Goal: Transaction & Acquisition: Purchase product/service

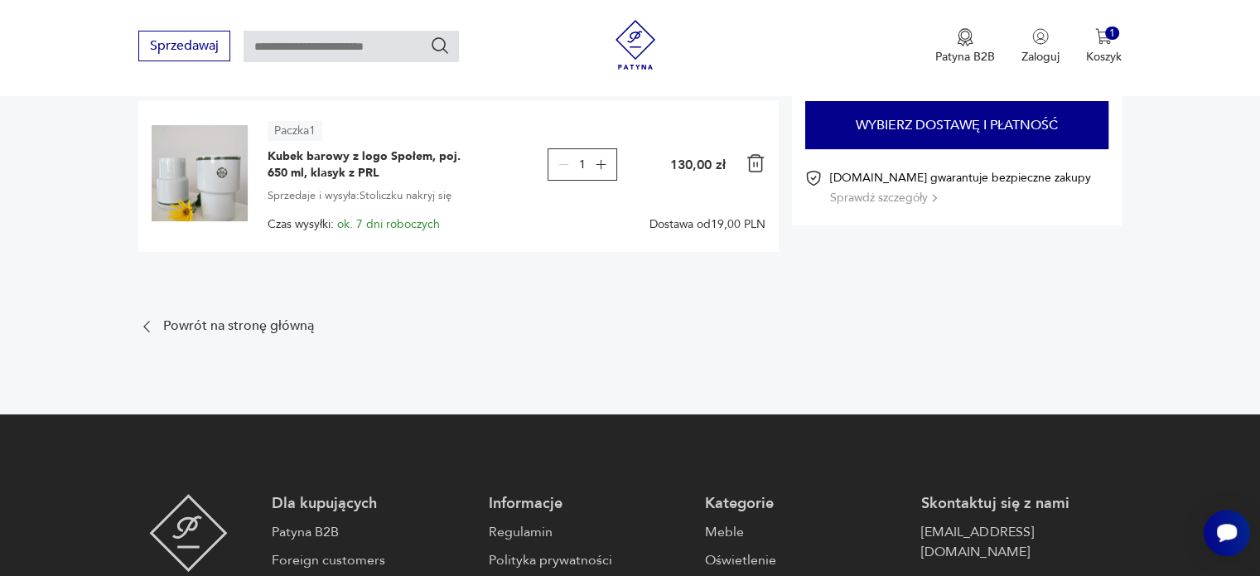
scroll to position [194, 0]
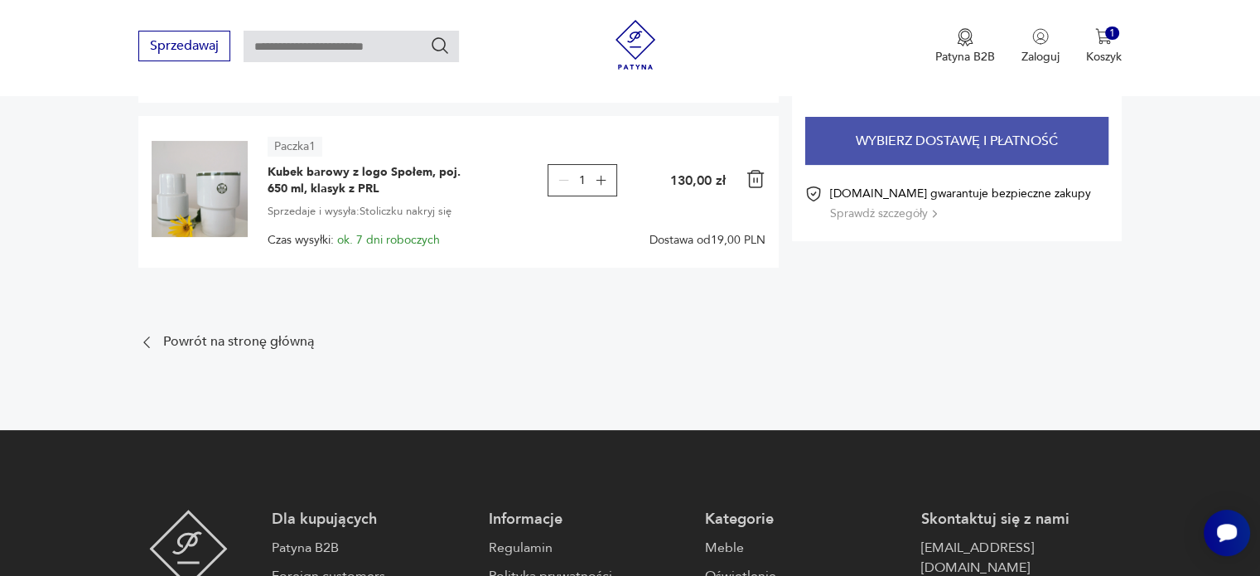
click at [1035, 154] on button "Wybierz dostawę i płatność" at bounding box center [956, 141] width 303 height 48
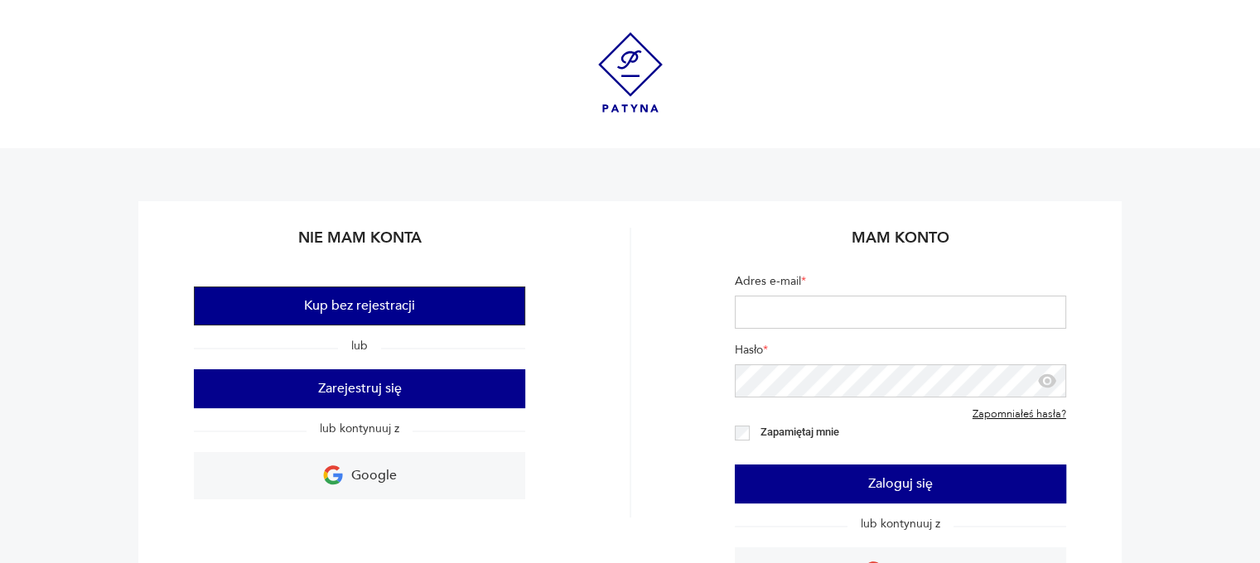
click at [398, 301] on button "Kup bez rejestracji" at bounding box center [359, 306] width 331 height 39
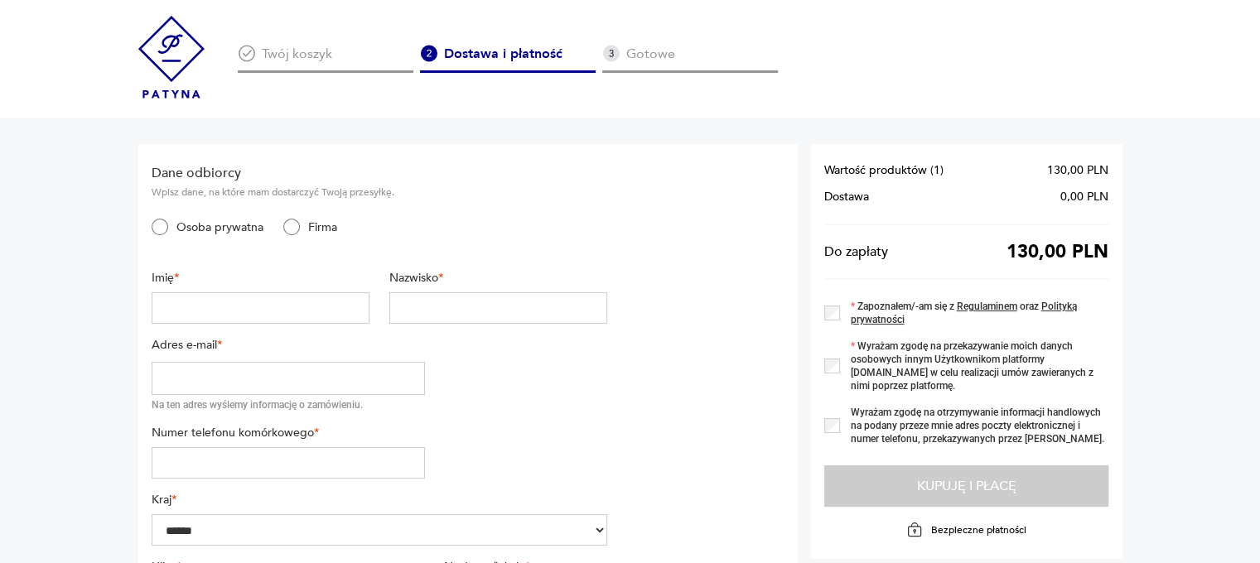
click at [257, 317] on input "text" at bounding box center [261, 307] width 218 height 31
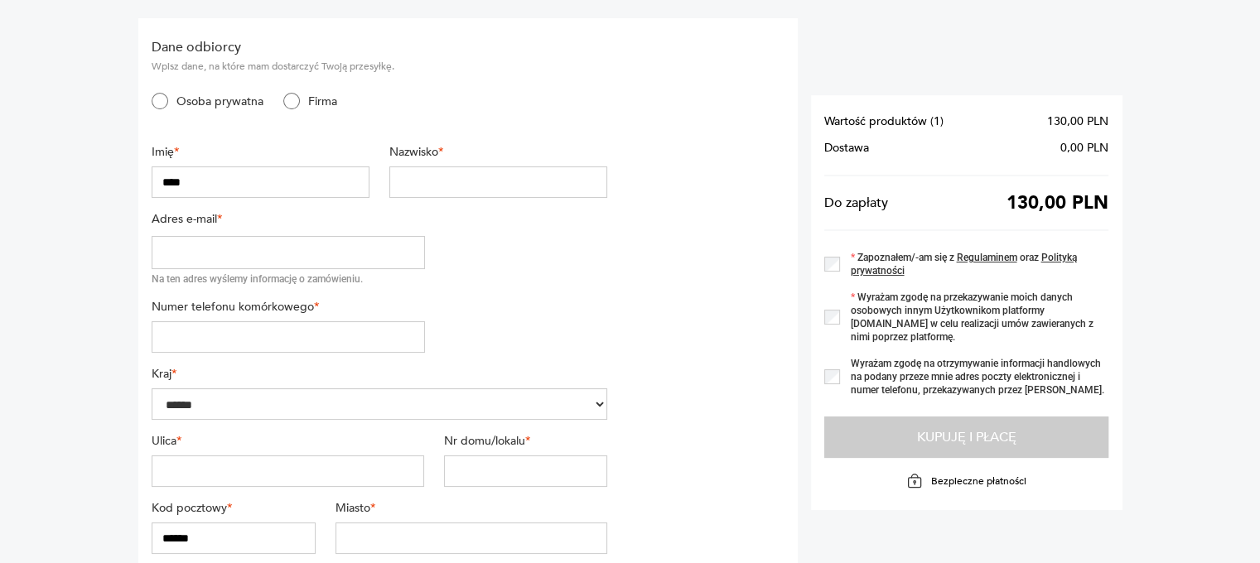
scroll to position [129, 0]
type input "****"
click at [444, 175] on input "text" at bounding box center [498, 178] width 218 height 31
type input "*********"
type input "**********"
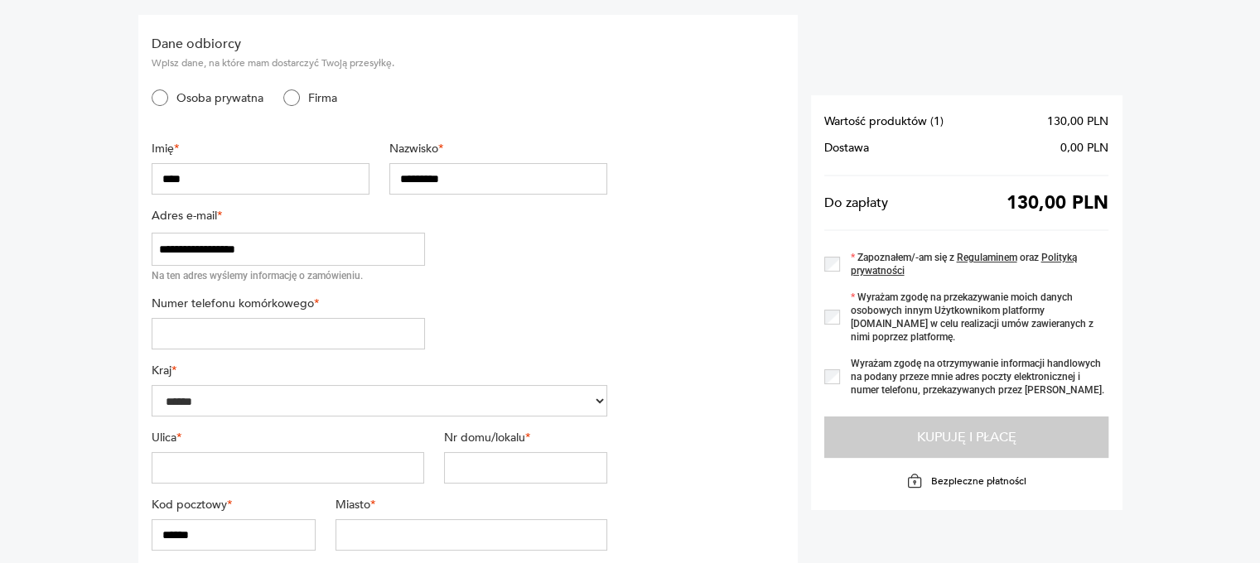
type input "*********"
type input "**********"
type input "***"
type input "******"
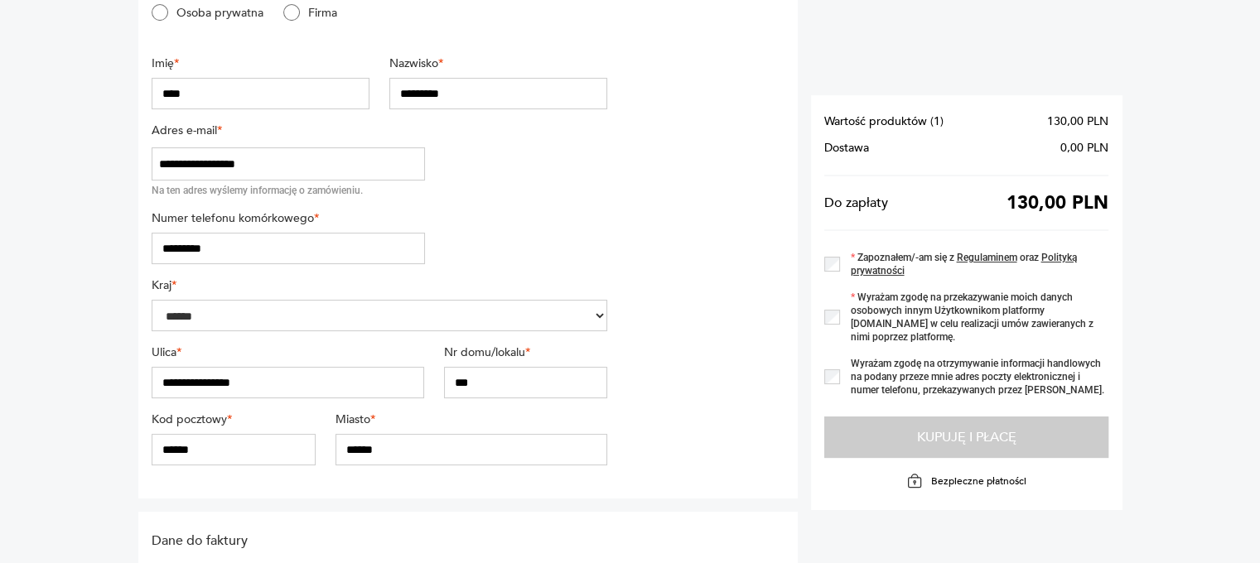
scroll to position [215, 0]
click at [520, 380] on input "***" at bounding box center [525, 381] width 163 height 31
type input "*****"
click at [169, 442] on input "******" at bounding box center [233, 448] width 163 height 31
type input "******"
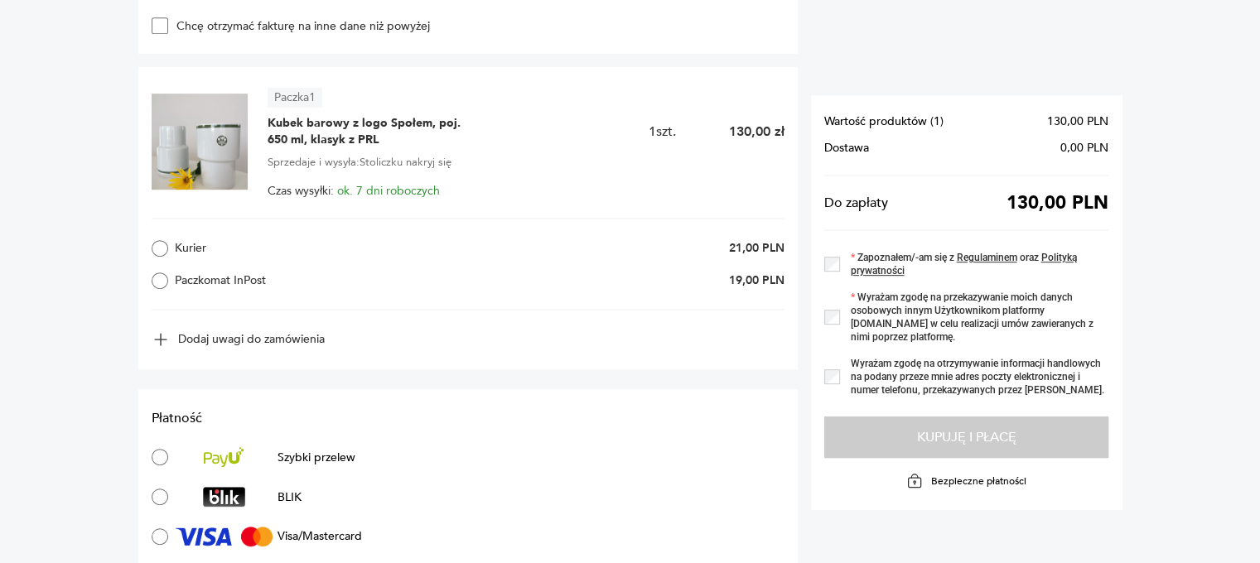
scroll to position [771, 0]
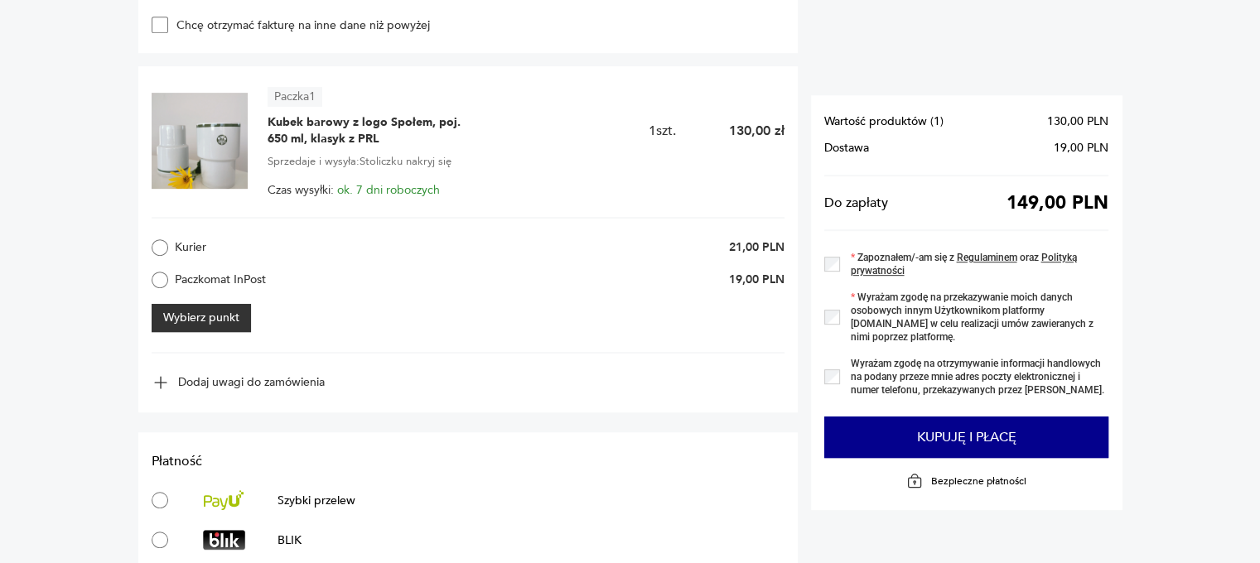
click at [189, 321] on button "Wybierz punkt" at bounding box center [201, 318] width 99 height 28
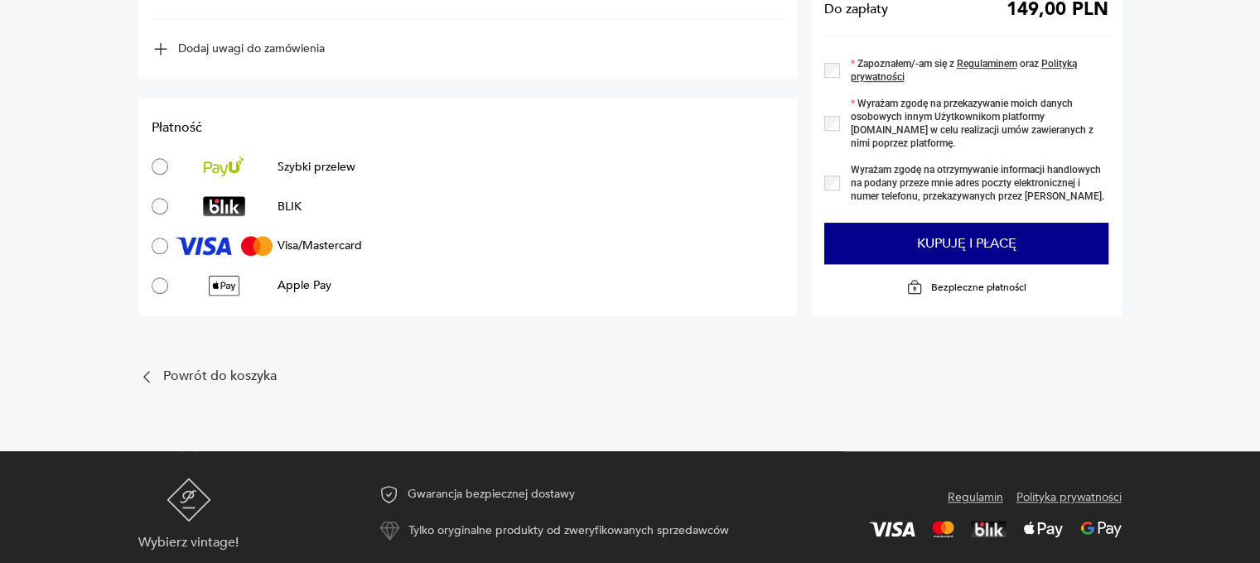
scroll to position [1165, 0]
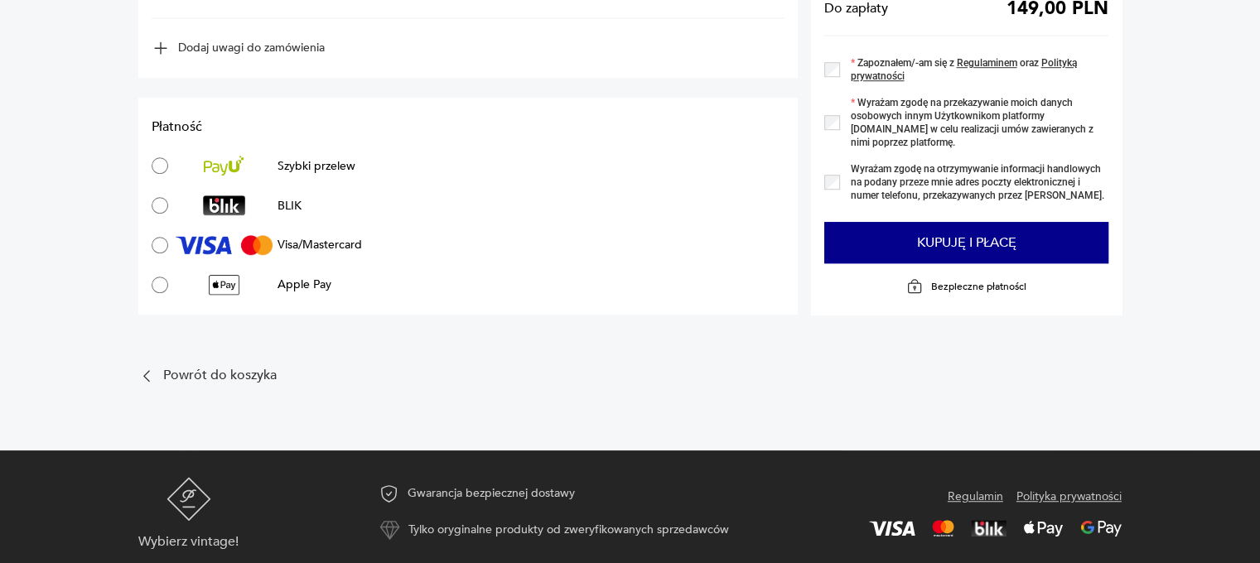
click at [842, 83] on label "Zapoznałem/-am się z Regulaminem oraz Polityką prywatności" at bounding box center [974, 69] width 268 height 27
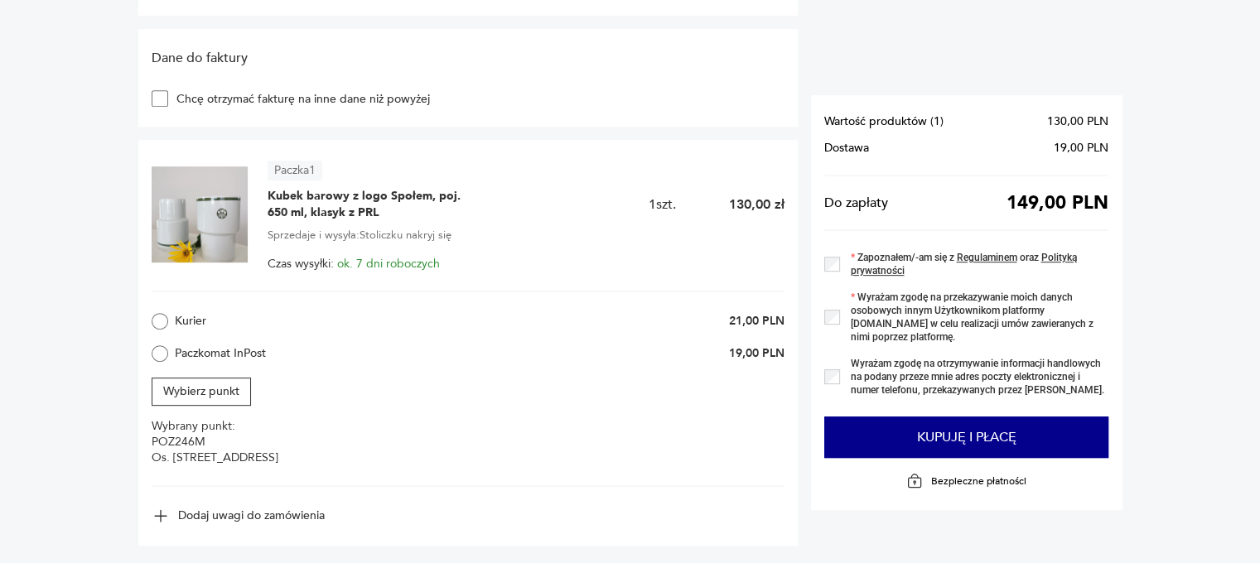
scroll to position [731, 0]
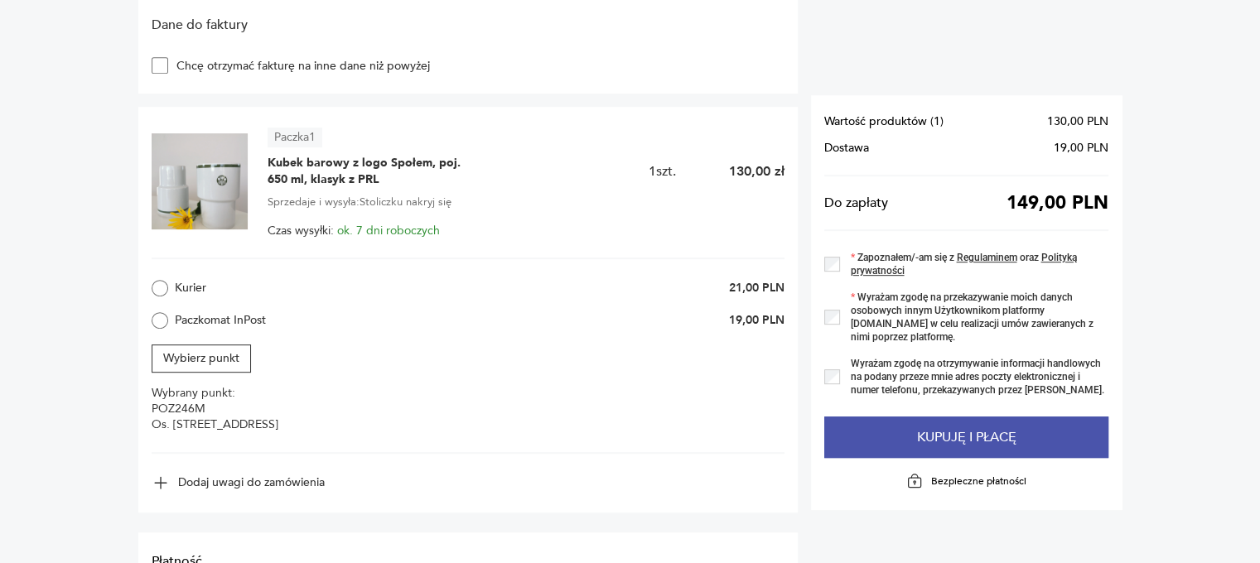
click at [925, 430] on button "Kupuję i płacę" at bounding box center [966, 437] width 284 height 41
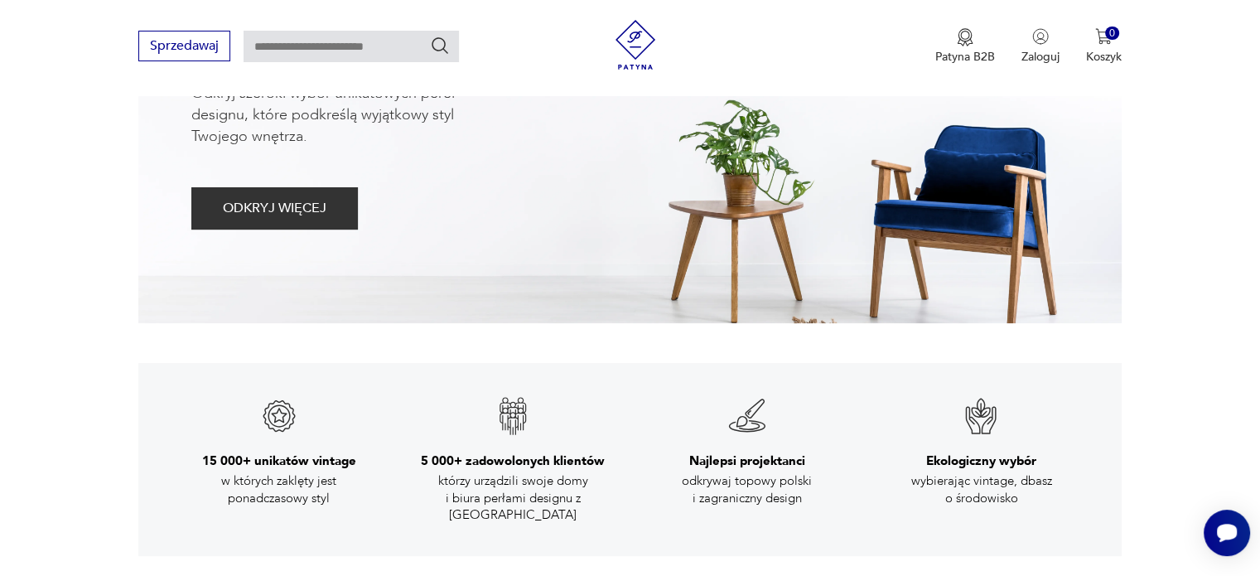
scroll to position [337, 0]
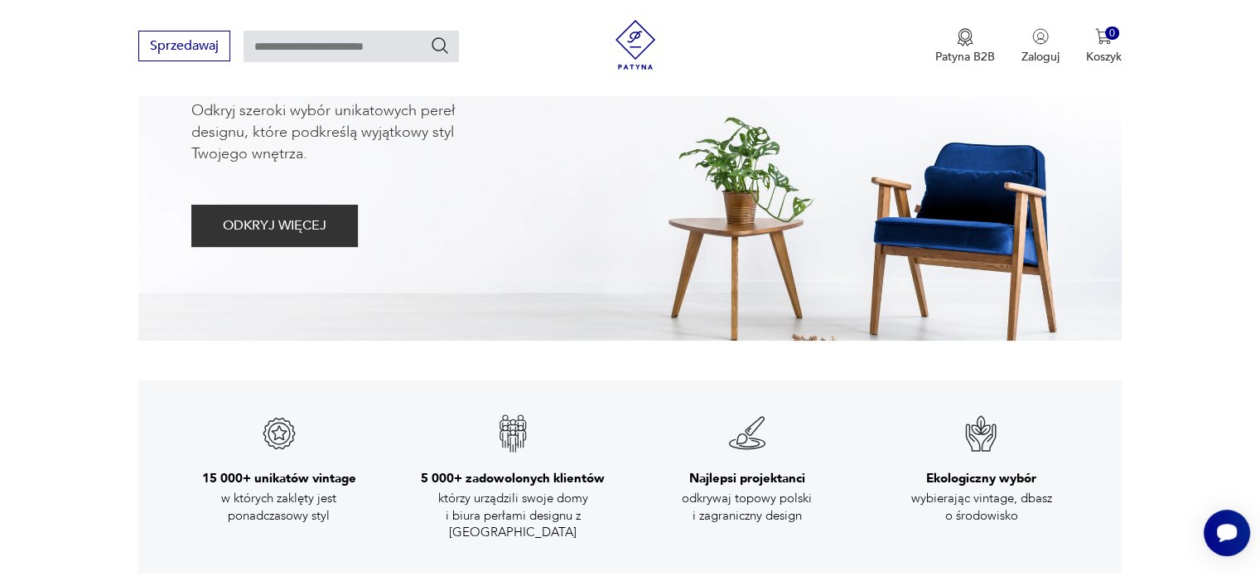
click at [305, 42] on input "text" at bounding box center [351, 46] width 215 height 31
type input "**********"
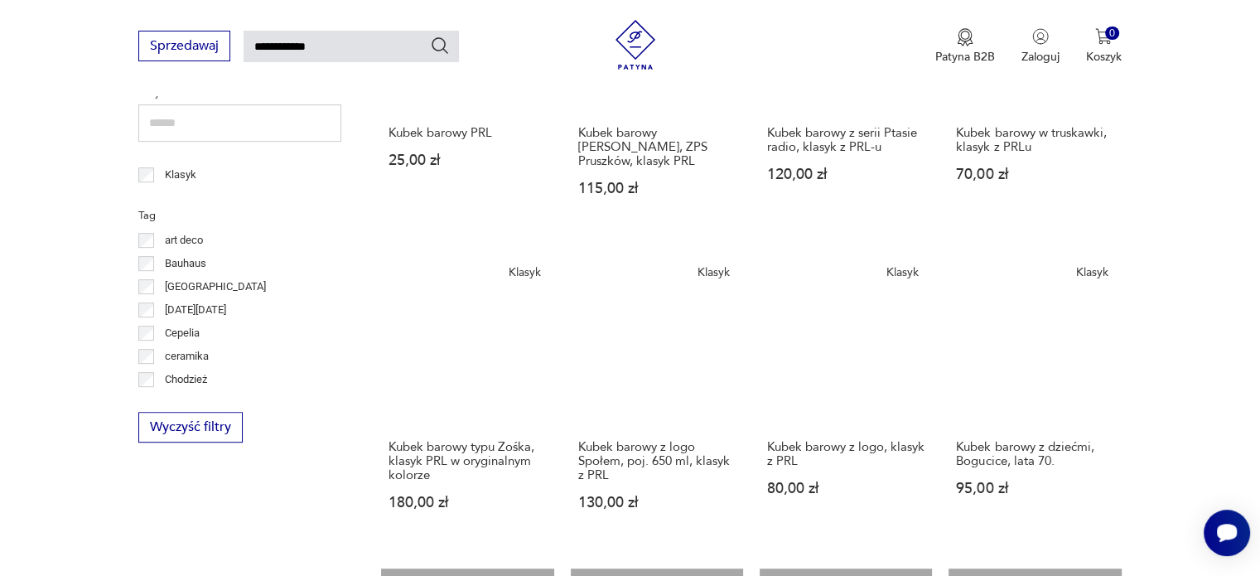
scroll to position [760, 0]
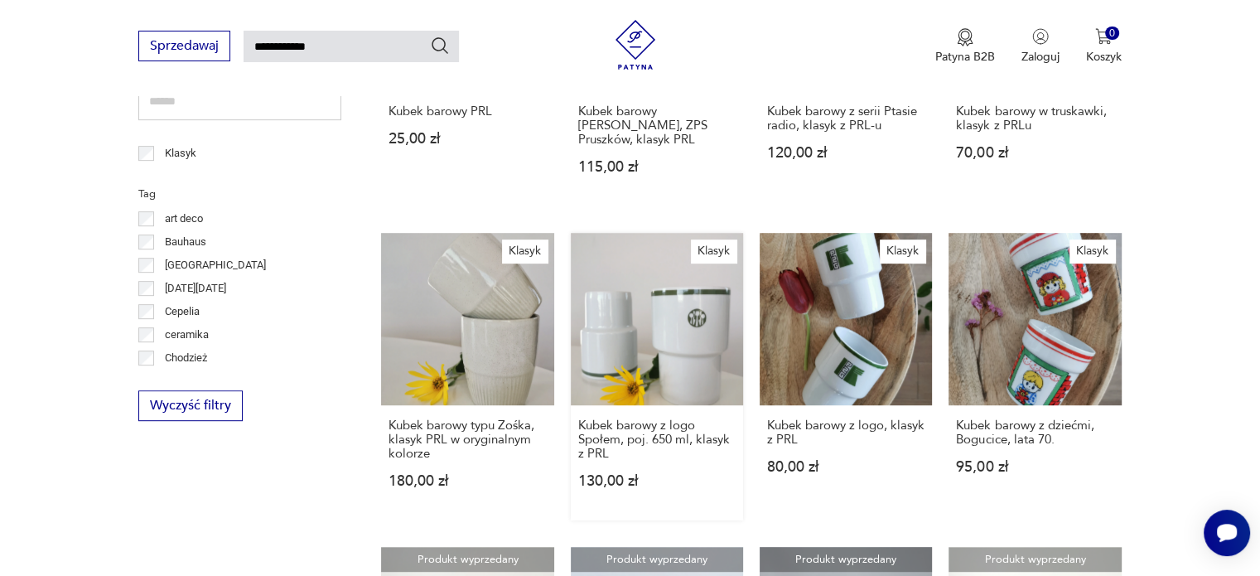
click at [649, 281] on link "Klasyk Kubek barowy z logo Społem, poj. 650 ml, klasyk z PRL 130,00 zł" at bounding box center [657, 376] width 172 height 287
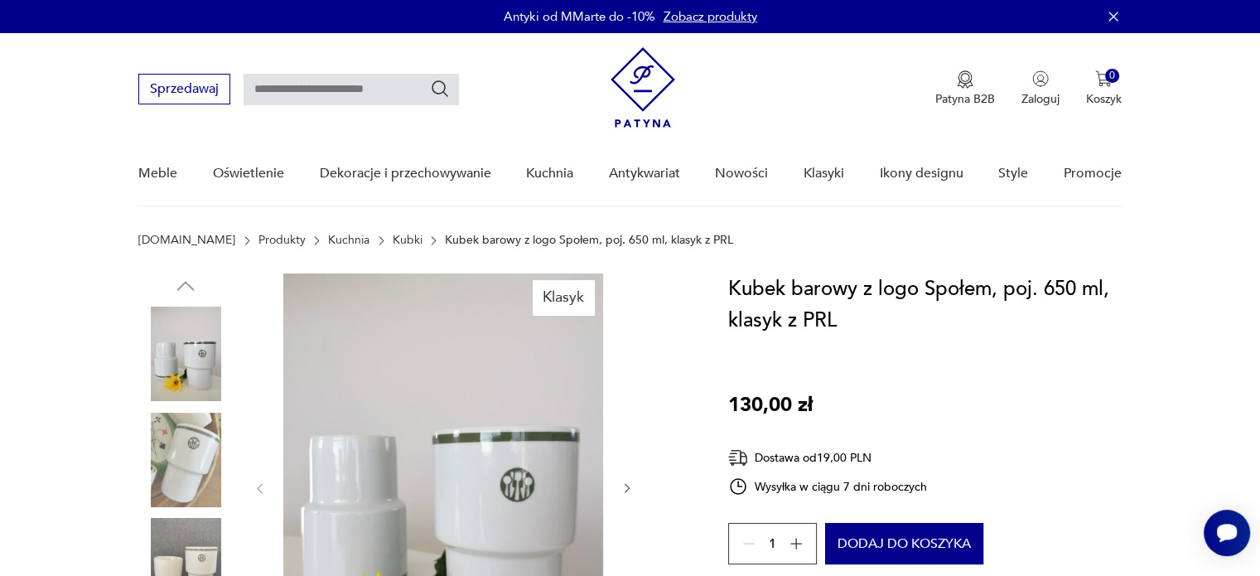
click at [413, 456] on img at bounding box center [443, 486] width 320 height 427
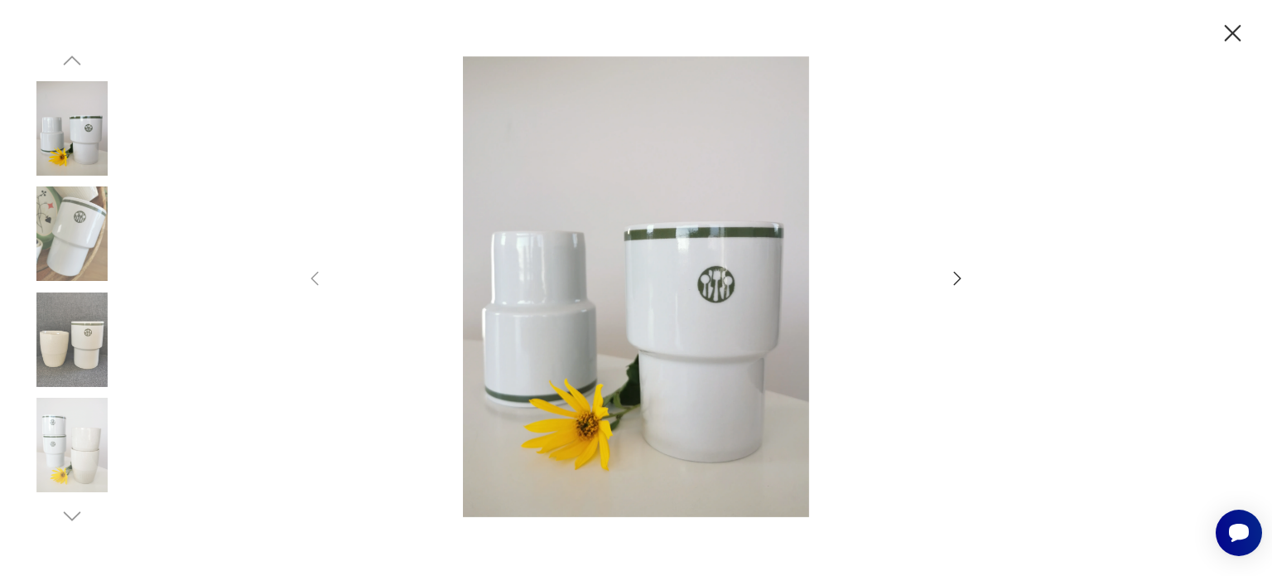
click at [958, 277] on icon "button" at bounding box center [958, 278] width 20 height 20
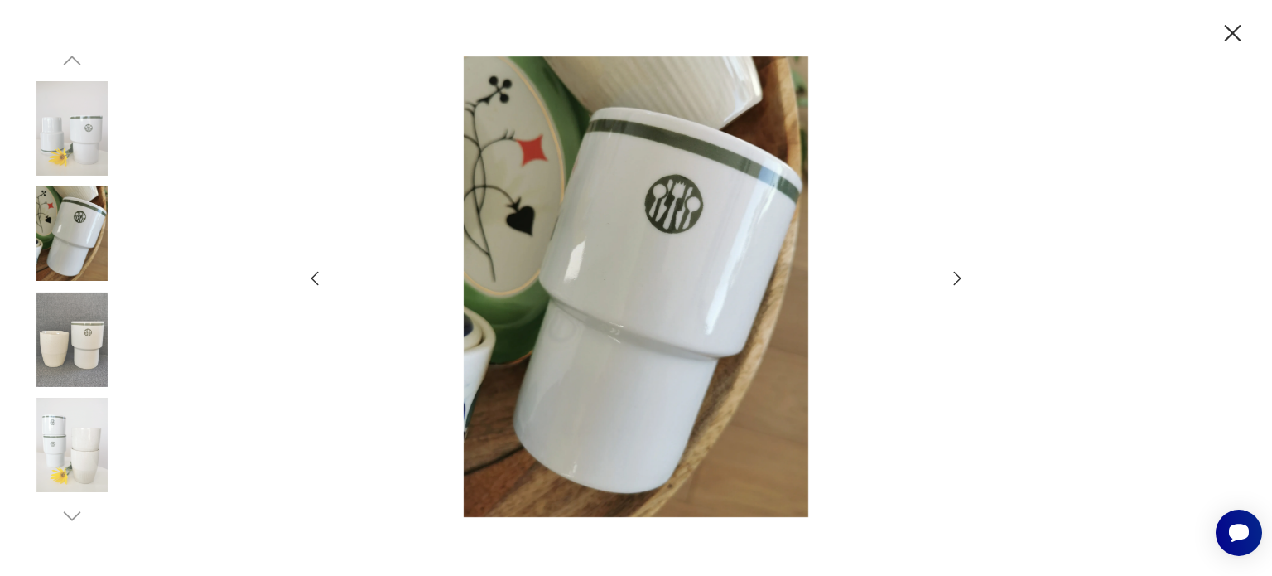
click at [958, 277] on icon "button" at bounding box center [958, 278] width 20 height 20
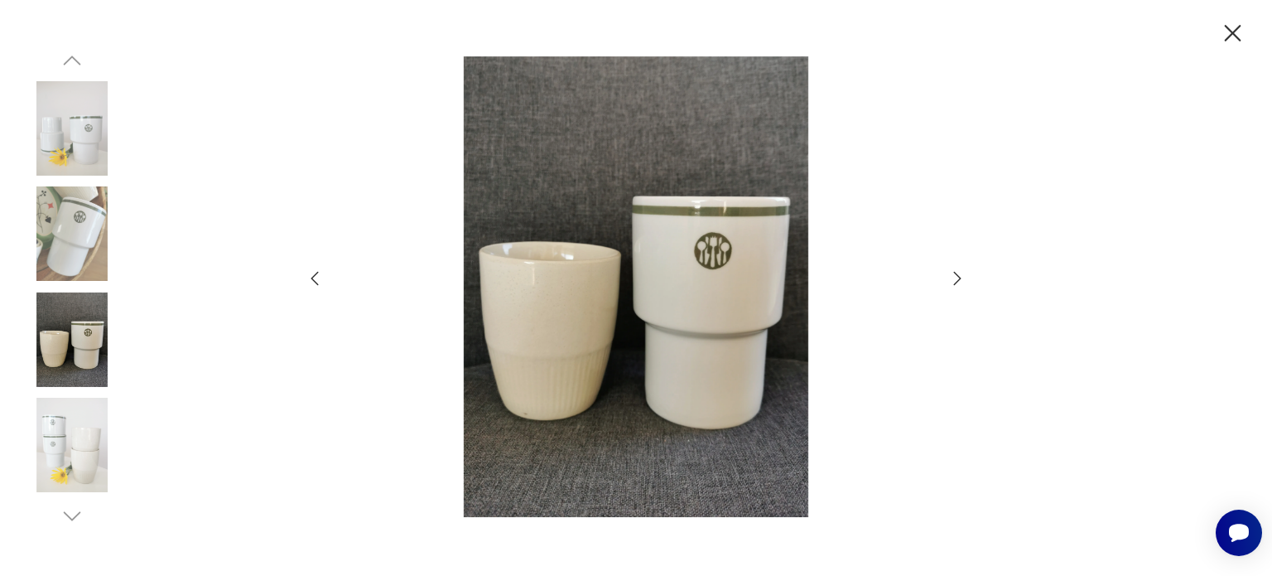
click at [958, 277] on icon "button" at bounding box center [958, 278] width 20 height 20
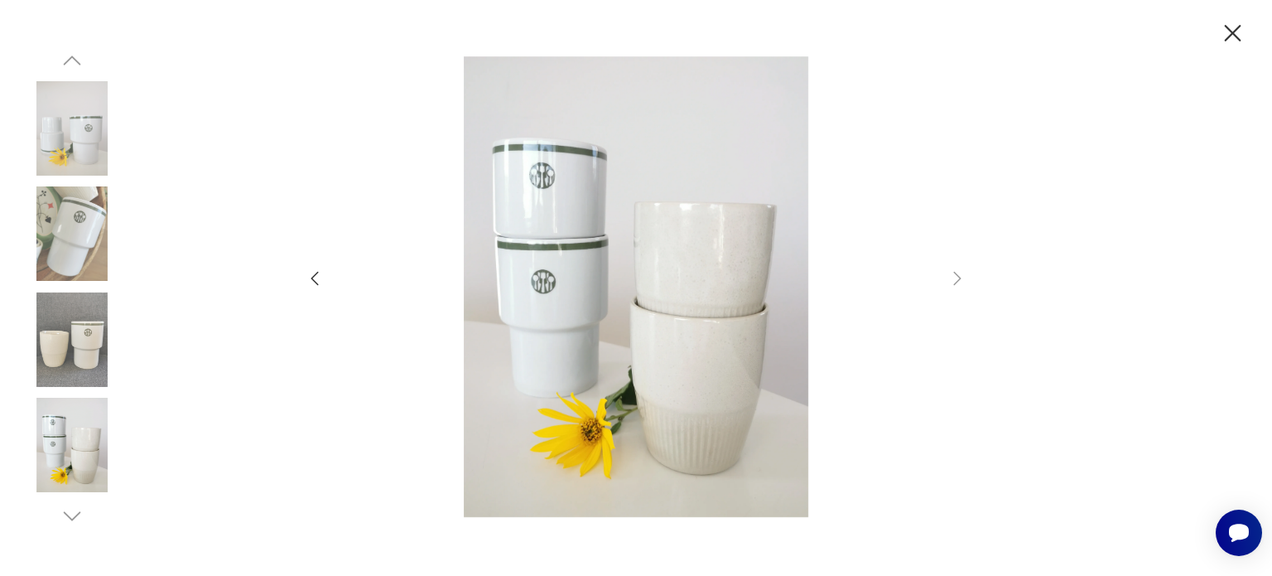
click at [318, 277] on icon "button" at bounding box center [315, 278] width 20 height 20
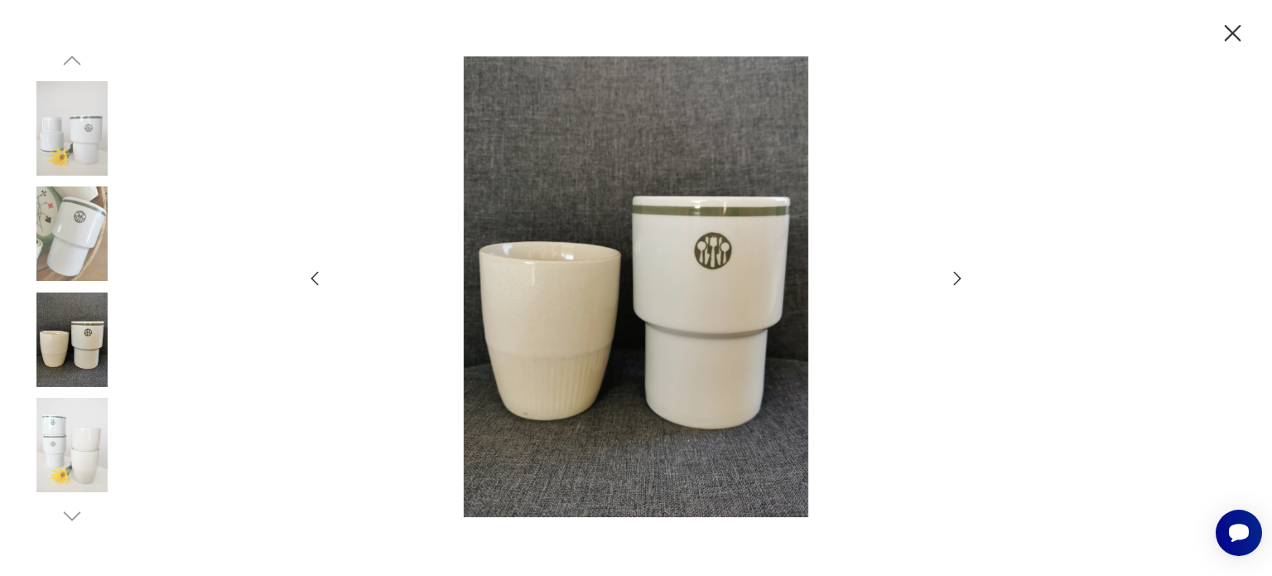
click at [318, 277] on icon "button" at bounding box center [315, 278] width 20 height 20
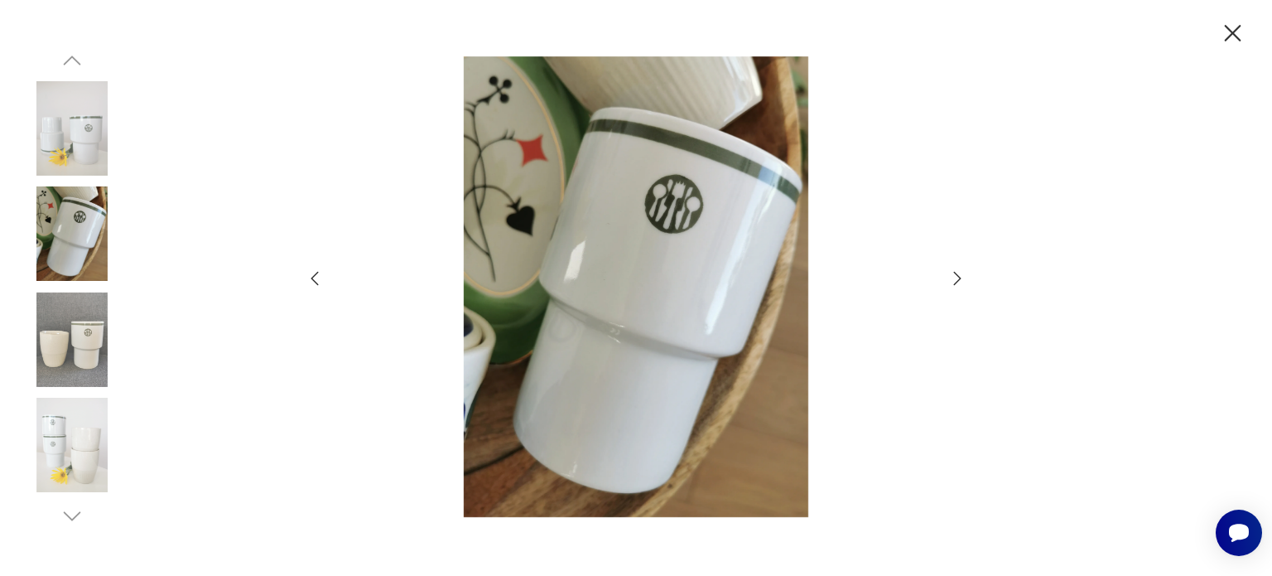
click at [318, 277] on icon "button" at bounding box center [315, 278] width 20 height 20
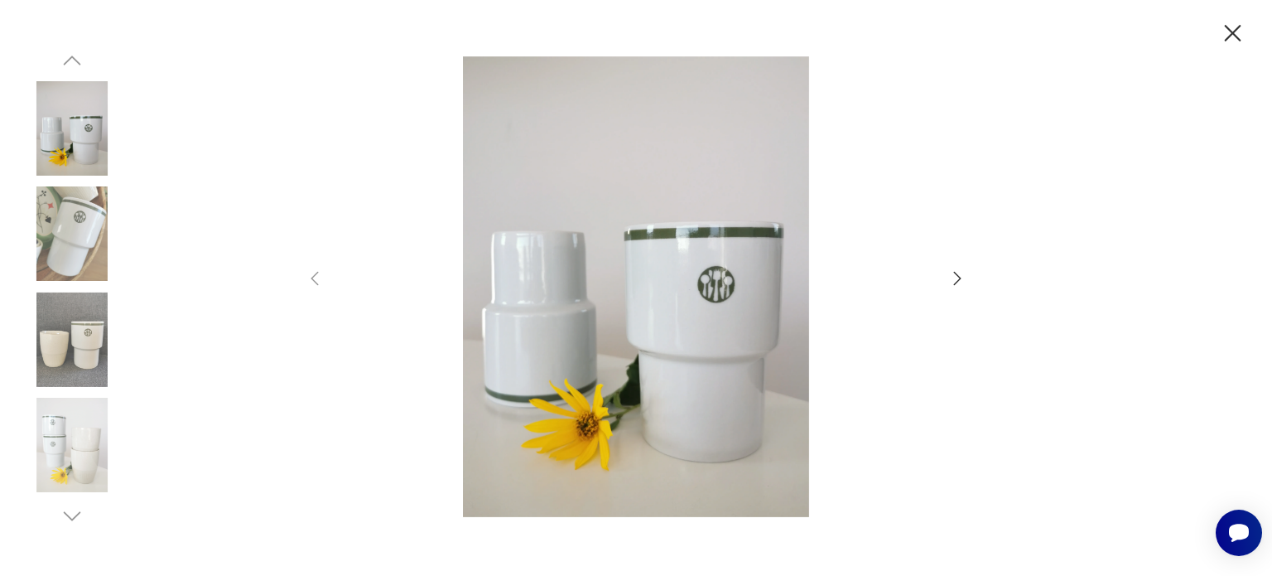
click at [60, 219] on img at bounding box center [72, 233] width 94 height 94
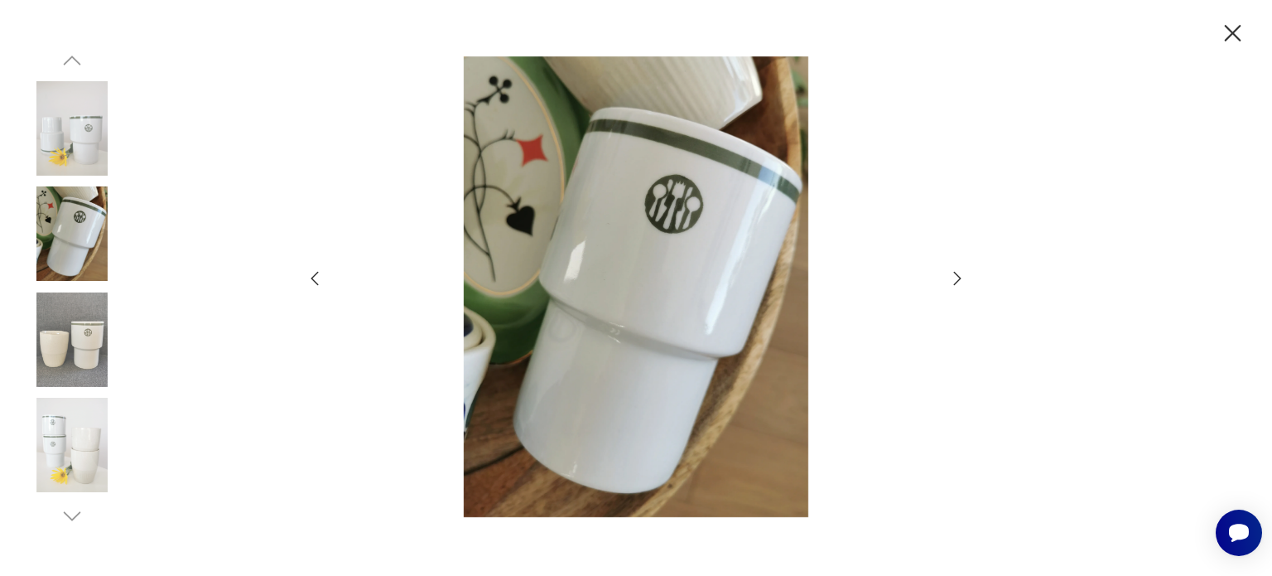
click at [1238, 32] on icon "button" at bounding box center [1232, 33] width 29 height 29
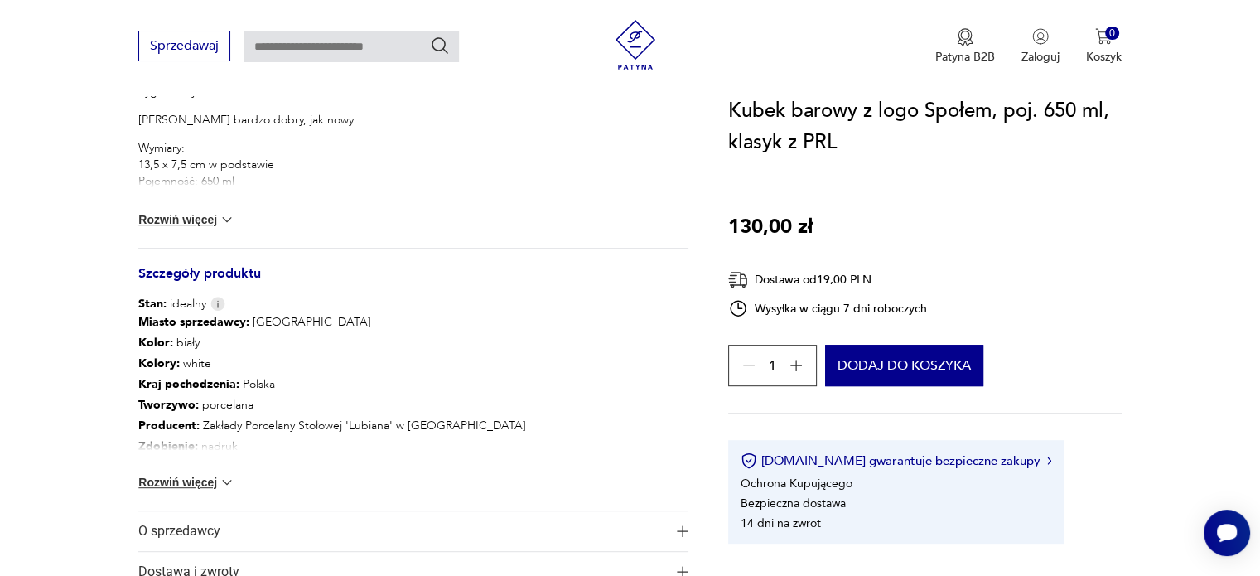
scroll to position [745, 0]
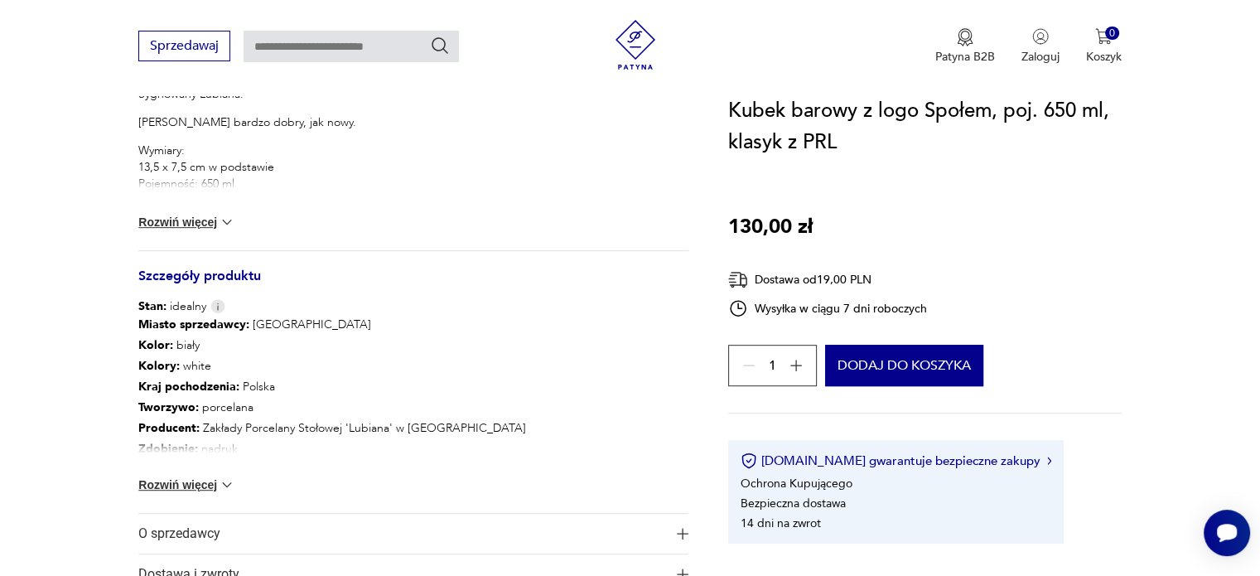
click at [164, 477] on button "Rozwiń więcej" at bounding box center [186, 484] width 96 height 17
click at [199, 220] on button "Rozwiń więcej" at bounding box center [186, 222] width 96 height 17
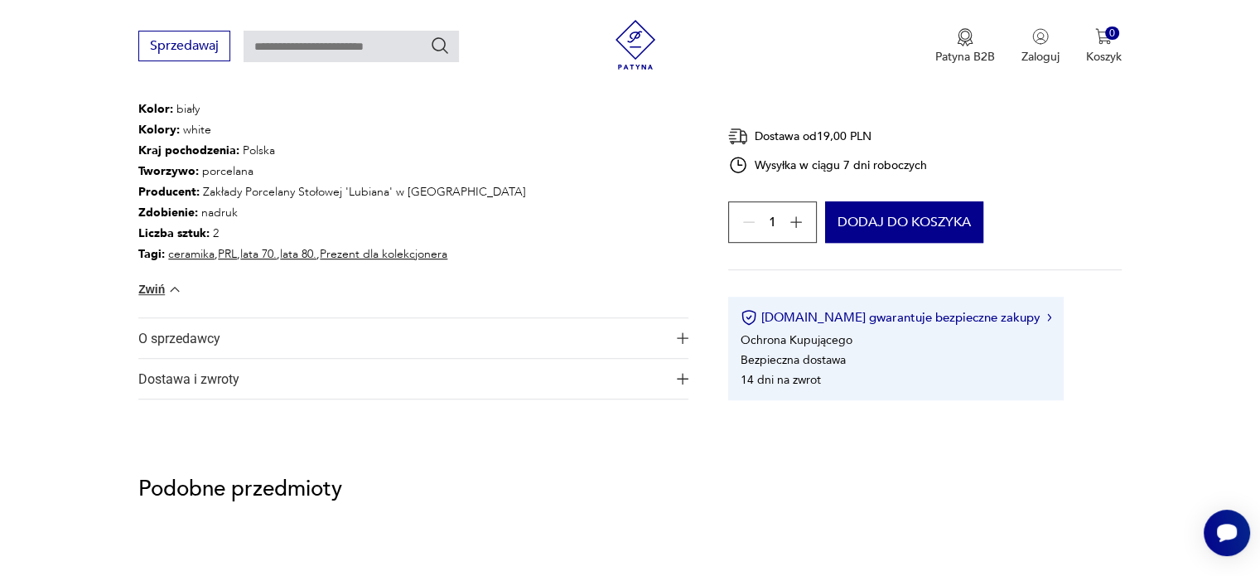
scroll to position [1027, 0]
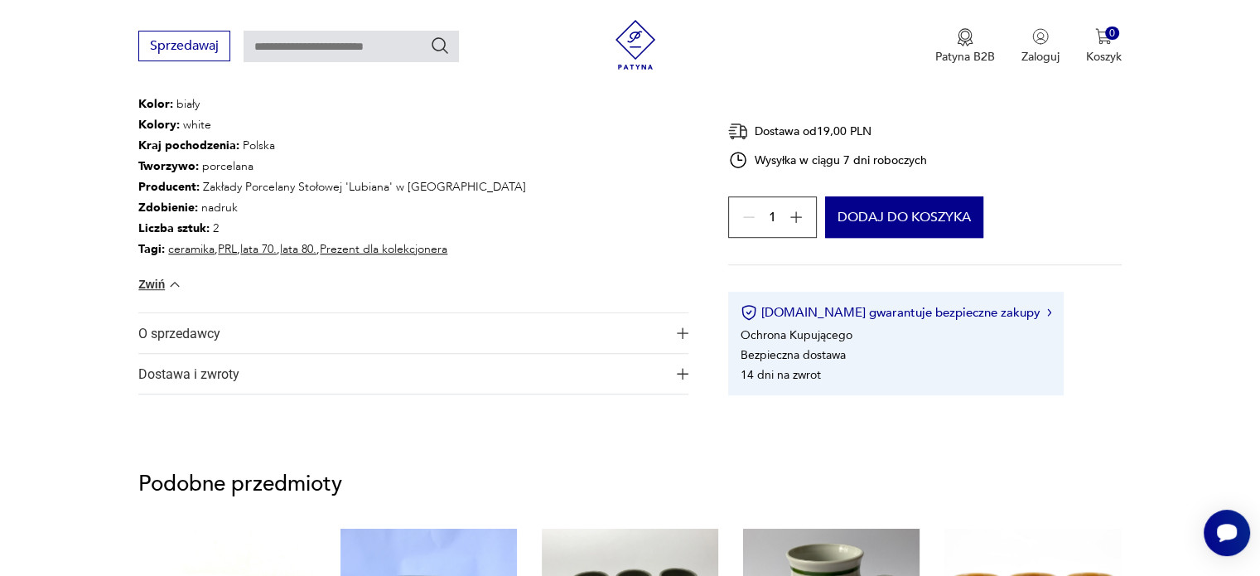
click at [252, 334] on span "O sprzedawcy" at bounding box center [401, 333] width 527 height 40
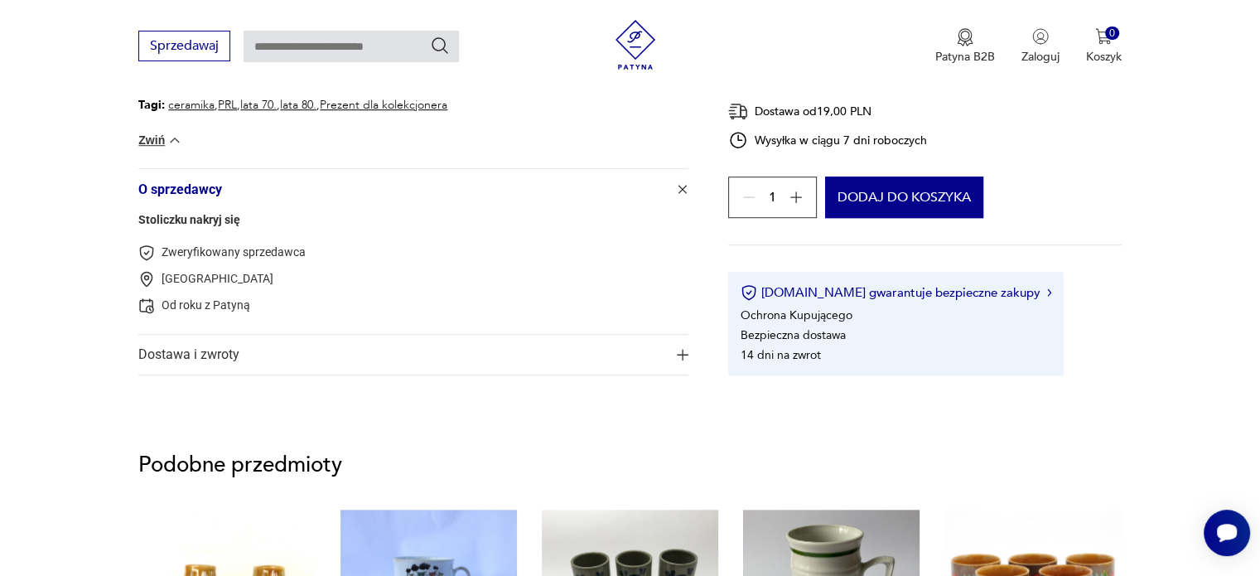
scroll to position [1185, 0]
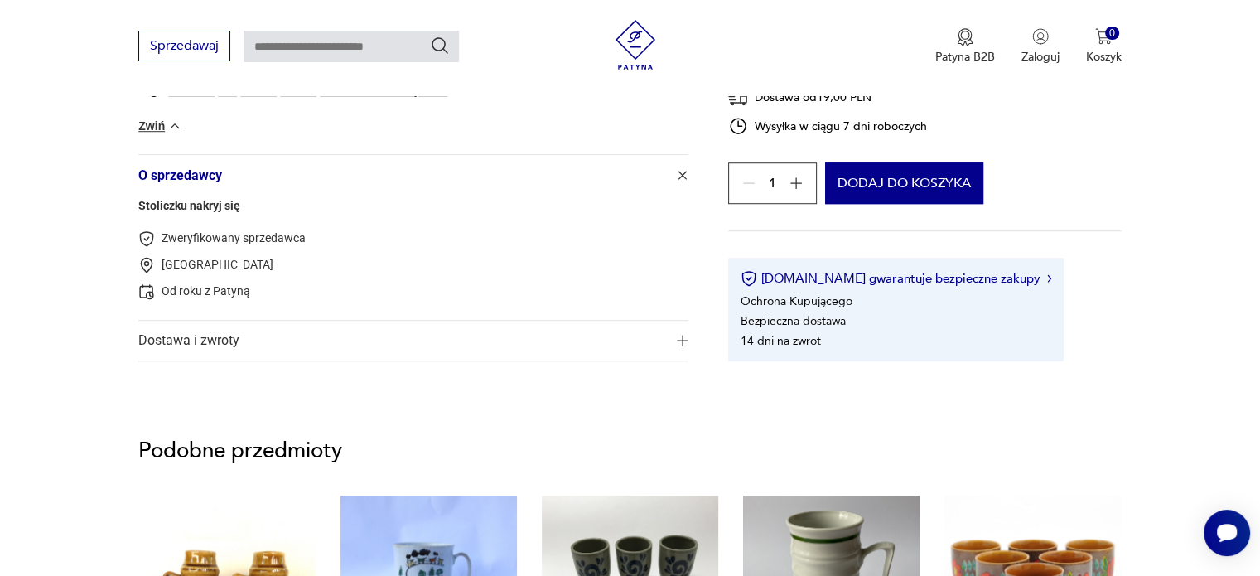
click at [252, 334] on span "Dostawa i zwroty" at bounding box center [401, 341] width 527 height 40
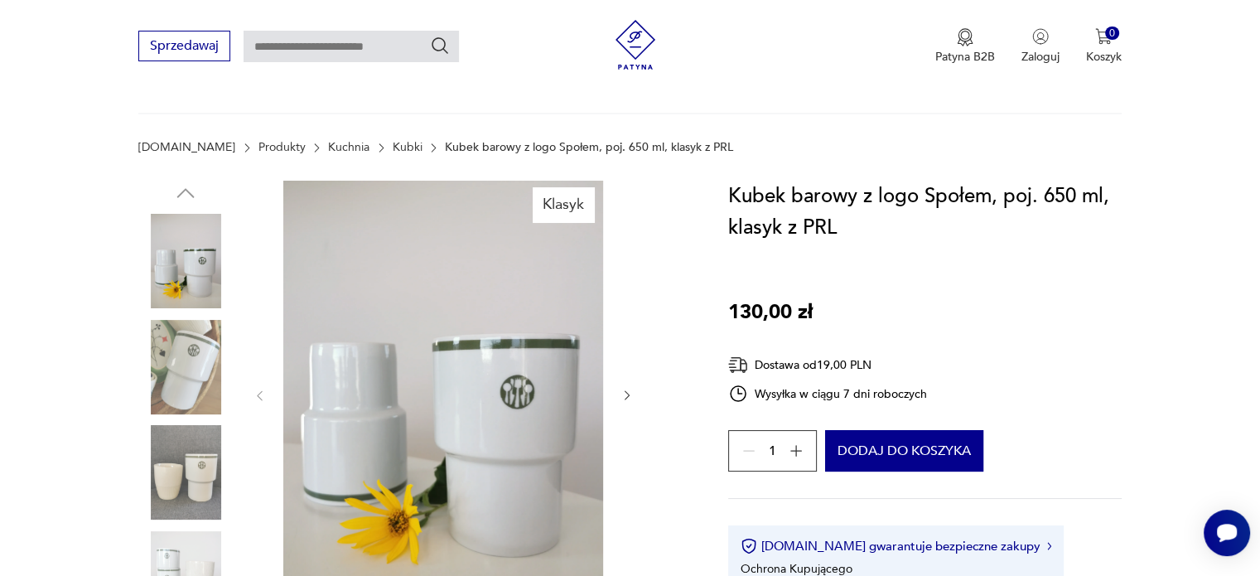
scroll to position [182, 0]
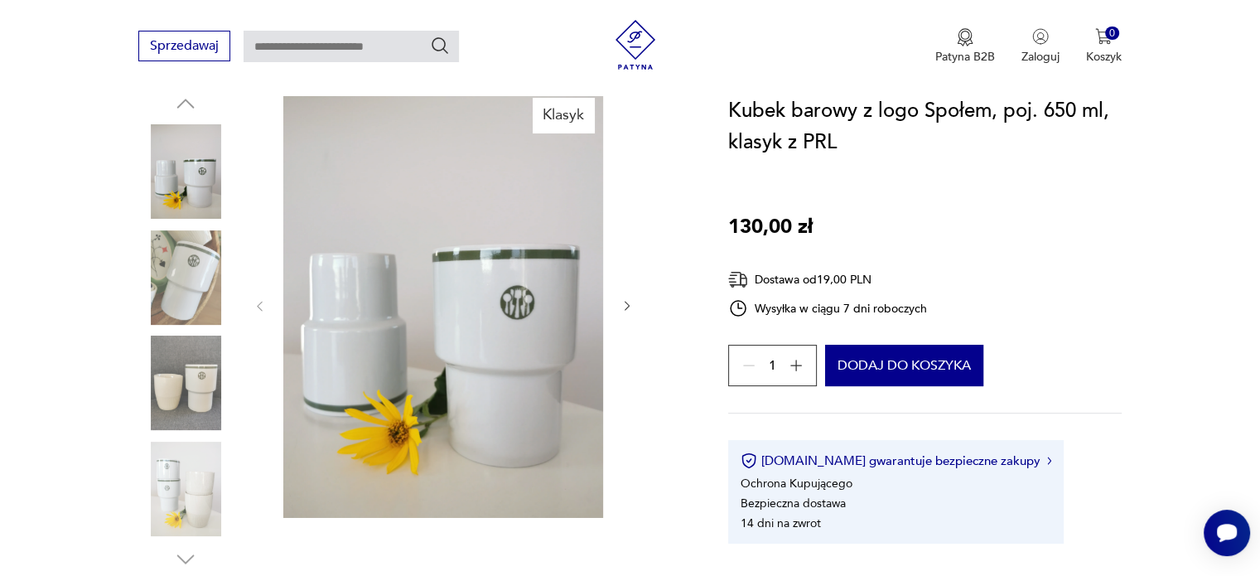
click at [176, 271] on img at bounding box center [185, 277] width 94 height 94
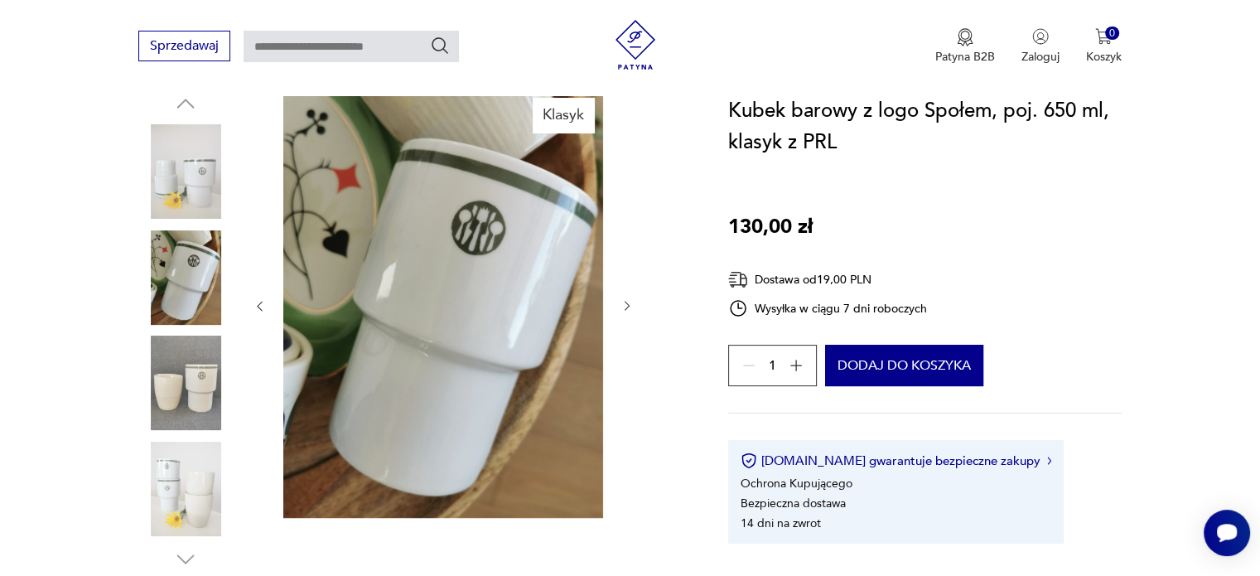
click at [195, 376] on img at bounding box center [185, 382] width 94 height 94
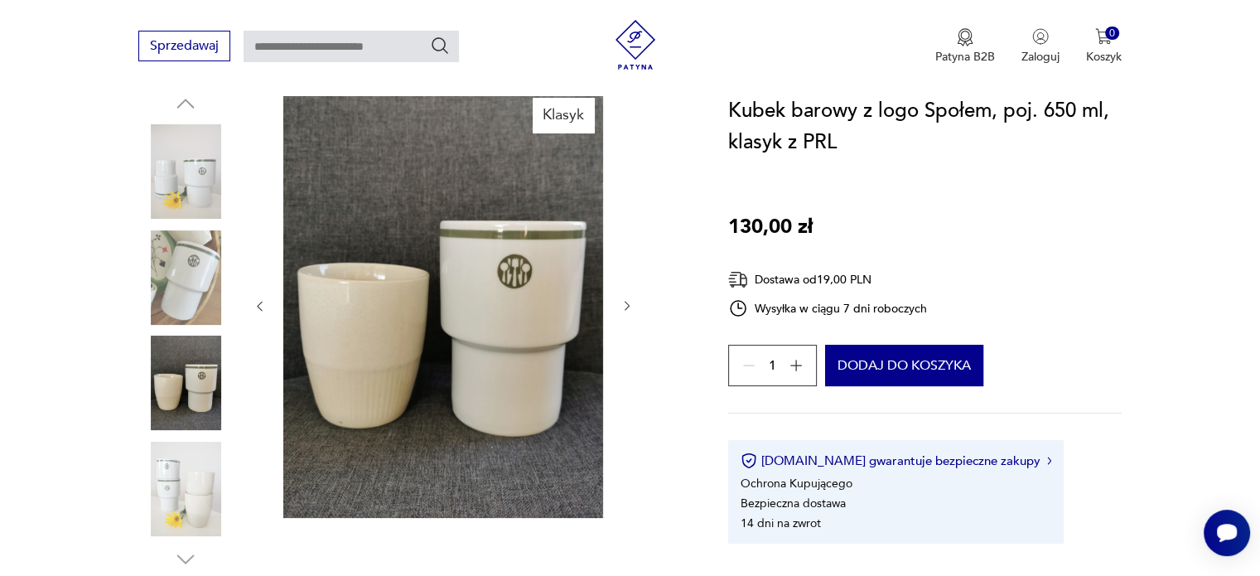
click at [195, 496] on img at bounding box center [185, 488] width 94 height 94
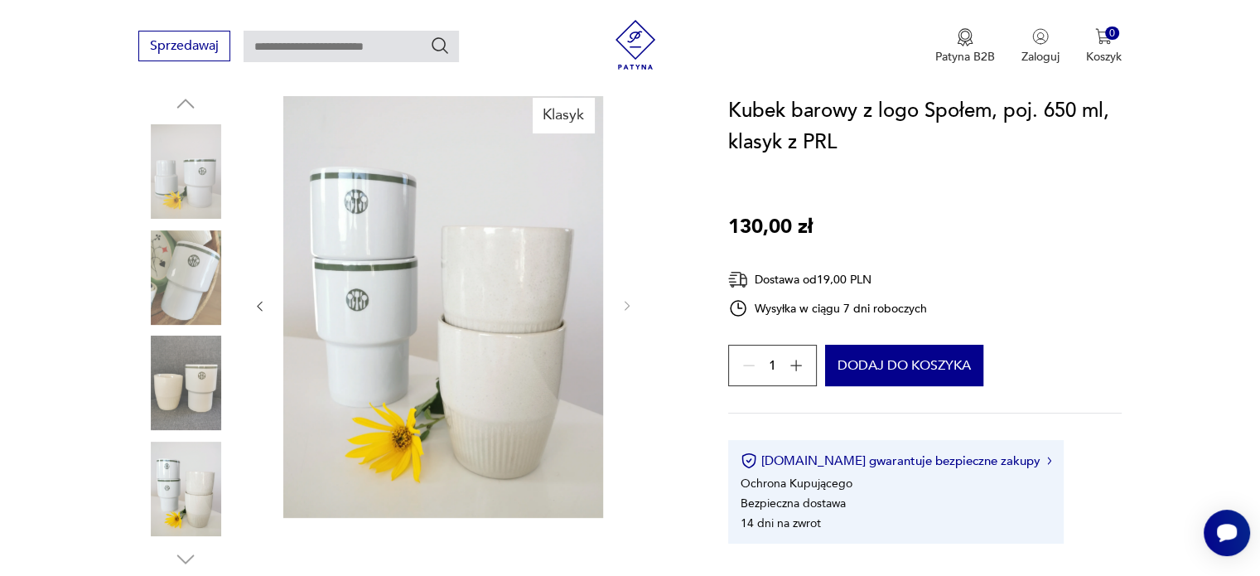
click at [179, 241] on img at bounding box center [185, 277] width 94 height 94
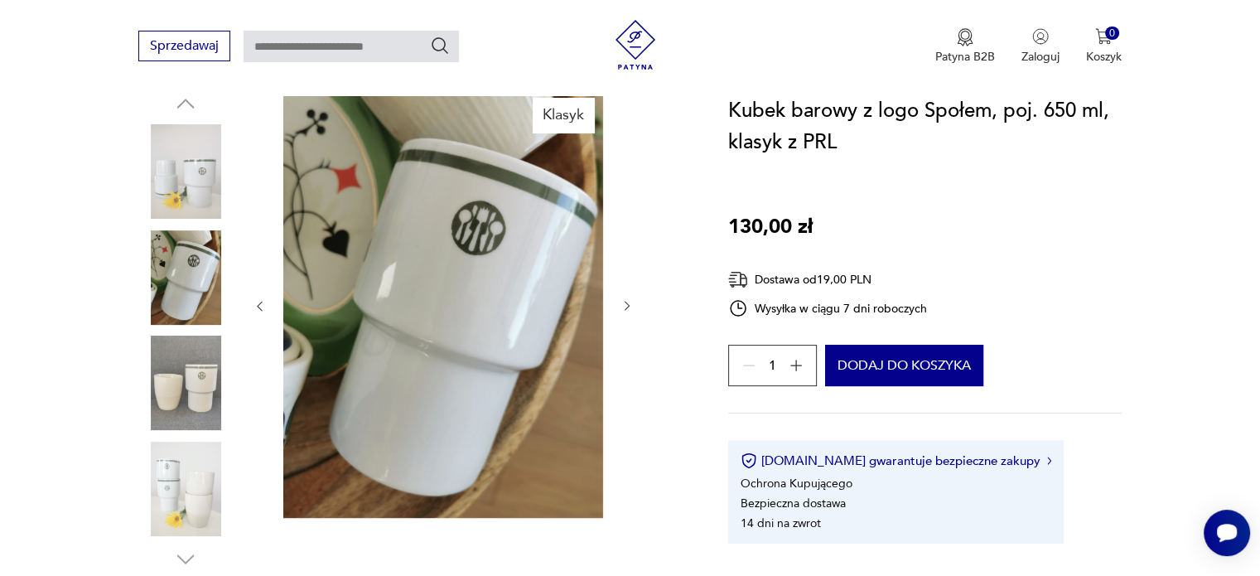
click at [188, 191] on img at bounding box center [185, 171] width 94 height 94
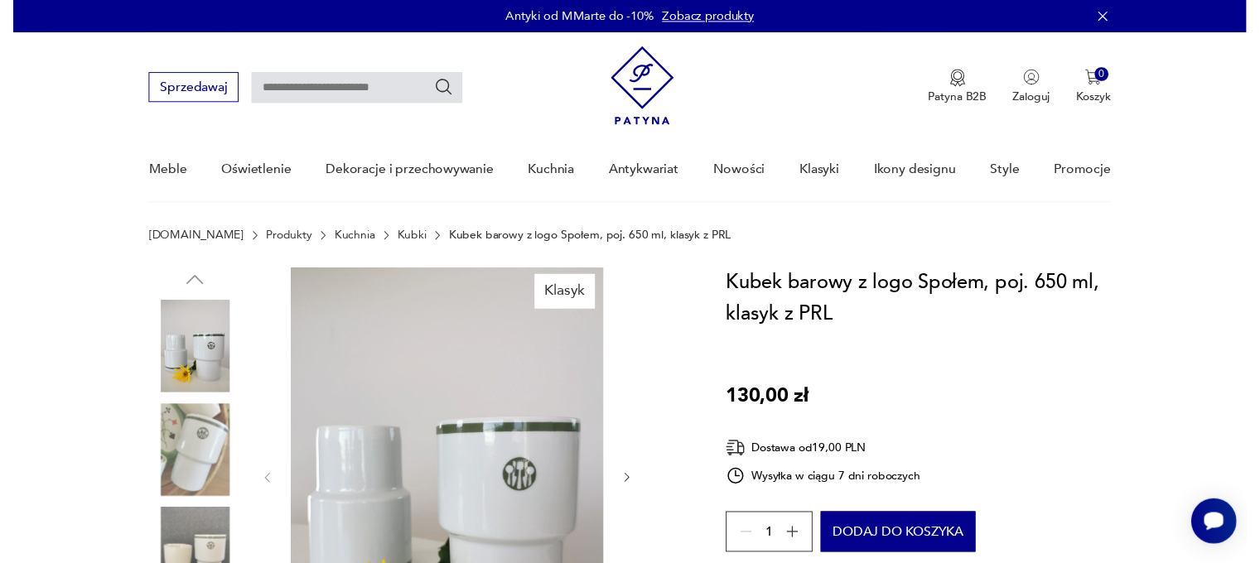
scroll to position [2, 0]
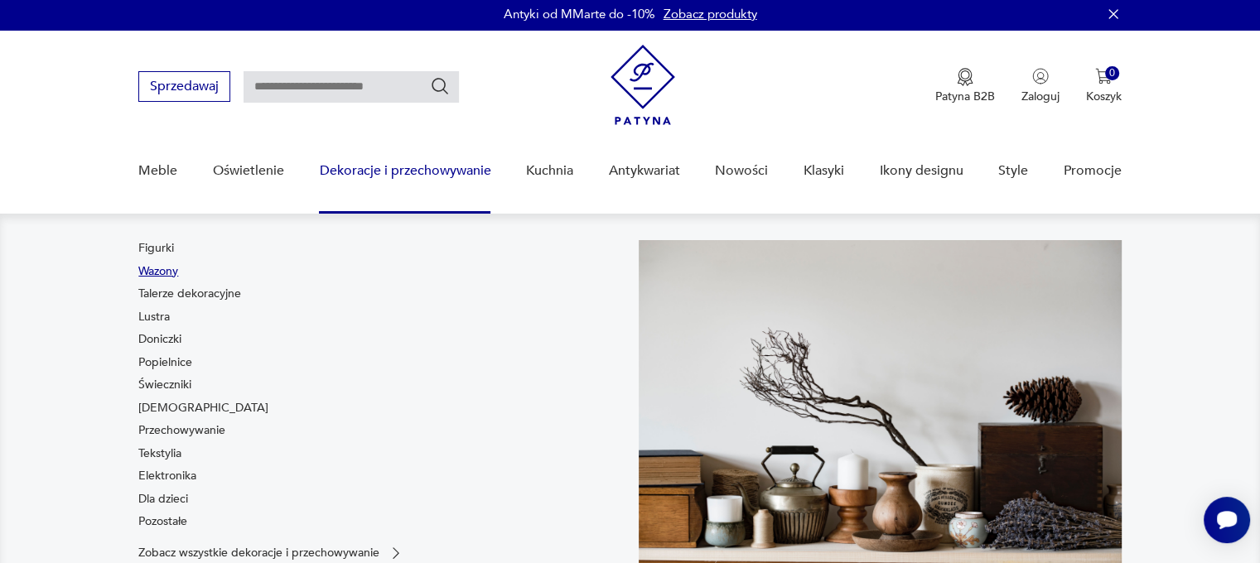
click at [168, 271] on link "Wazony" at bounding box center [158, 271] width 40 height 17
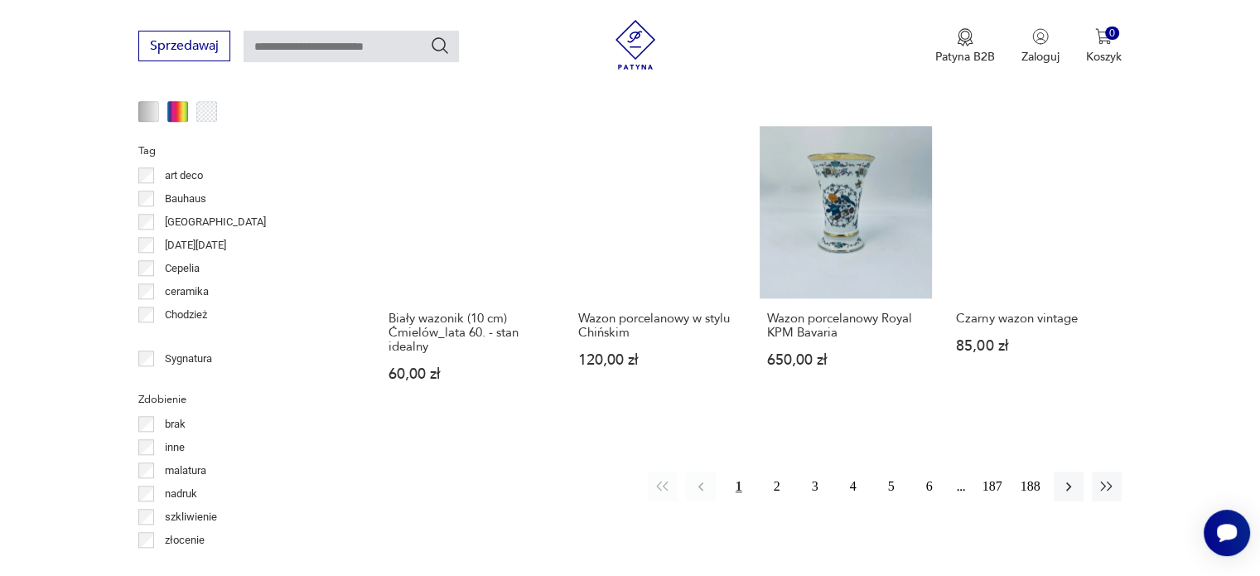
scroll to position [1667, 0]
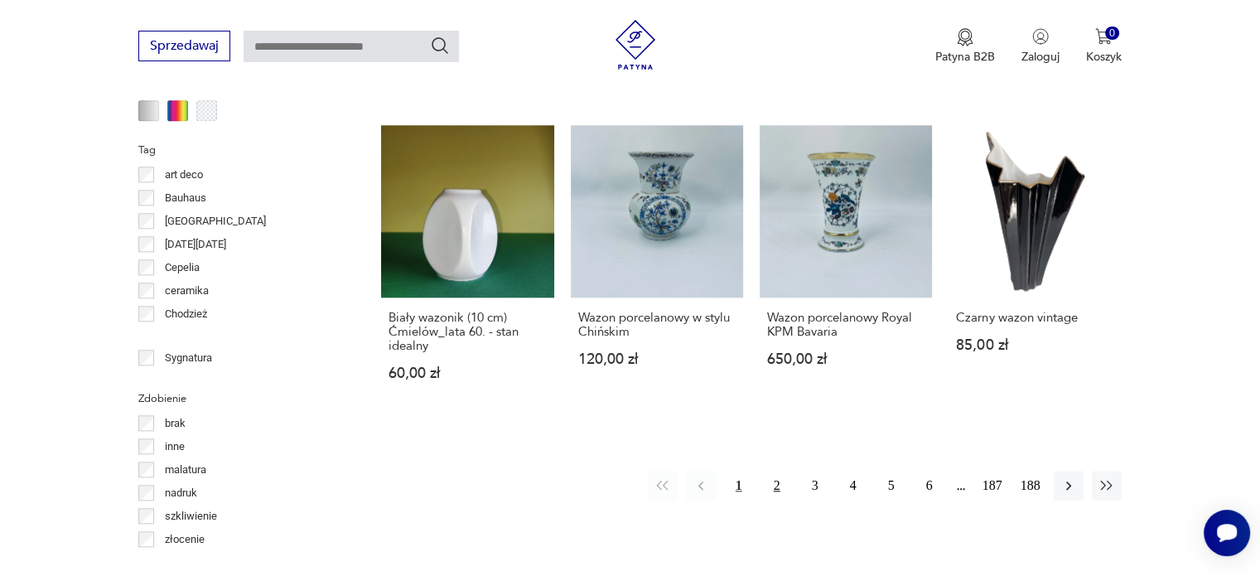
click at [776, 470] on button "2" at bounding box center [777, 485] width 30 height 30
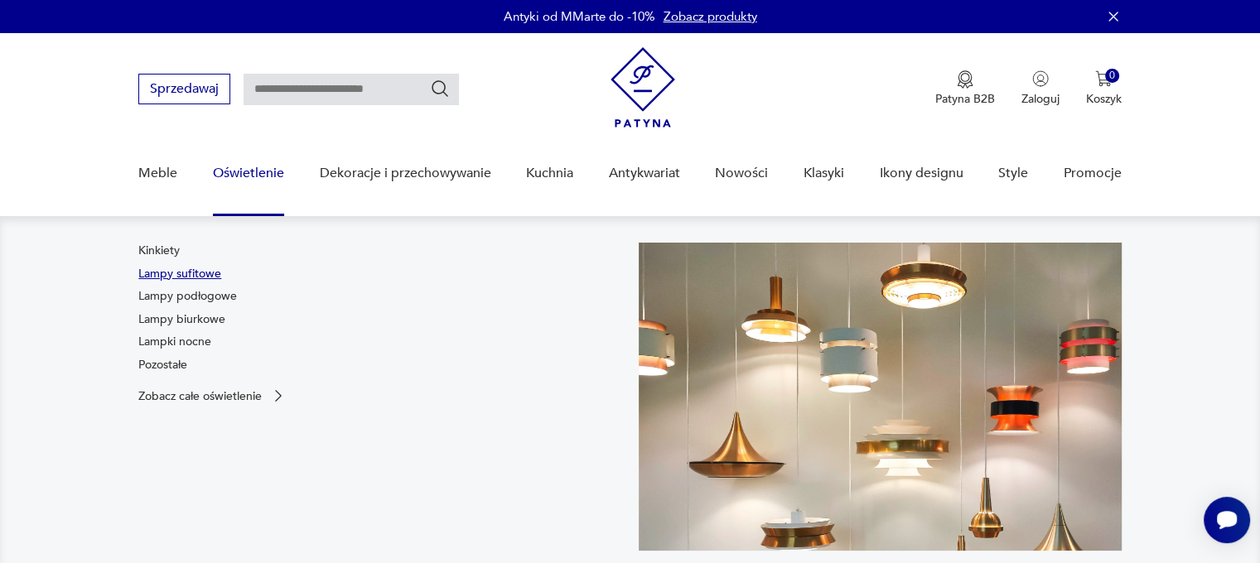
click at [199, 275] on link "Lampy sufitowe" at bounding box center [179, 274] width 83 height 17
click at [153, 253] on link "Kinkiety" at bounding box center [158, 251] width 41 height 17
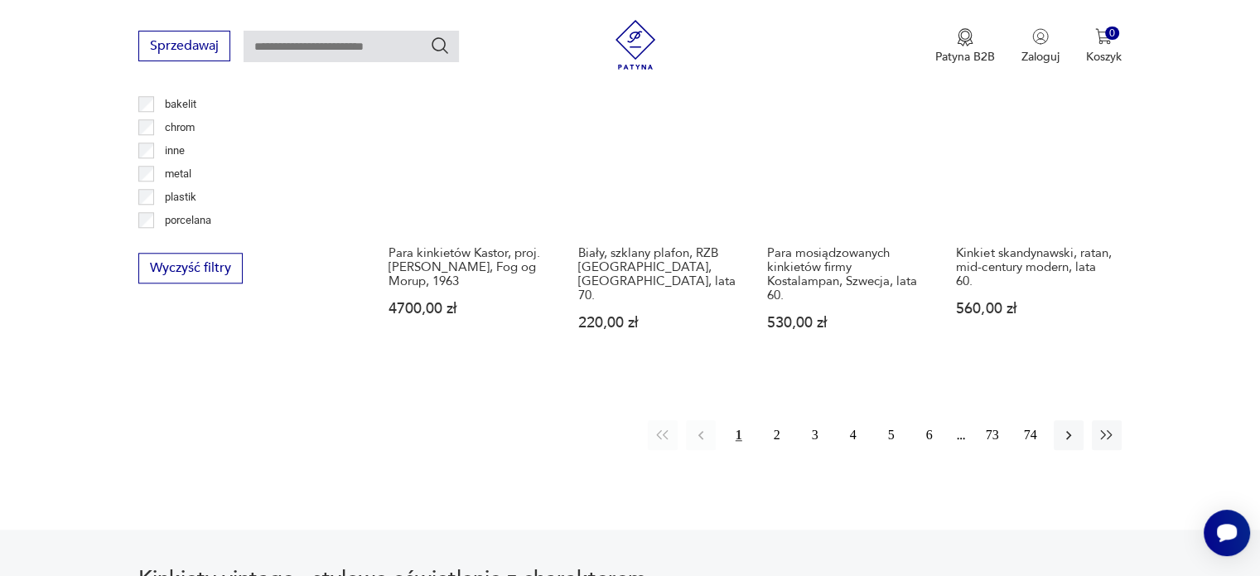
scroll to position [1663, 0]
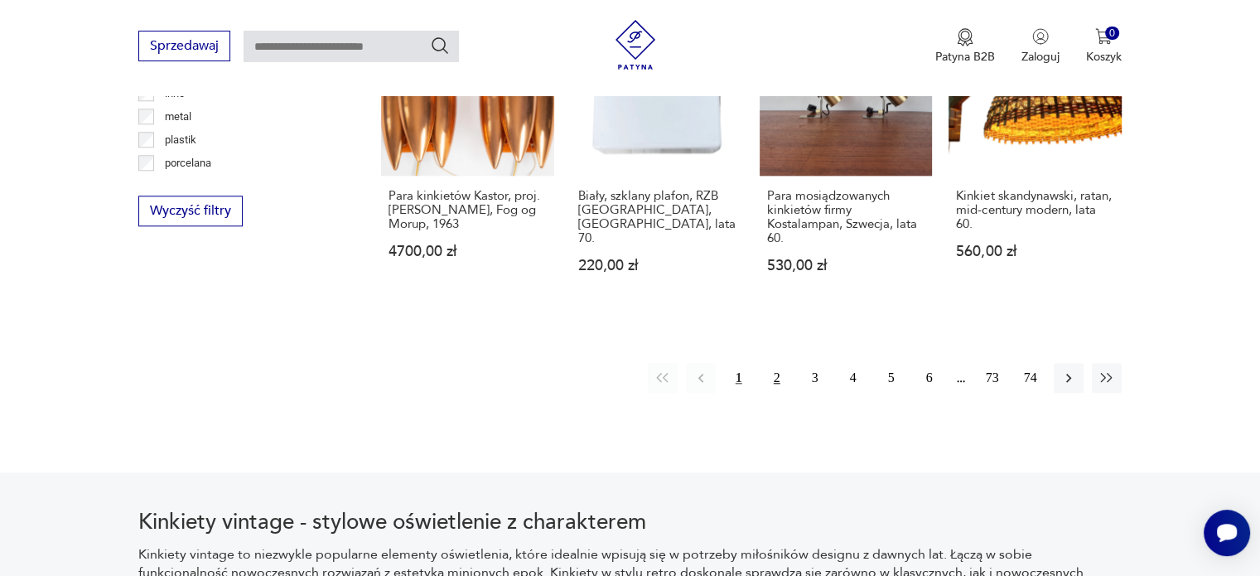
click at [774, 363] on button "2" at bounding box center [777, 378] width 30 height 30
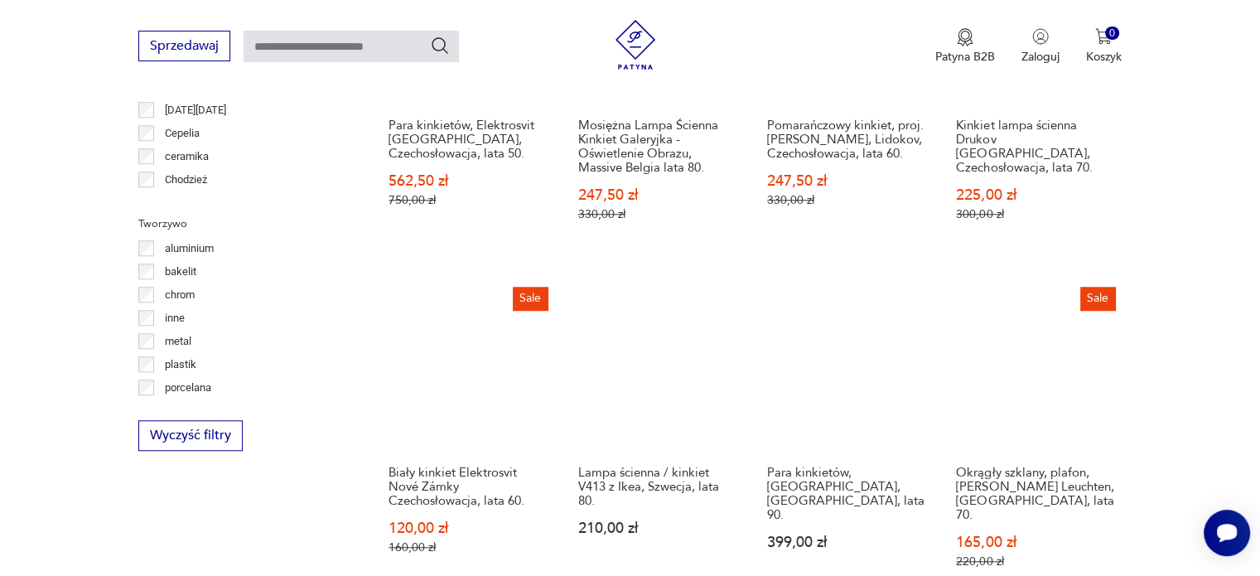
scroll to position [1440, 0]
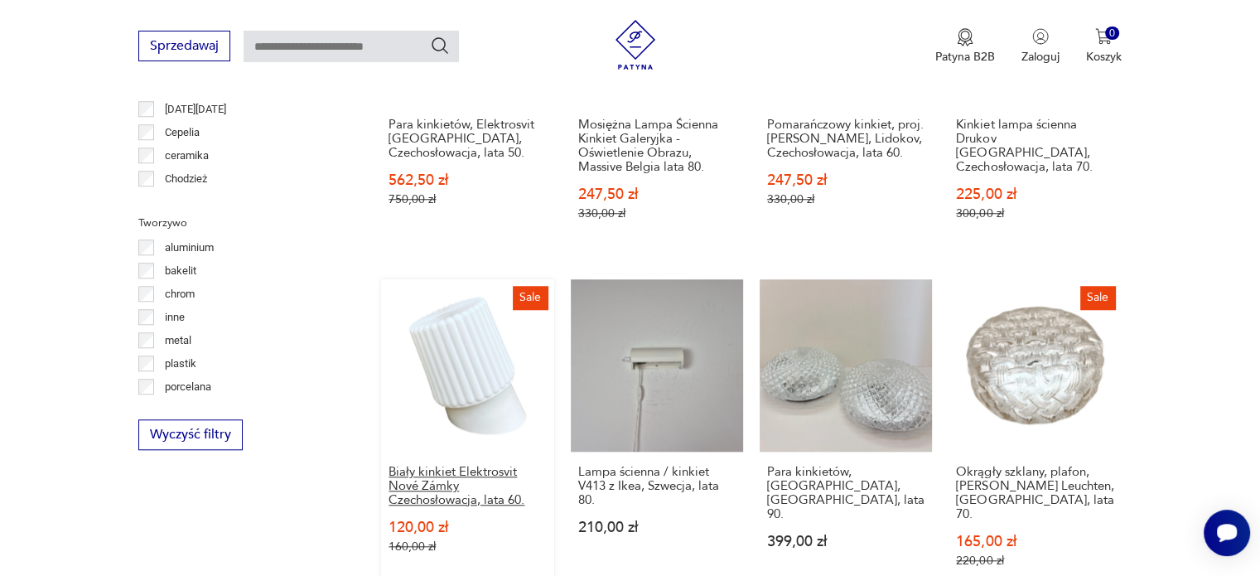
click at [483, 465] on h3 "Biały kinkiet Elektrosvit Nové Zámky Czechosłowacja, lata 60." at bounding box center [466, 486] width 157 height 42
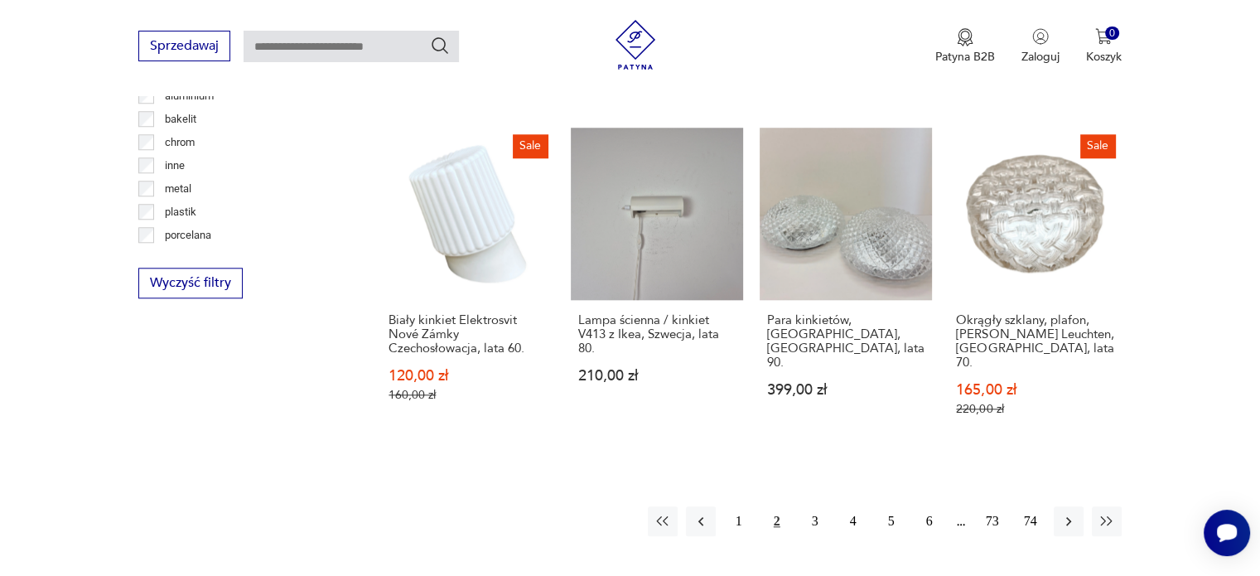
scroll to position [1618, 0]
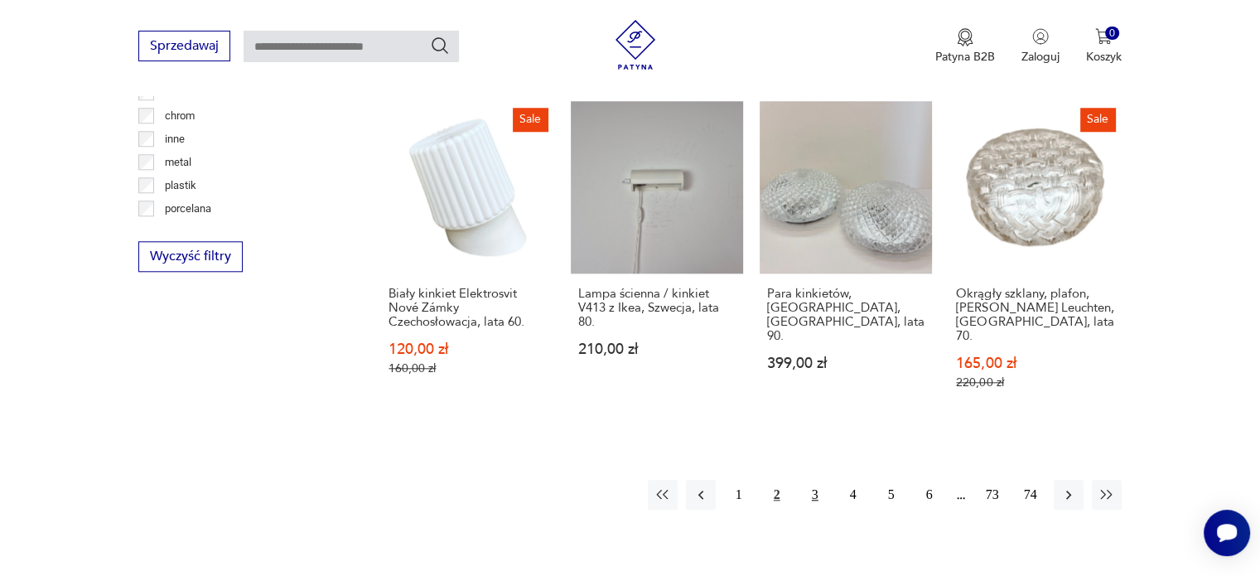
click at [817, 480] on button "3" at bounding box center [815, 495] width 30 height 30
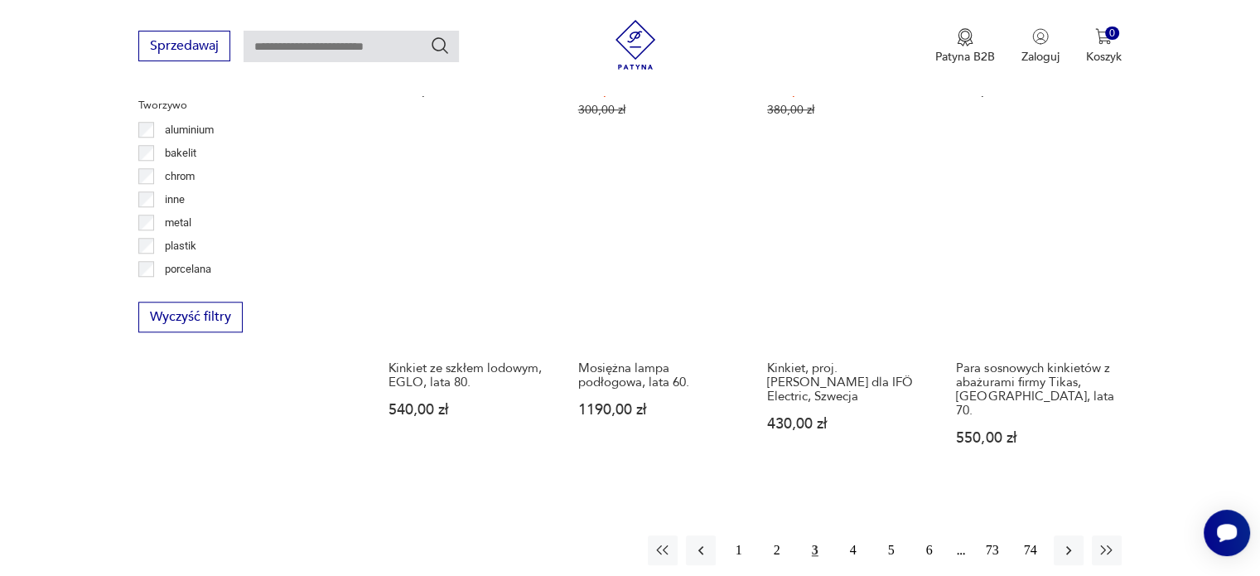
scroll to position [1581, 0]
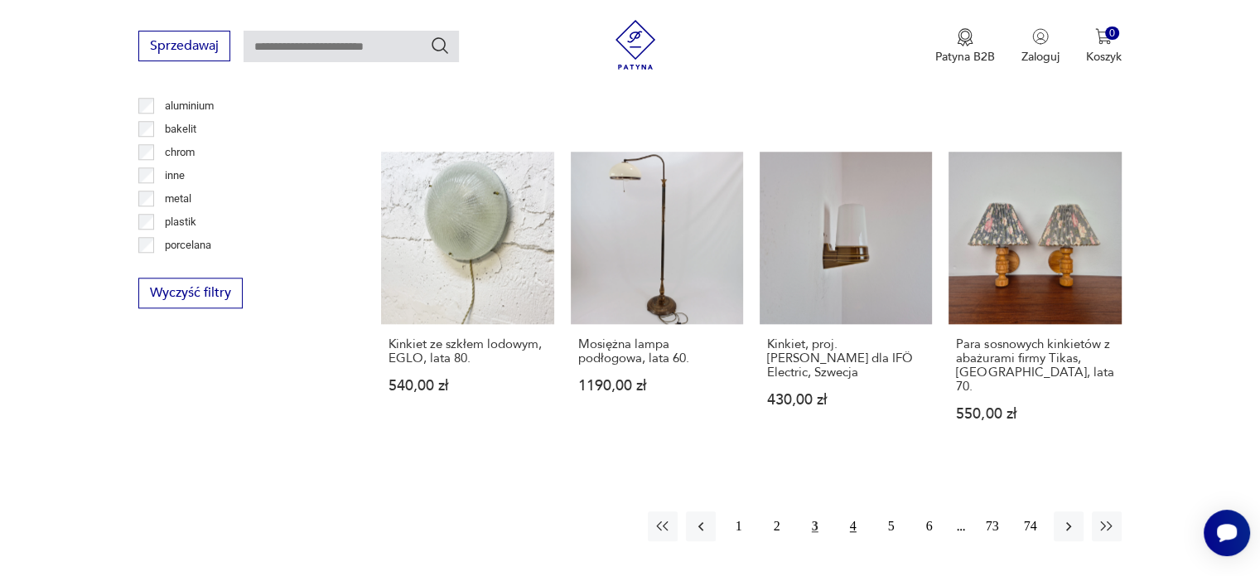
click at [850, 511] on button "4" at bounding box center [853, 526] width 30 height 30
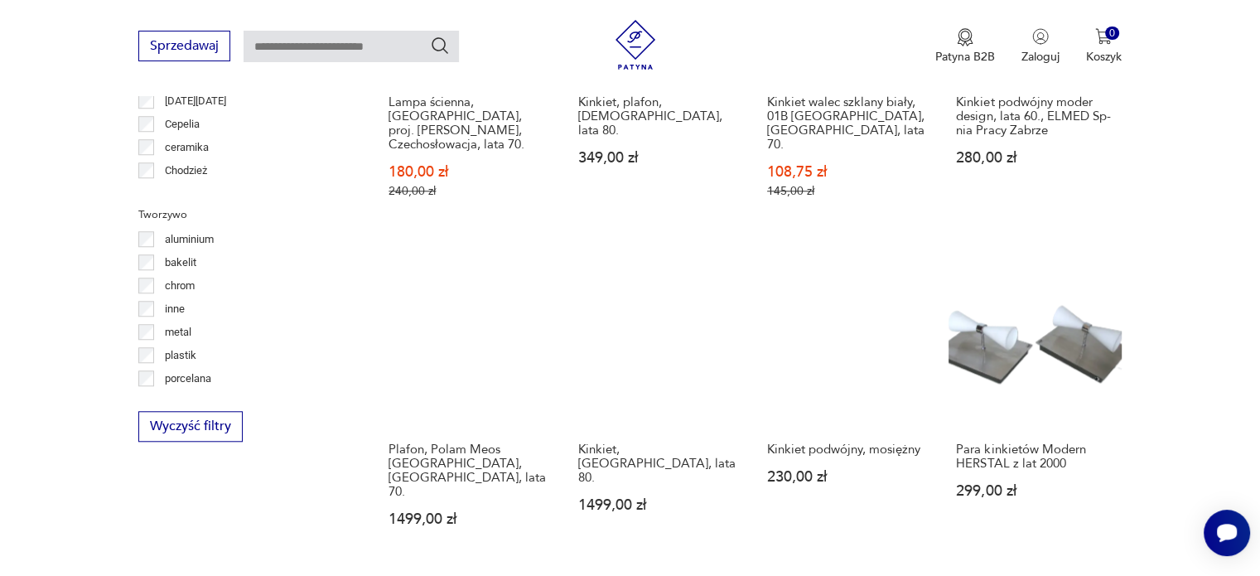
scroll to position [1650, 0]
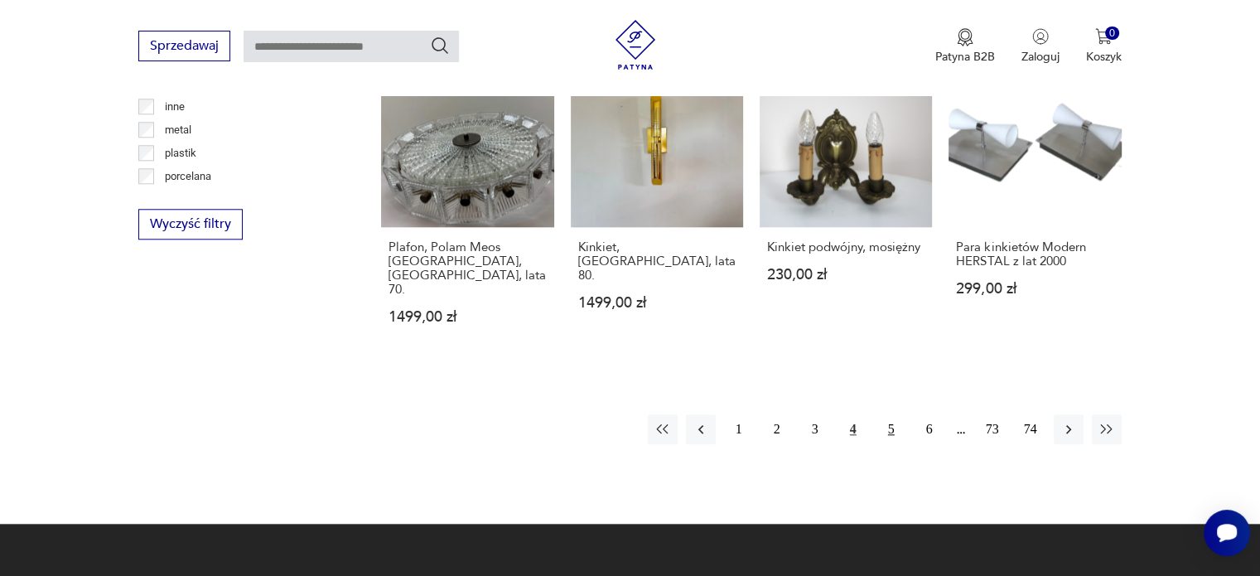
click at [881, 414] on button "5" at bounding box center [891, 429] width 30 height 30
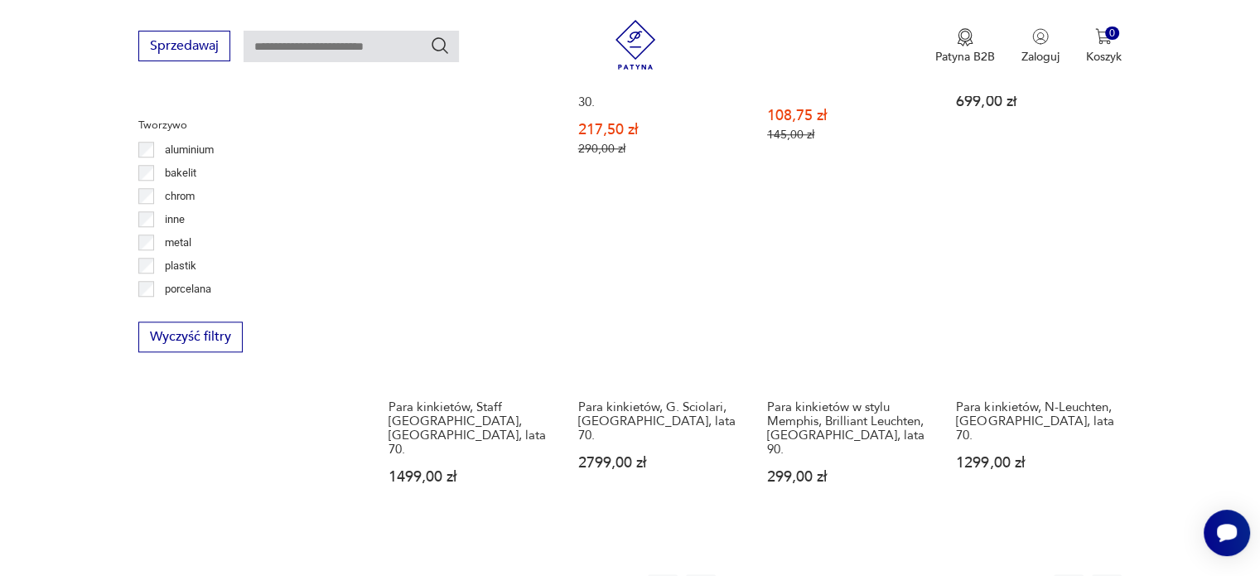
scroll to position [1573, 0]
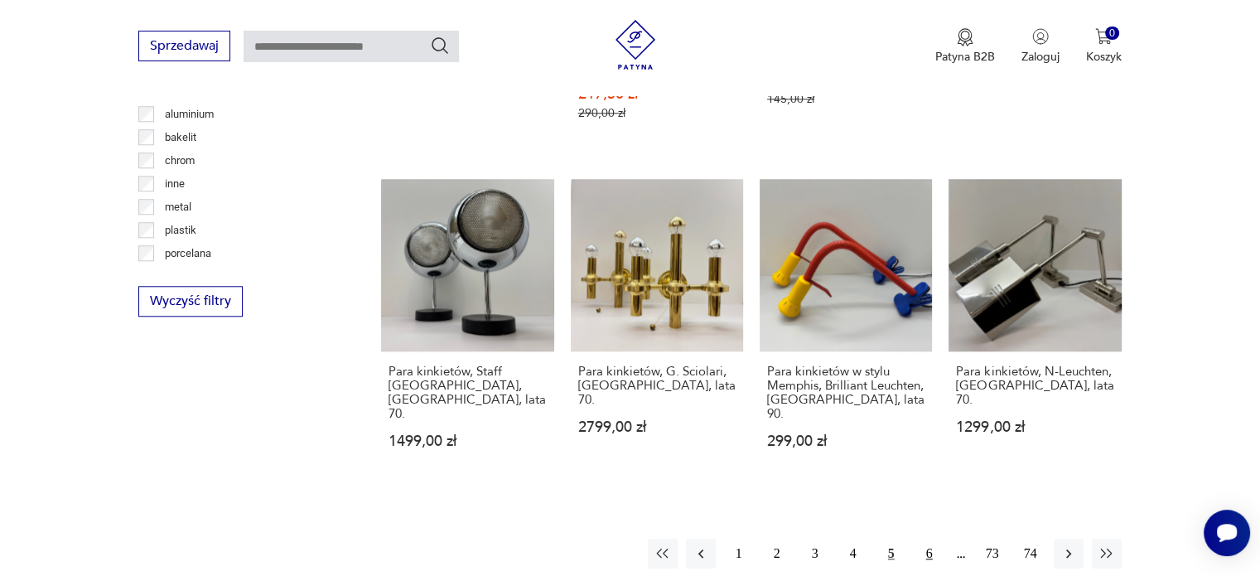
click at [925, 538] on button "6" at bounding box center [929, 553] width 30 height 30
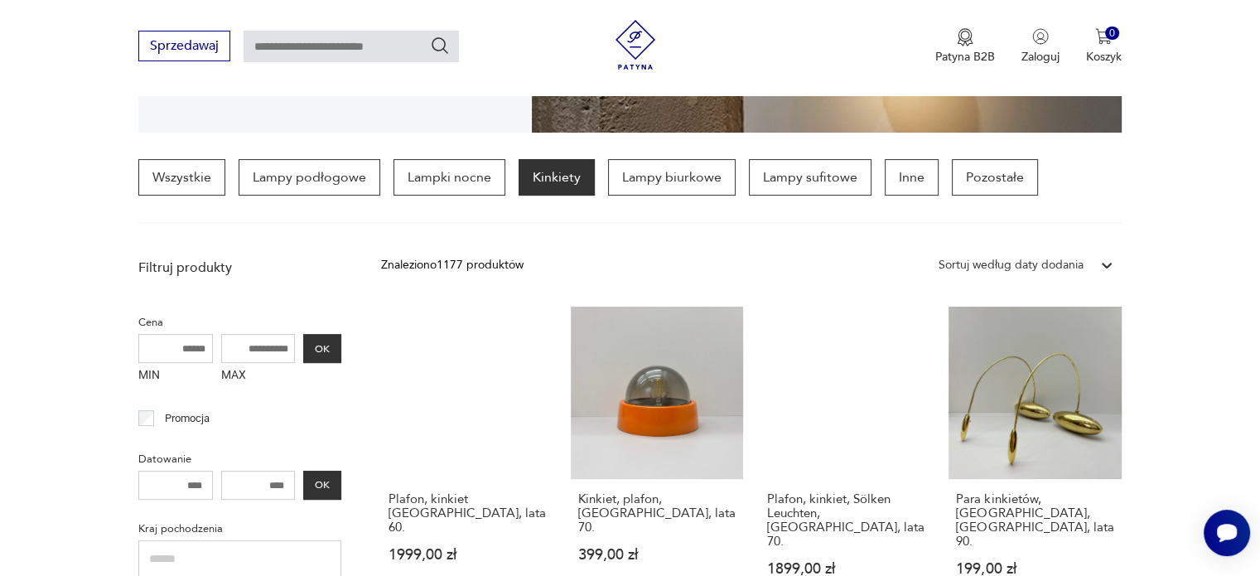
scroll to position [476, 0]
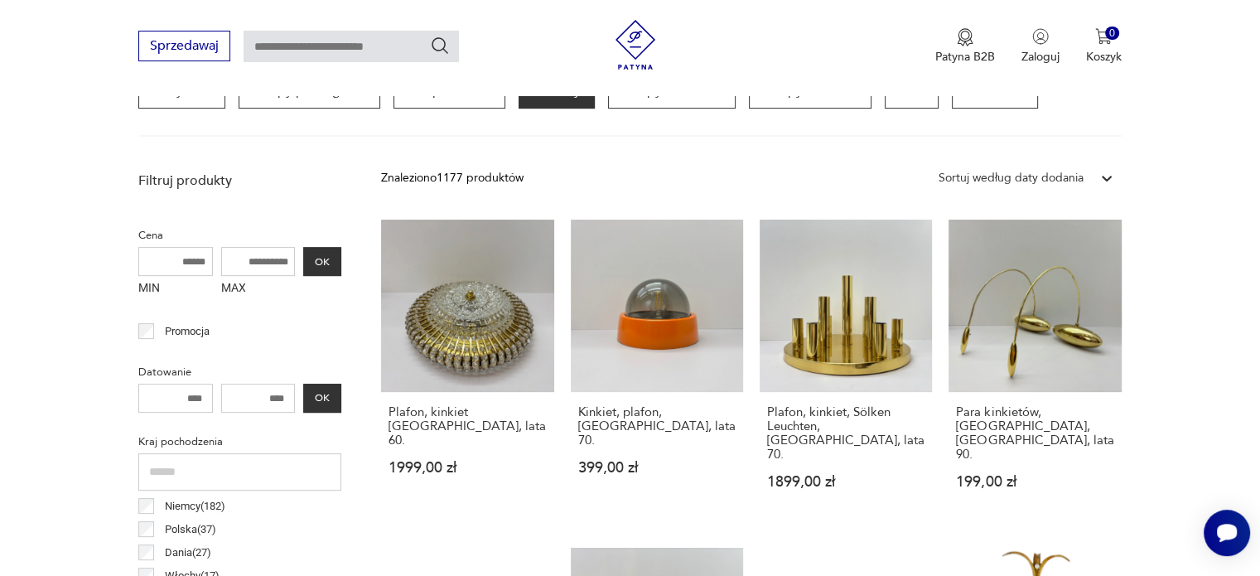
click at [253, 260] on input "MAX" at bounding box center [258, 261] width 75 height 29
type input "***"
click at [322, 262] on button "OK" at bounding box center [322, 261] width 38 height 29
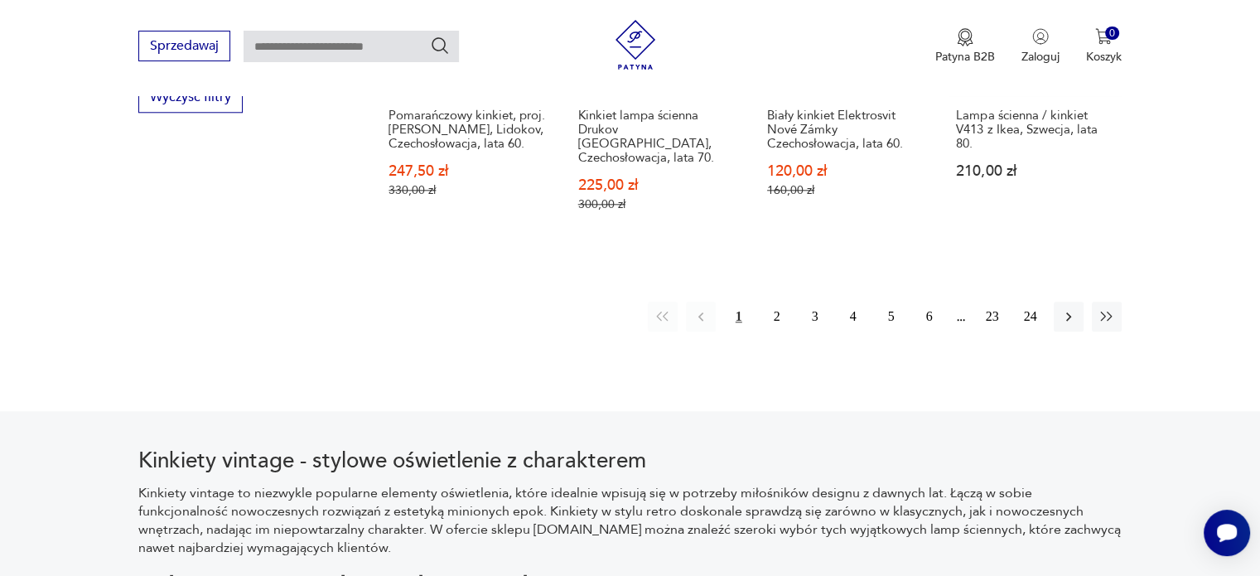
scroll to position [1778, 0]
click at [1077, 301] on button "button" at bounding box center [1069, 316] width 30 height 30
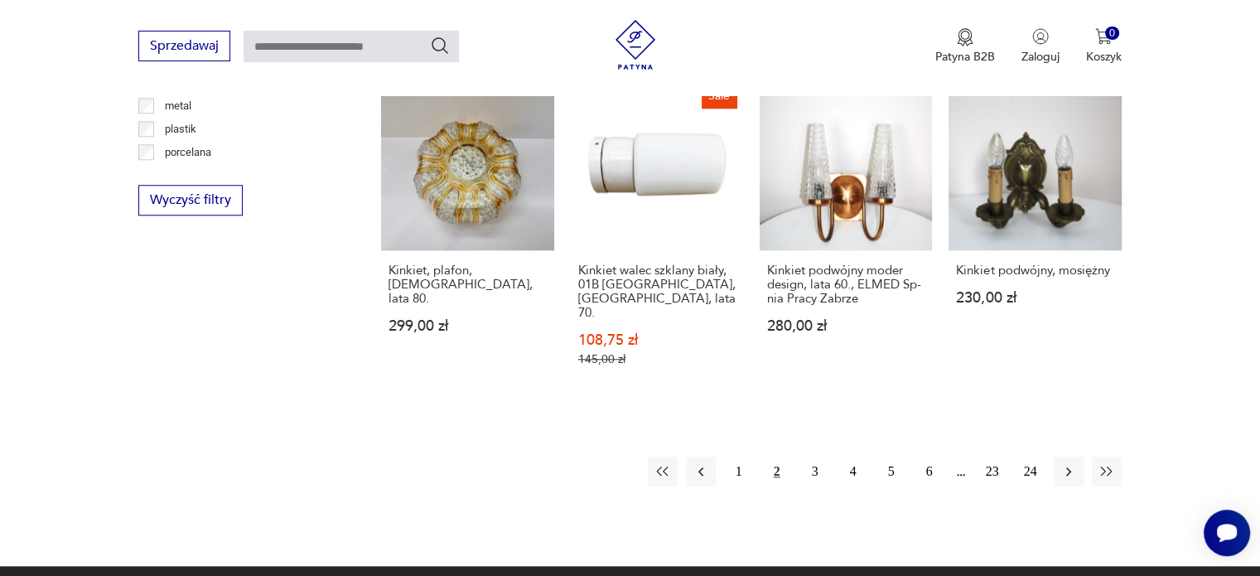
scroll to position [1673, 0]
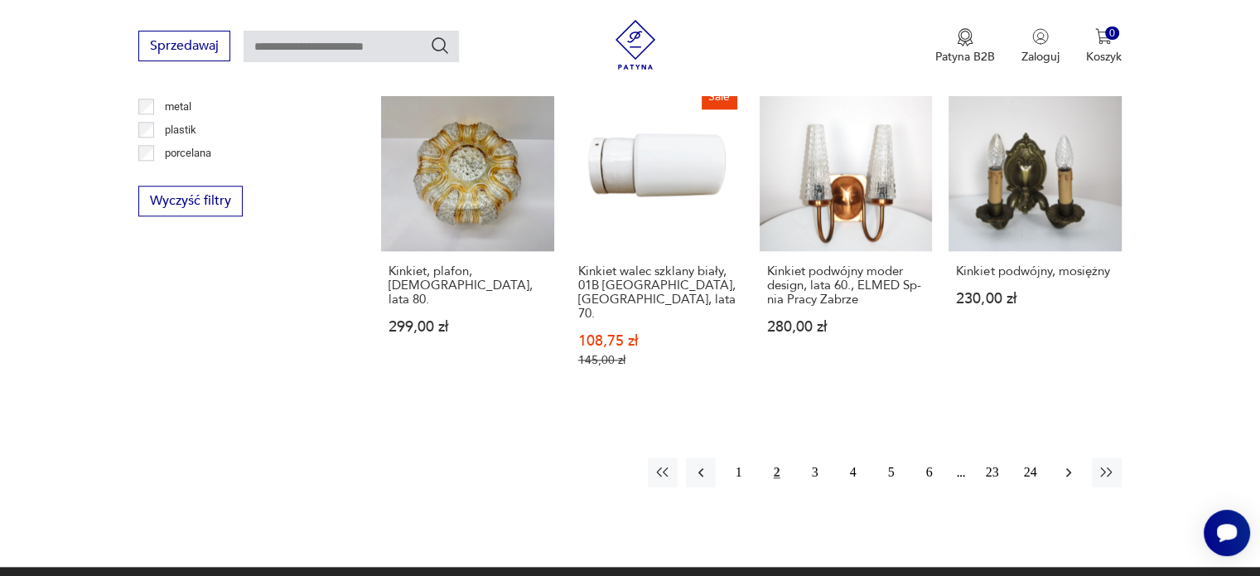
click at [1066, 464] on icon "button" at bounding box center [1068, 472] width 17 height 17
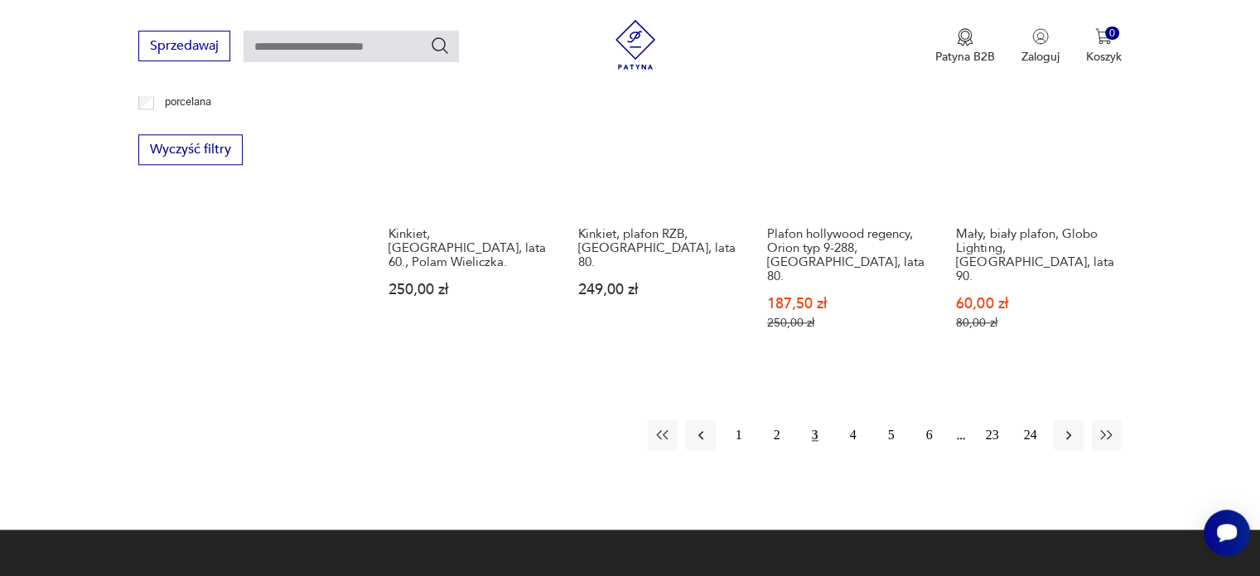
scroll to position [1732, 0]
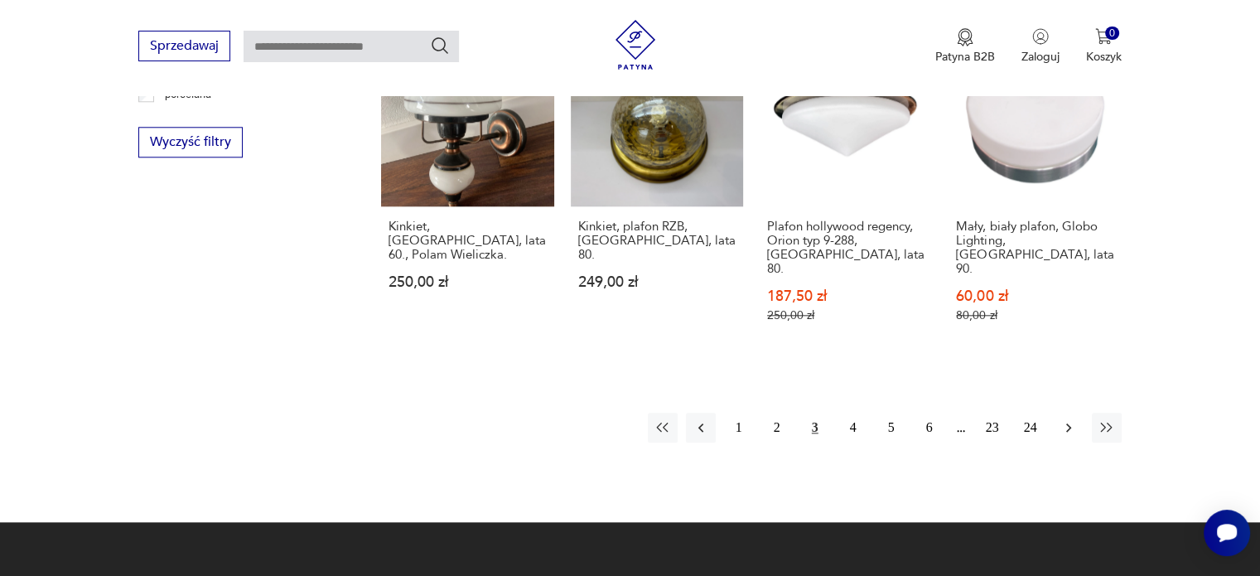
click at [1071, 419] on icon "button" at bounding box center [1068, 427] width 17 height 17
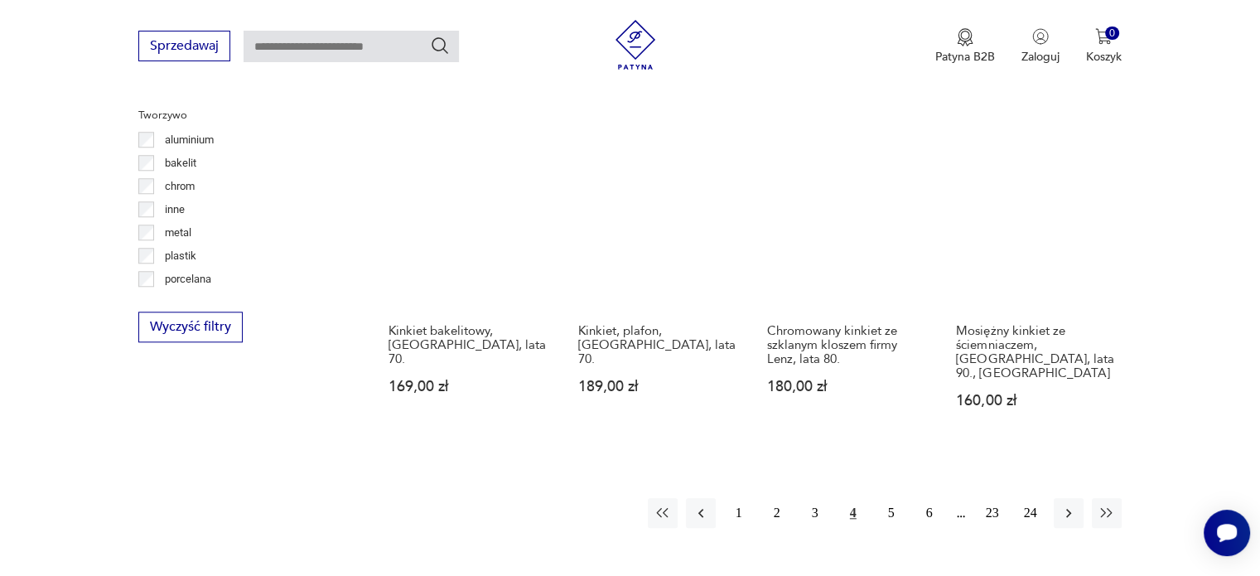
scroll to position [1549, 0]
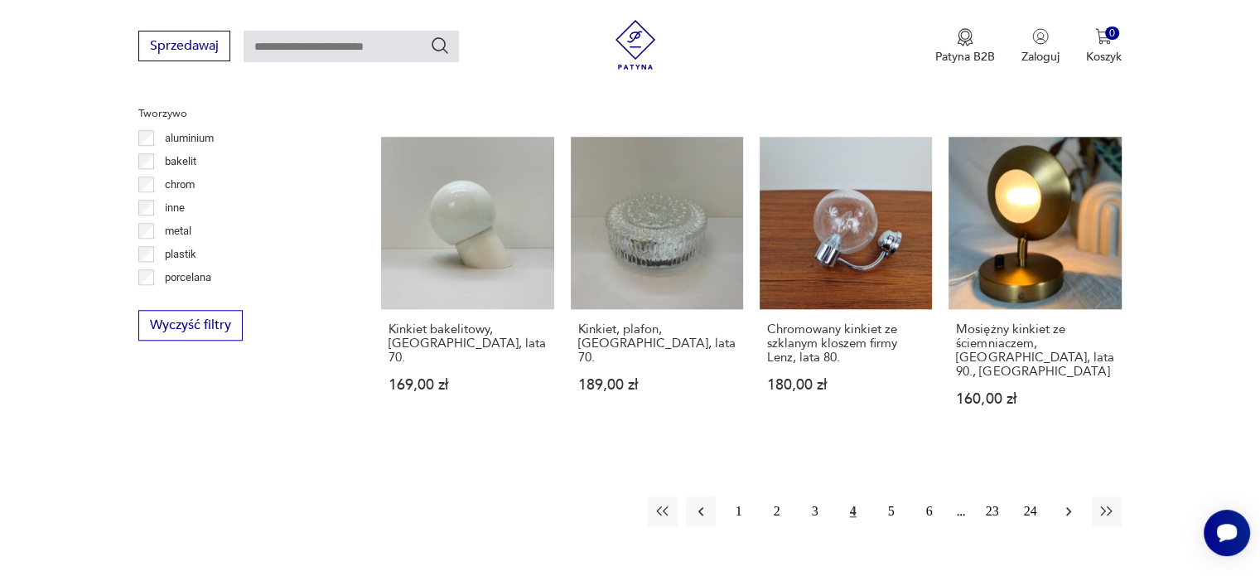
click at [1065, 503] on icon "button" at bounding box center [1068, 511] width 17 height 17
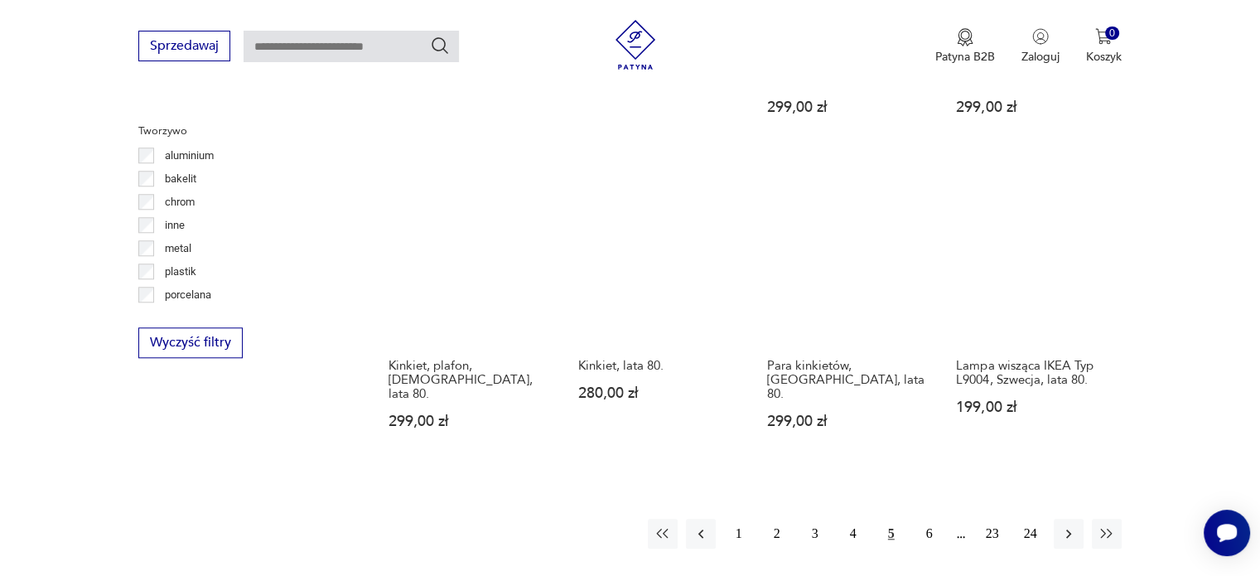
scroll to position [1537, 0]
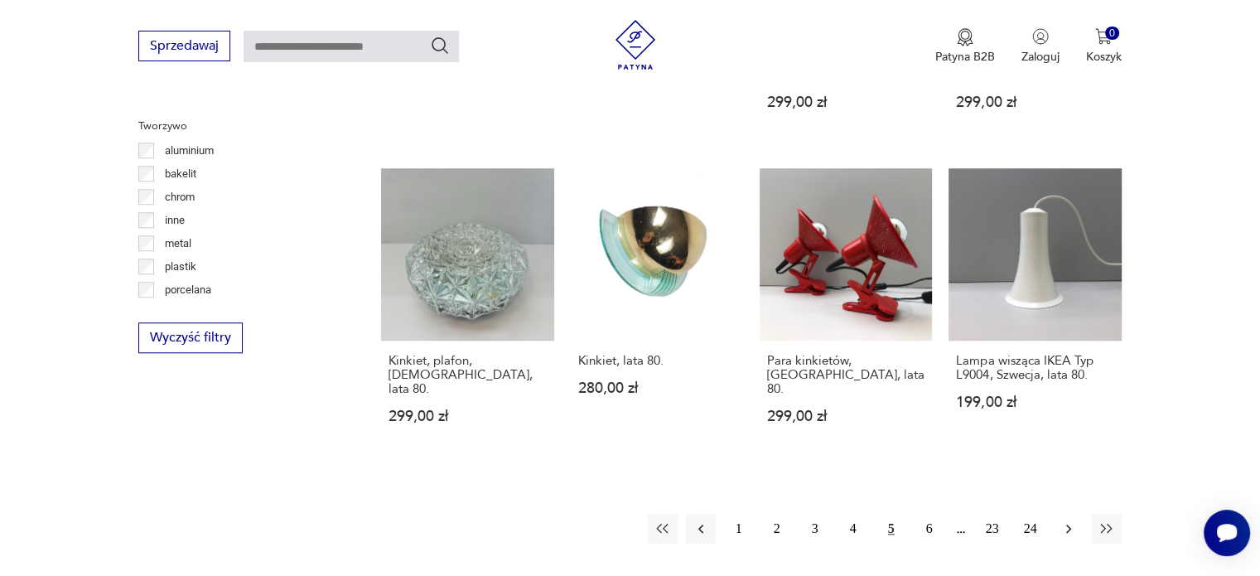
click at [1060, 520] on icon "button" at bounding box center [1068, 528] width 17 height 17
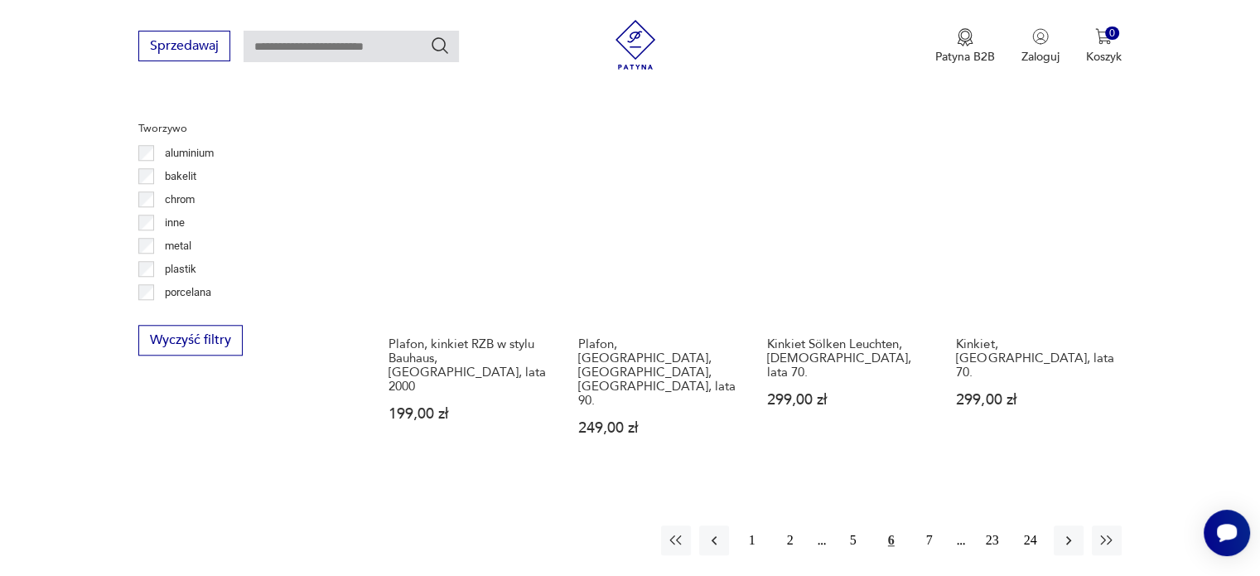
scroll to position [1538, 0]
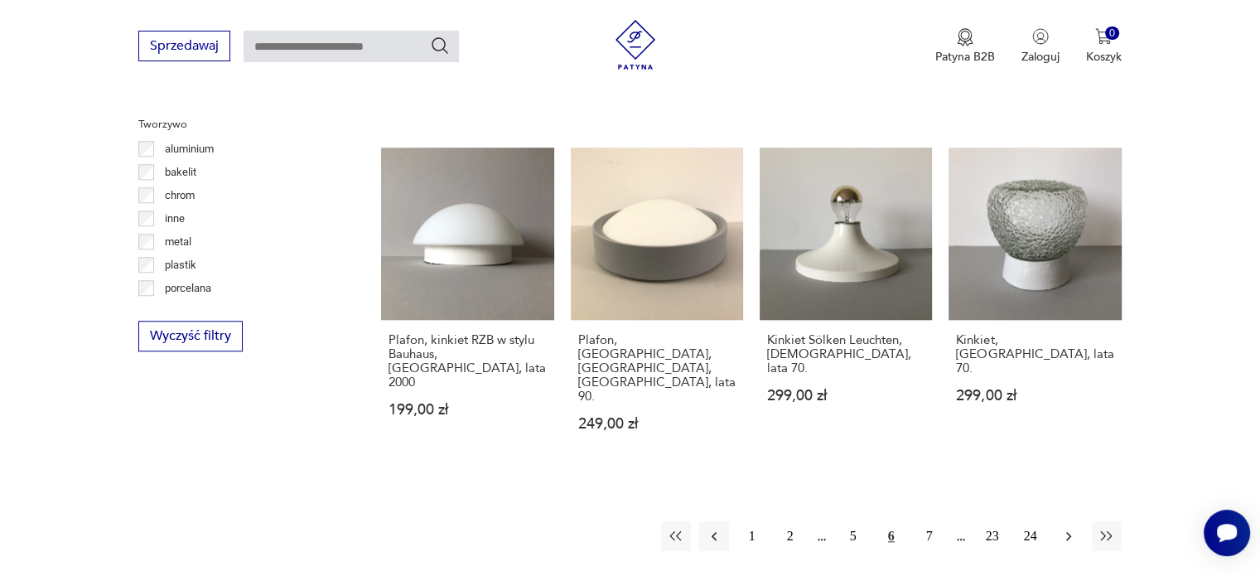
click at [1064, 528] on icon "button" at bounding box center [1068, 536] width 17 height 17
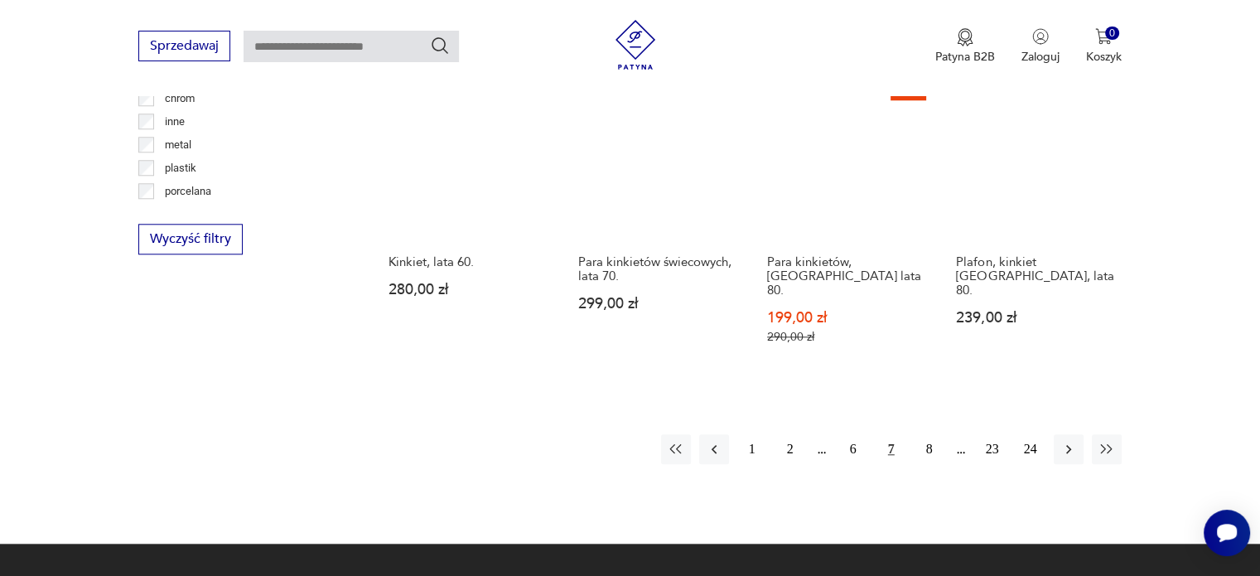
scroll to position [1637, 0]
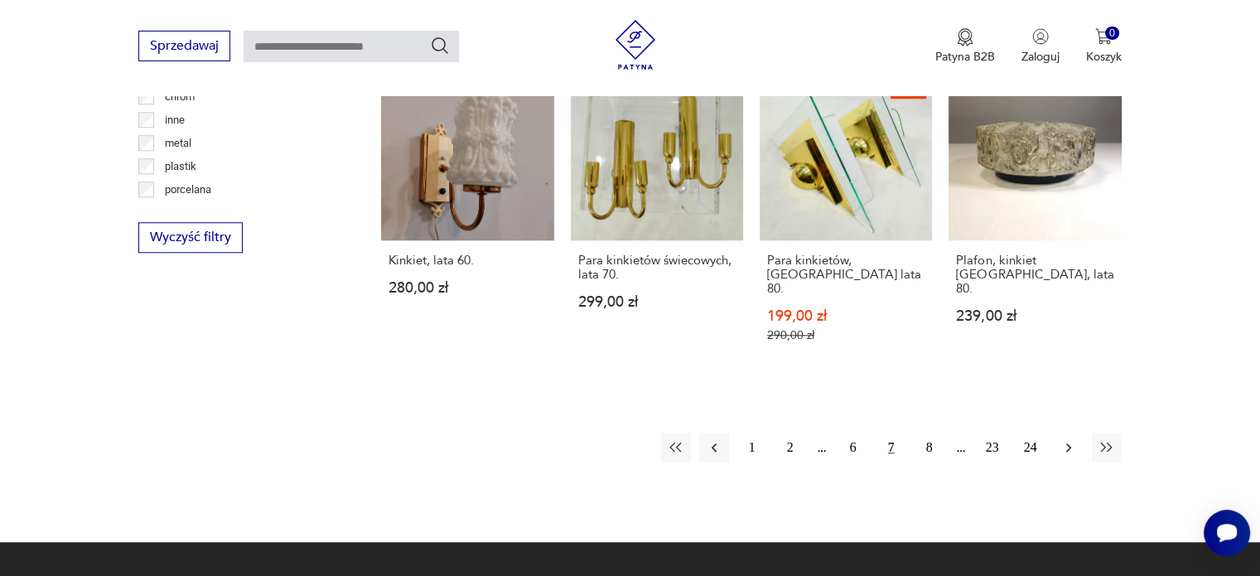
click at [1054, 432] on button "button" at bounding box center [1069, 447] width 30 height 30
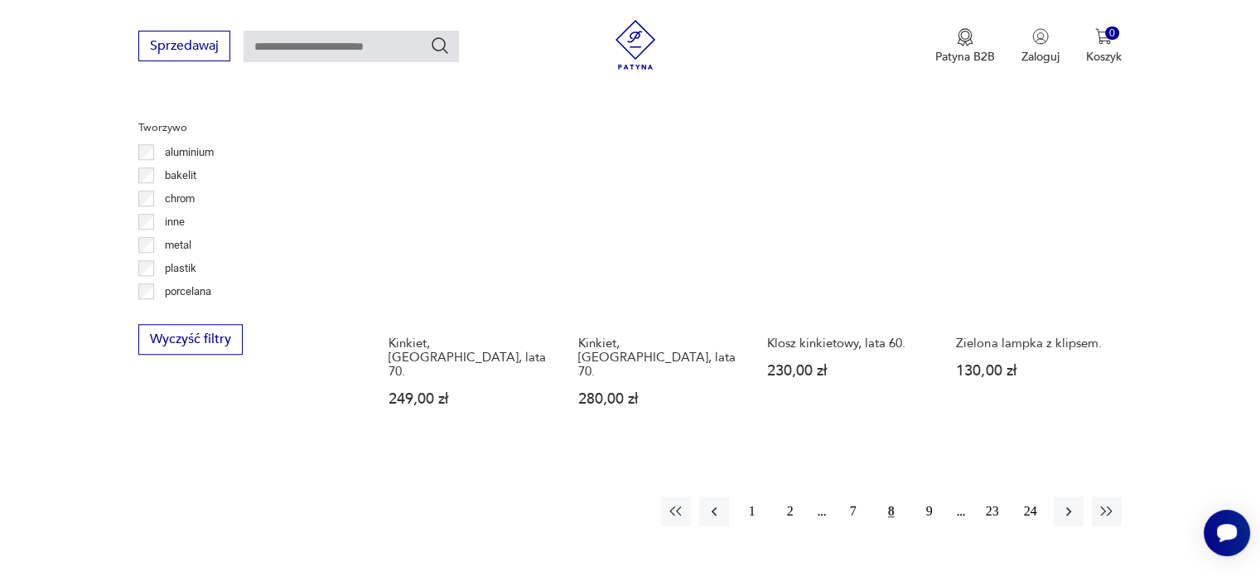
scroll to position [1560, 0]
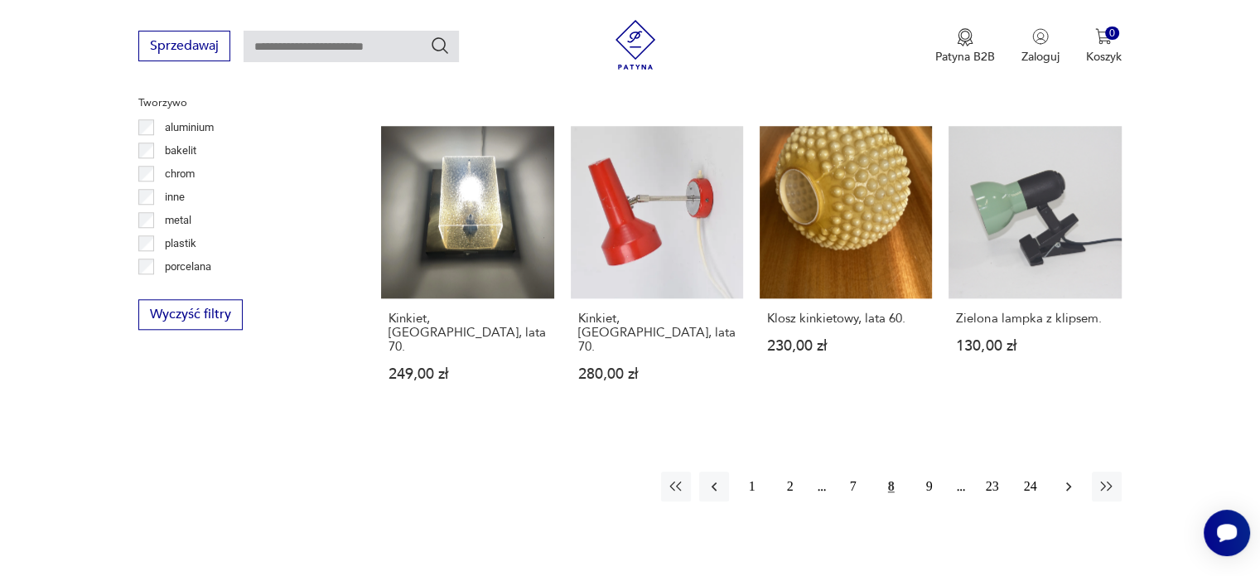
click at [1067, 478] on icon "button" at bounding box center [1068, 486] width 17 height 17
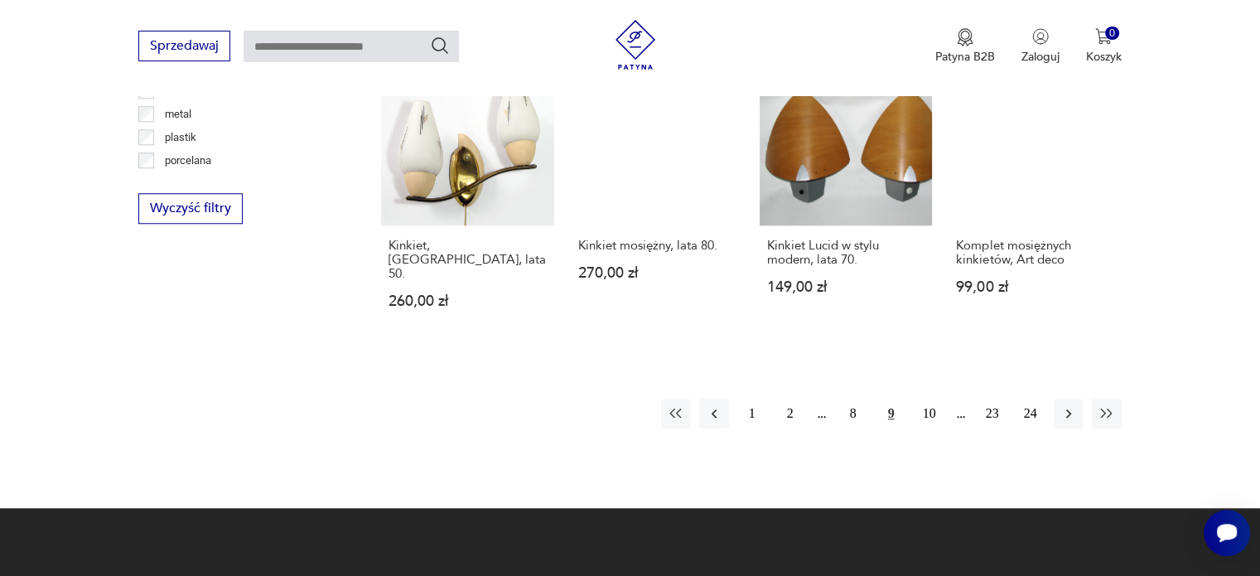
scroll to position [1695, 0]
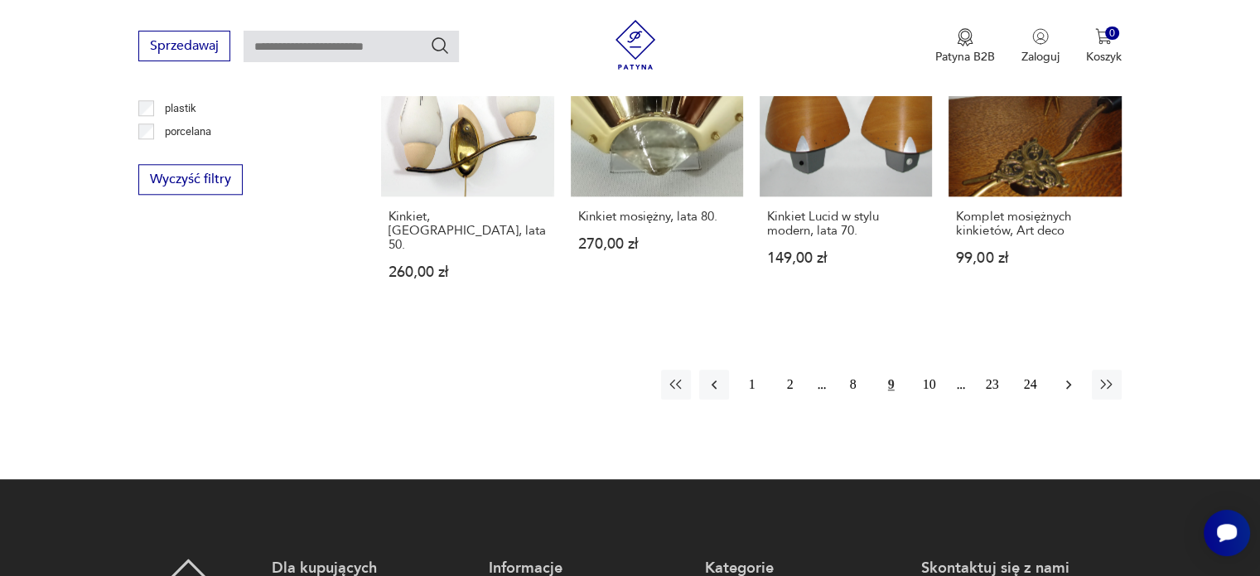
click at [1060, 369] on button "button" at bounding box center [1069, 384] width 30 height 30
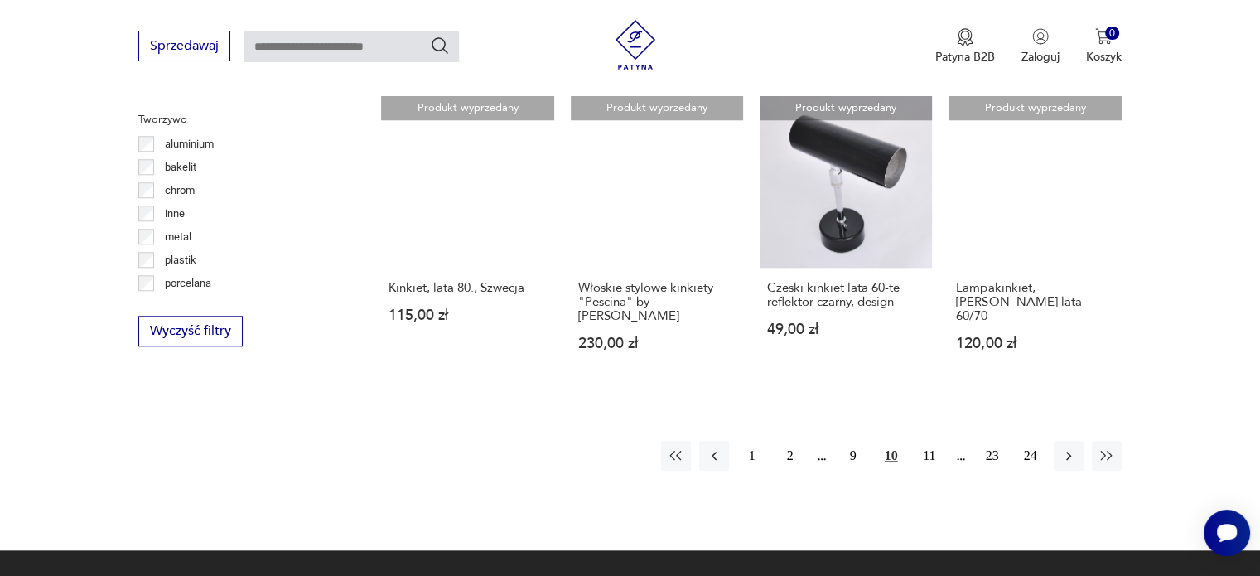
scroll to position [1556, 0]
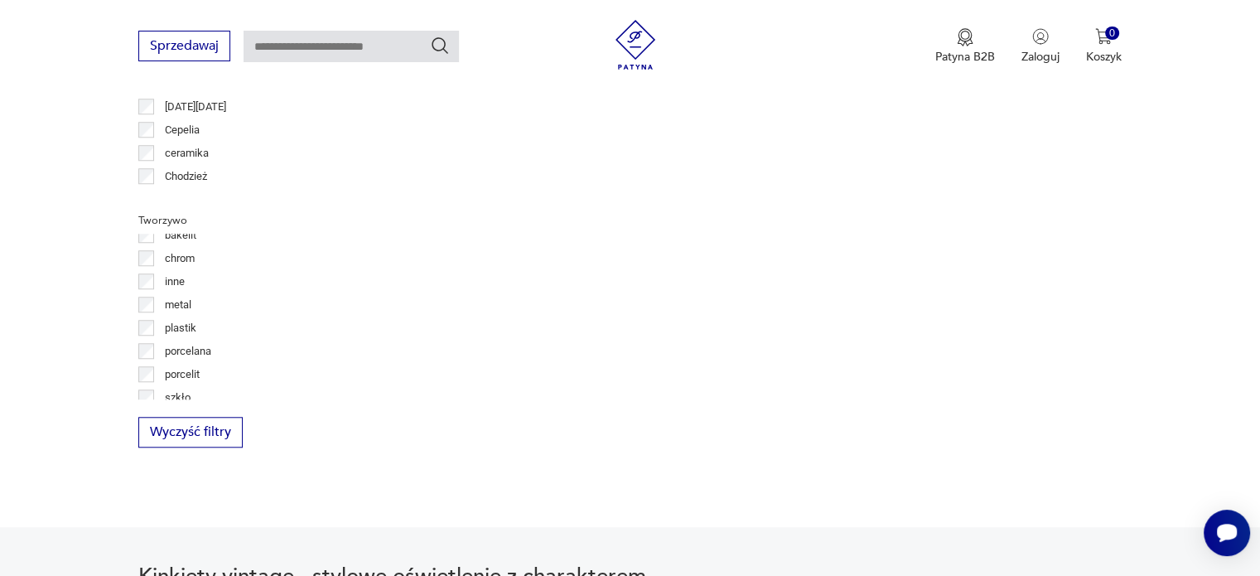
scroll to position [43, 0]
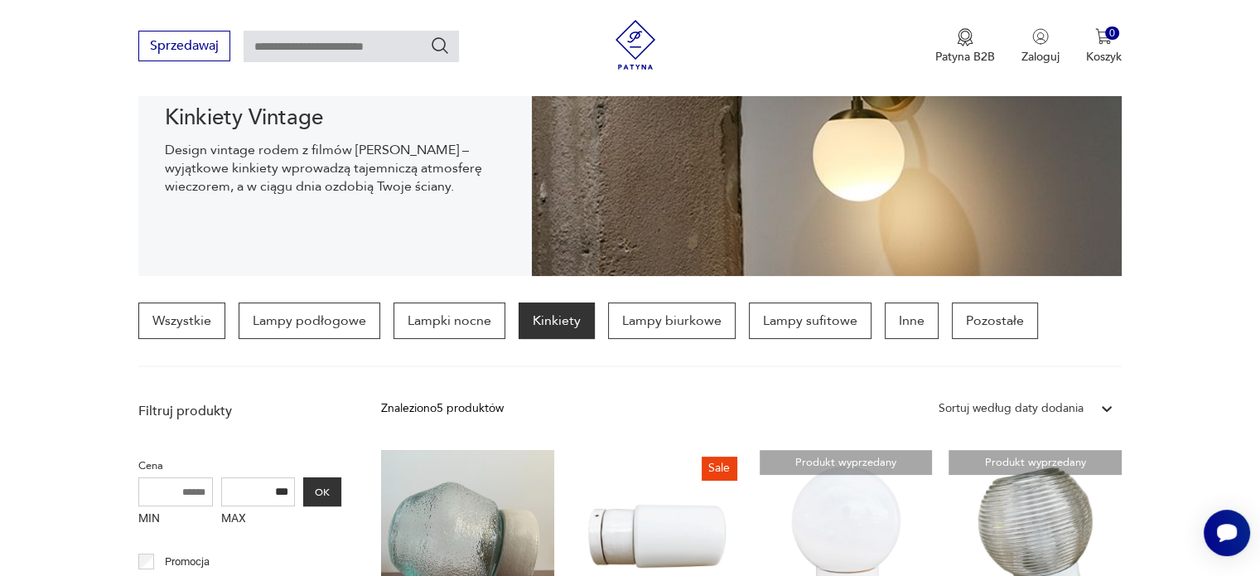
scroll to position [247, 0]
click at [798, 306] on p "Lampy sufitowe" at bounding box center [810, 320] width 123 height 36
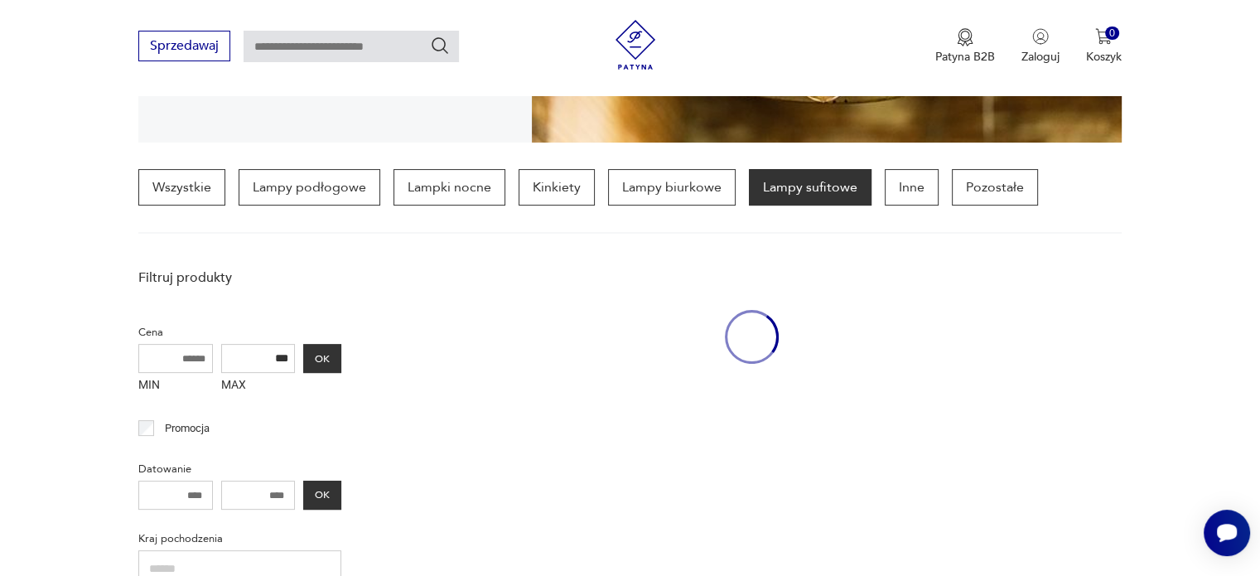
scroll to position [390, 0]
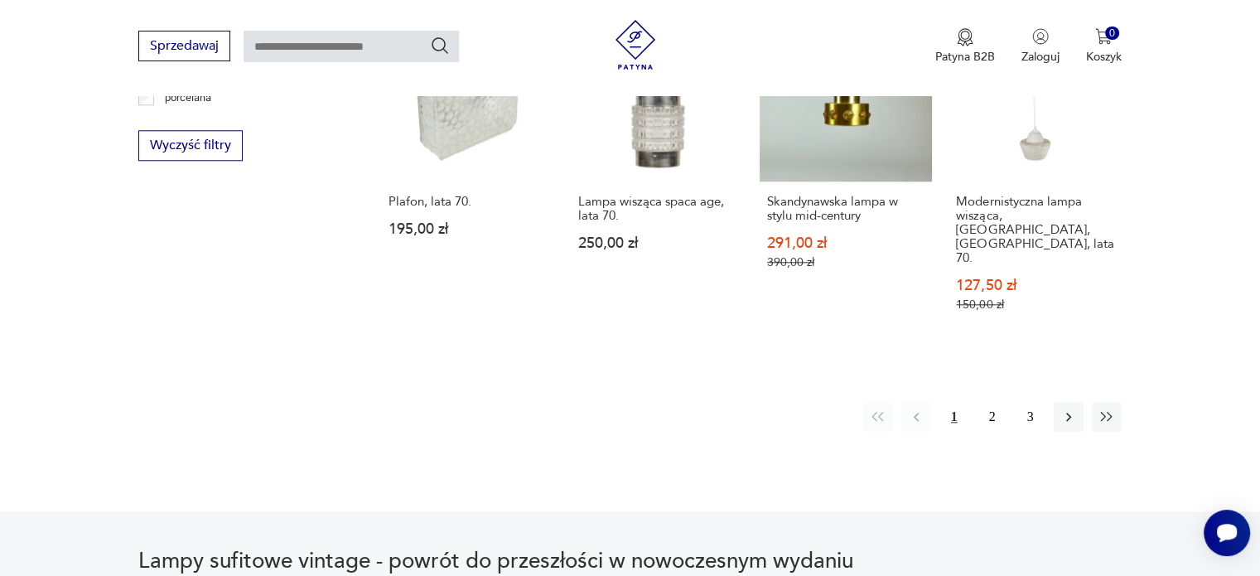
scroll to position [1734, 0]
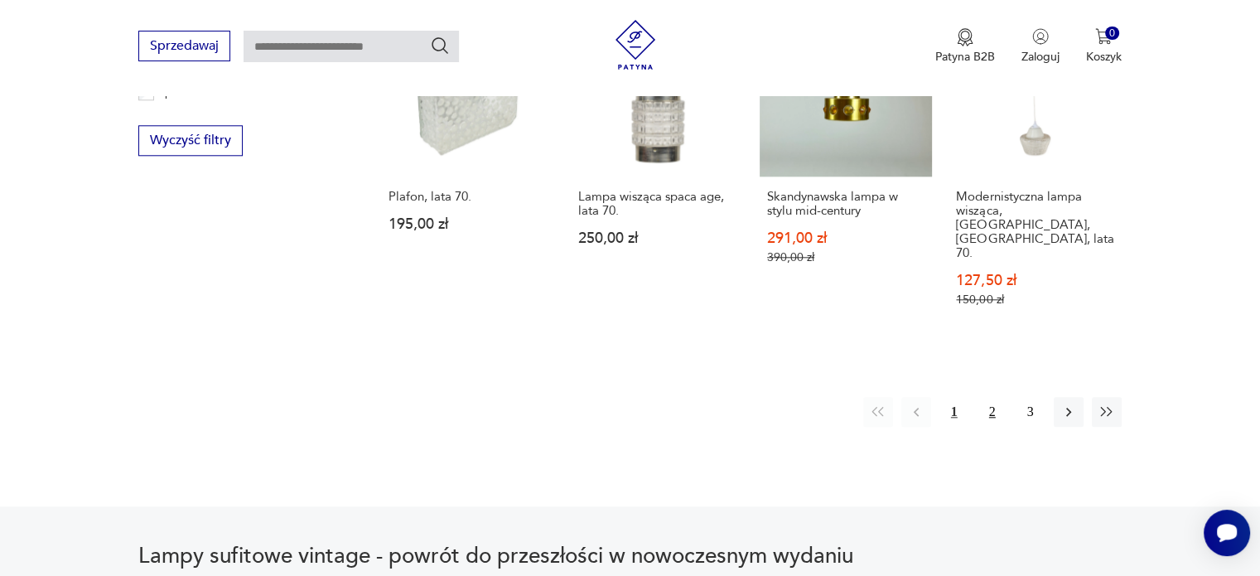
click at [987, 397] on button "2" at bounding box center [992, 412] width 30 height 30
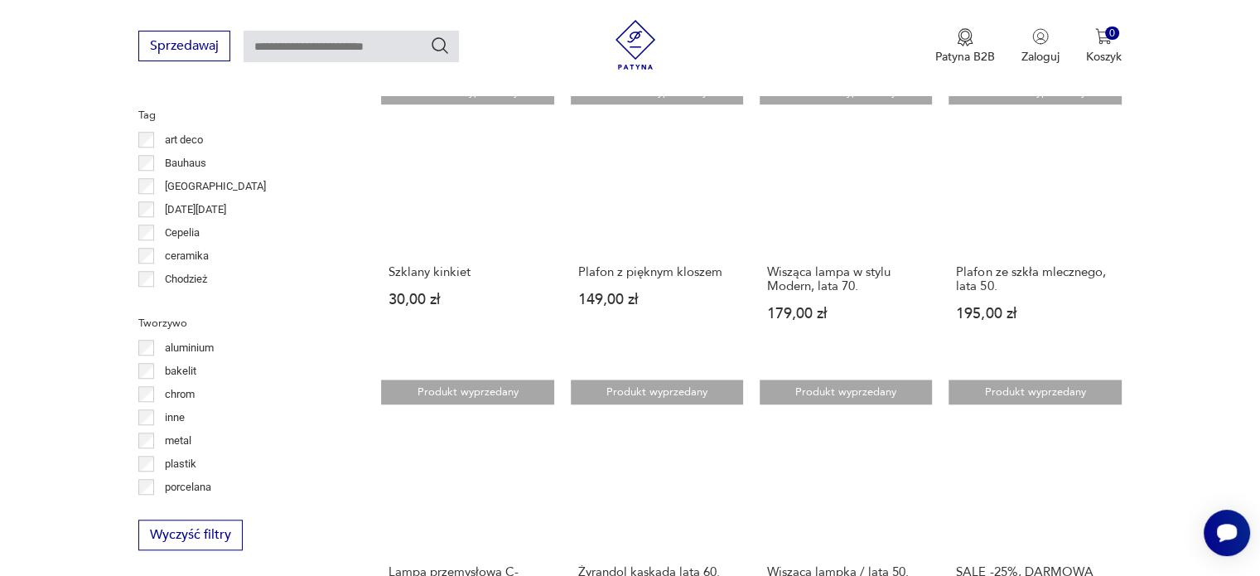
scroll to position [1357, 0]
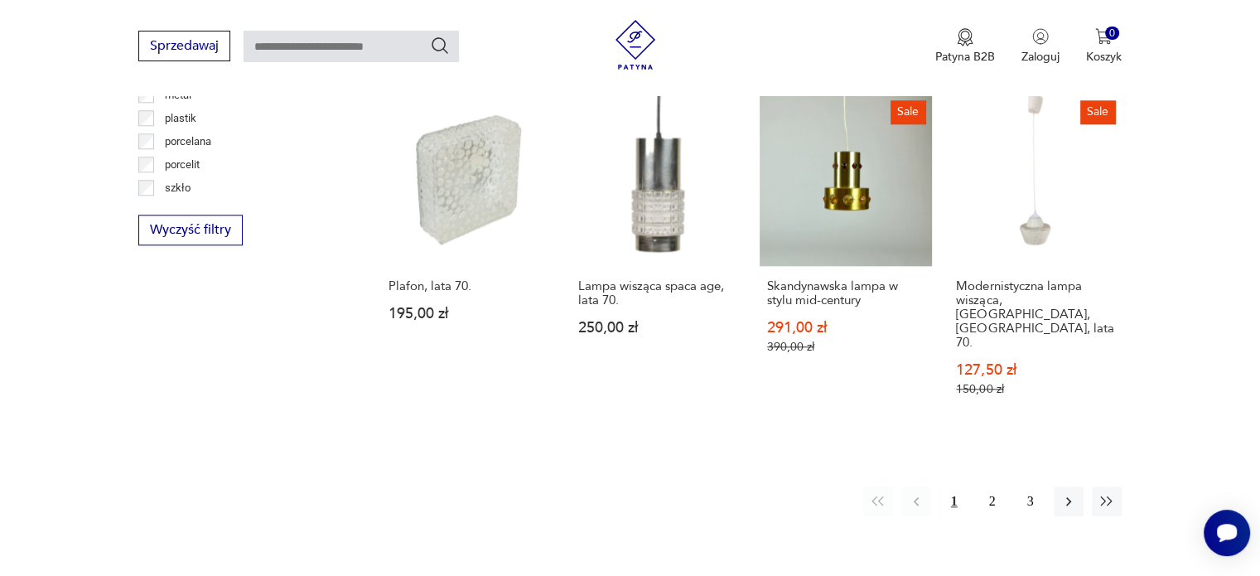
scroll to position [43, 0]
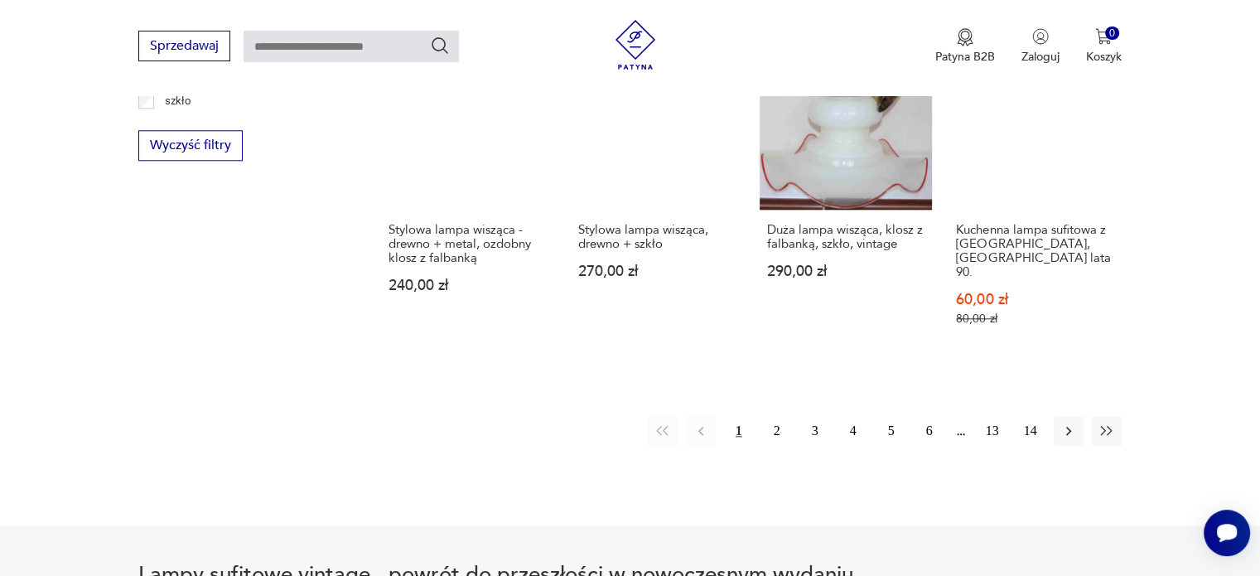
scroll to position [1731, 0]
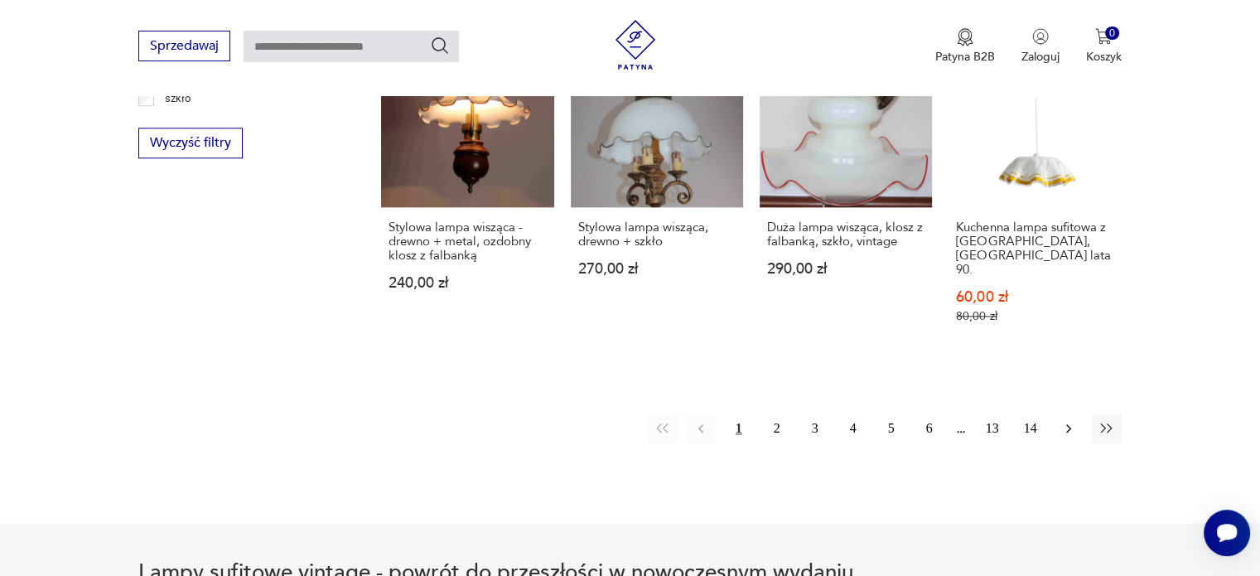
click at [1072, 420] on icon "button" at bounding box center [1068, 428] width 17 height 17
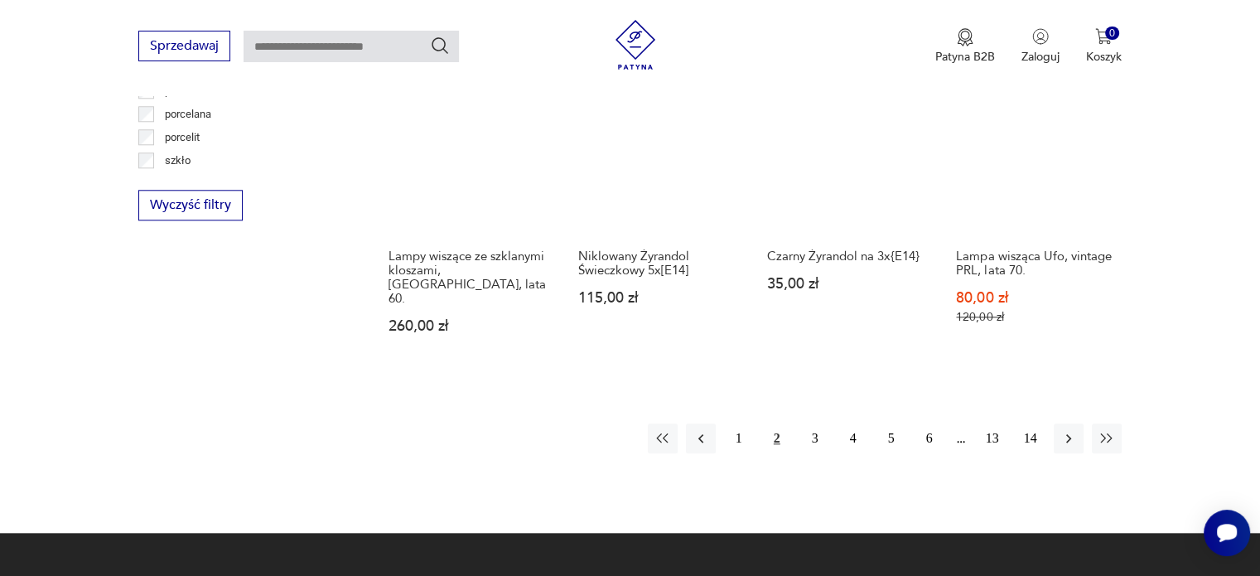
scroll to position [1670, 0]
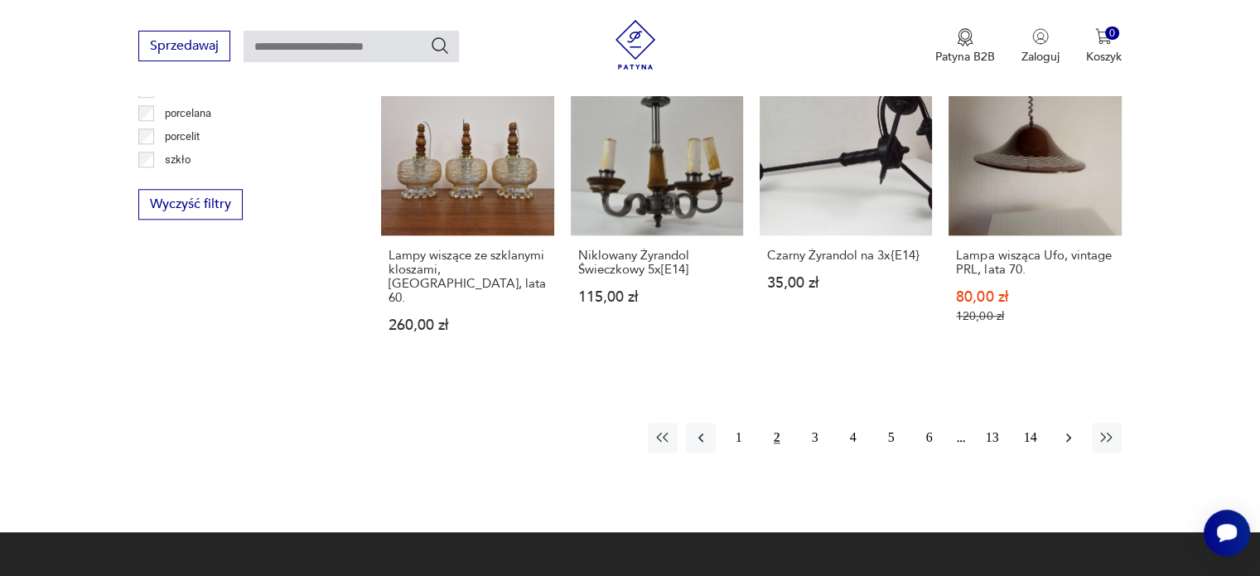
click at [1064, 429] on icon "button" at bounding box center [1068, 437] width 17 height 17
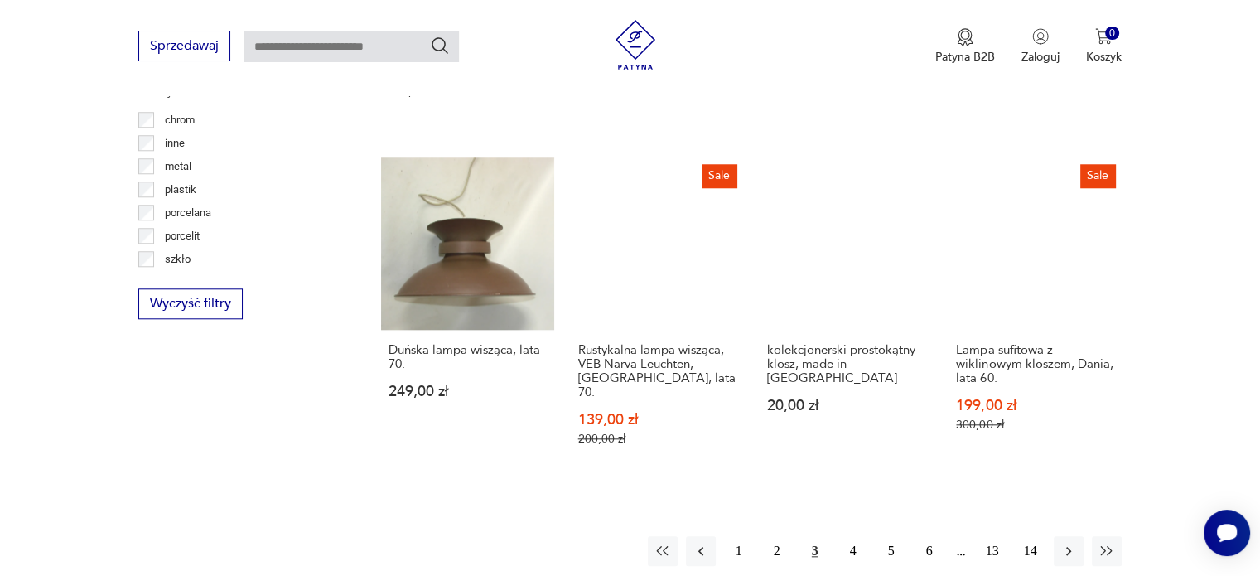
scroll to position [1571, 0]
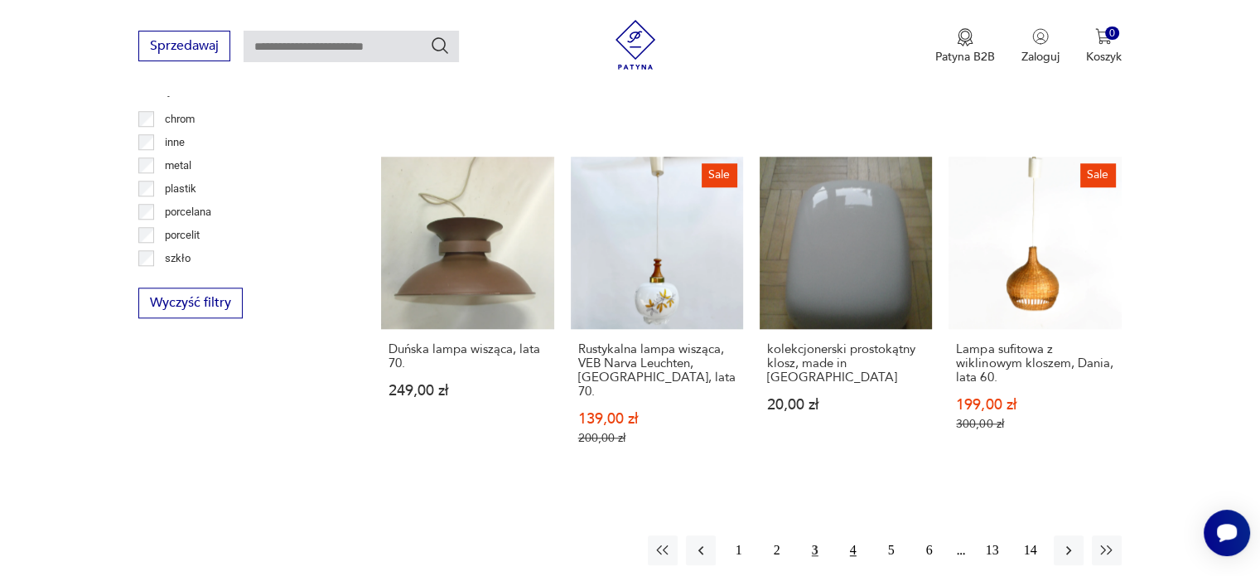
click at [852, 535] on button "4" at bounding box center [853, 550] width 30 height 30
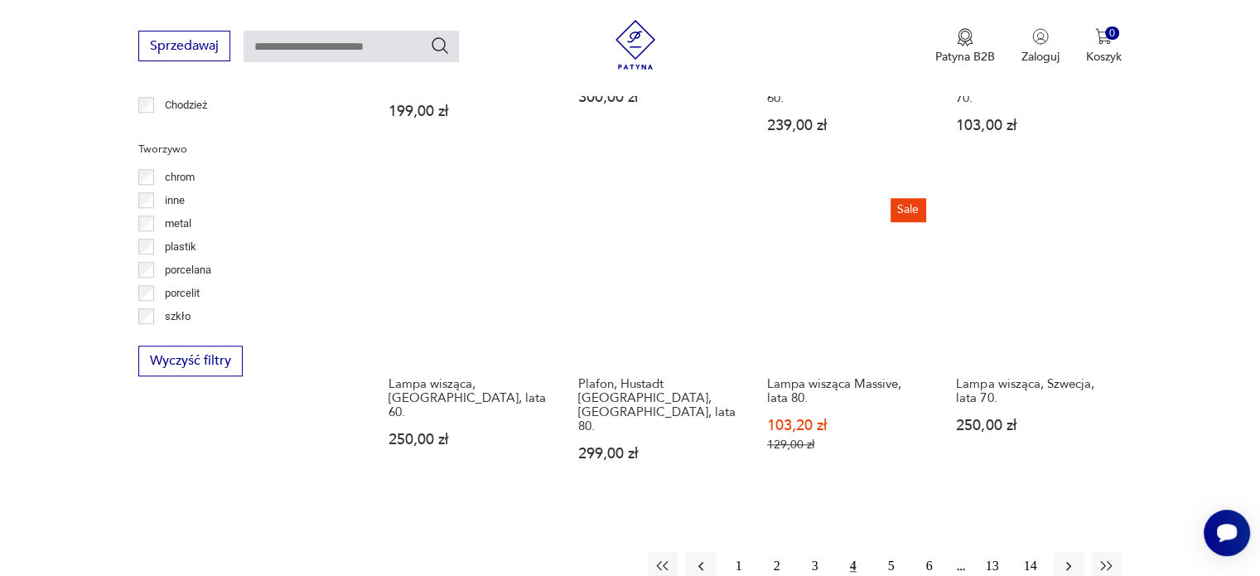
scroll to position [1514, 0]
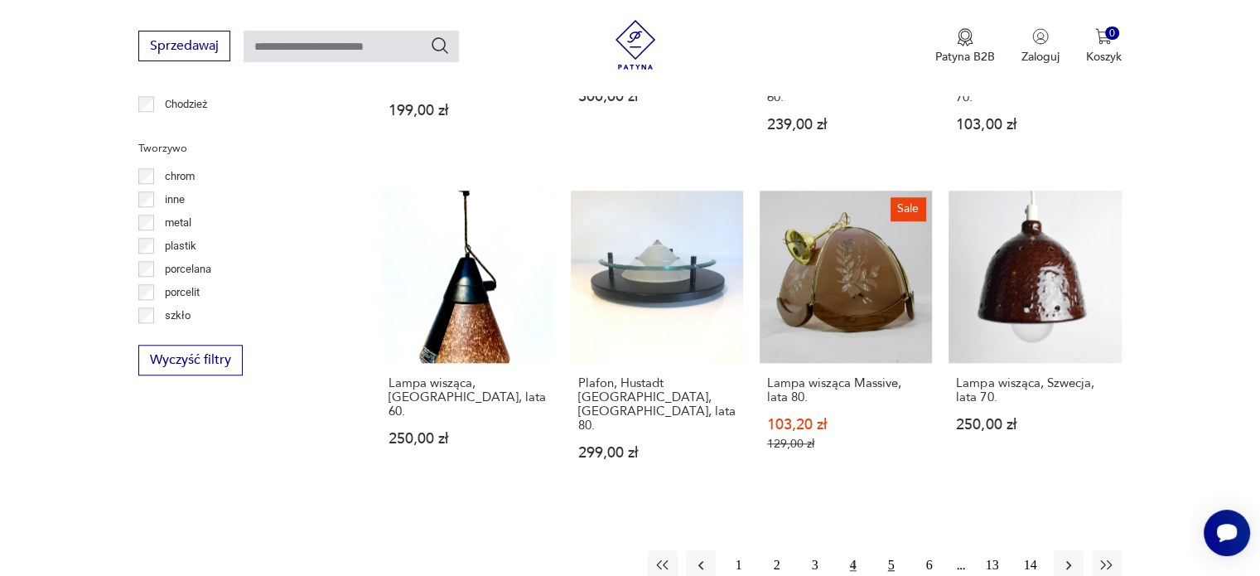
click at [891, 550] on button "5" at bounding box center [891, 565] width 30 height 30
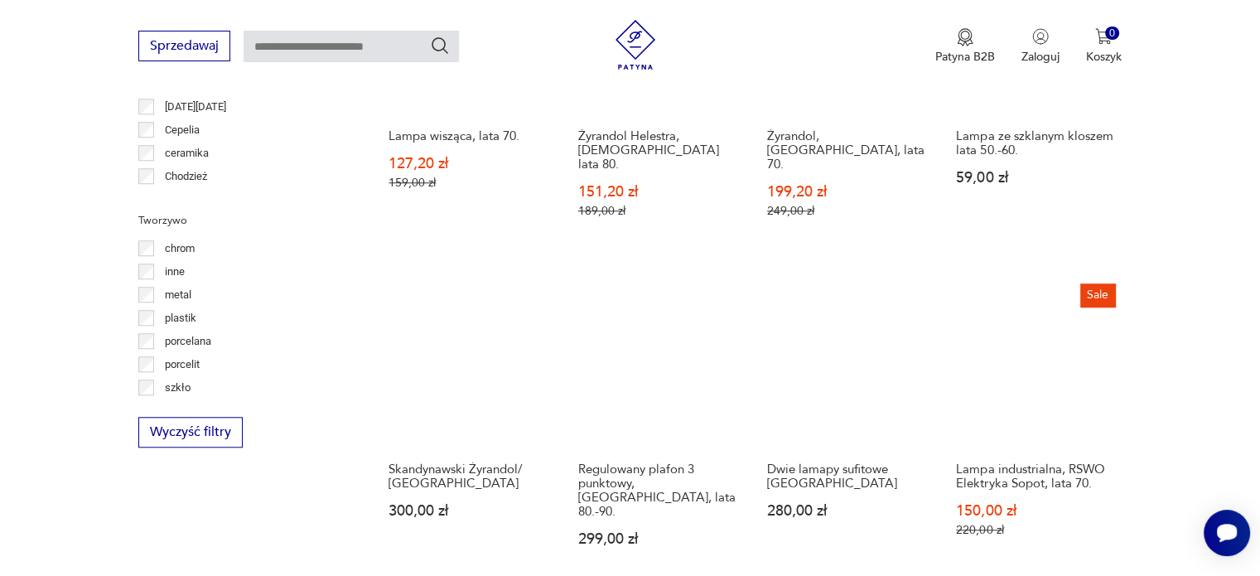
scroll to position [1661, 0]
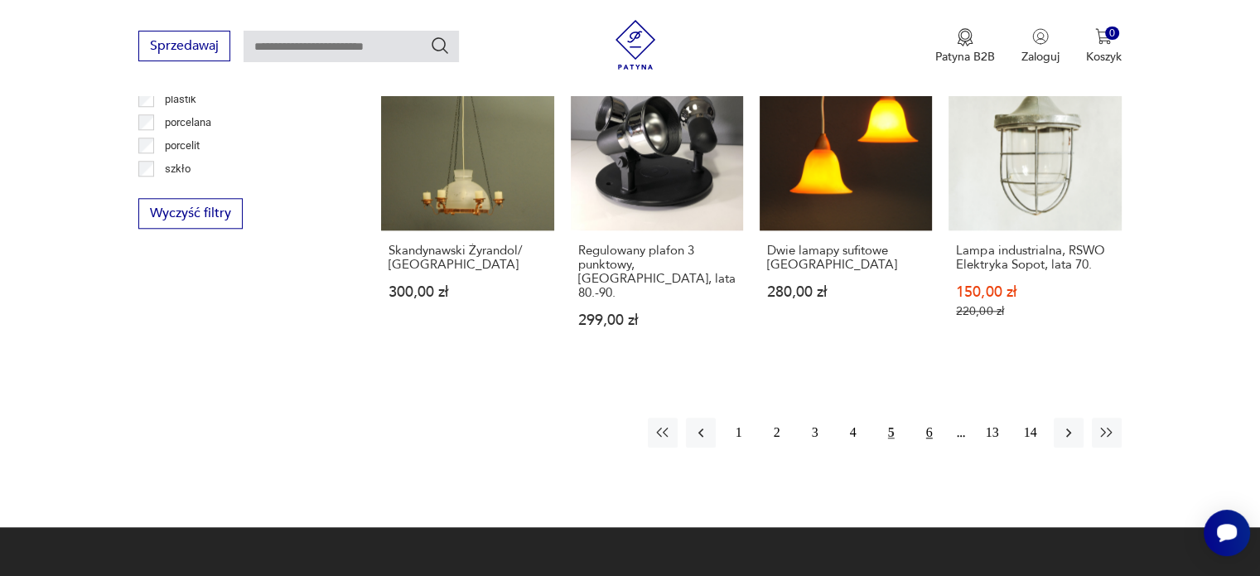
click at [931, 417] on button "6" at bounding box center [929, 432] width 30 height 30
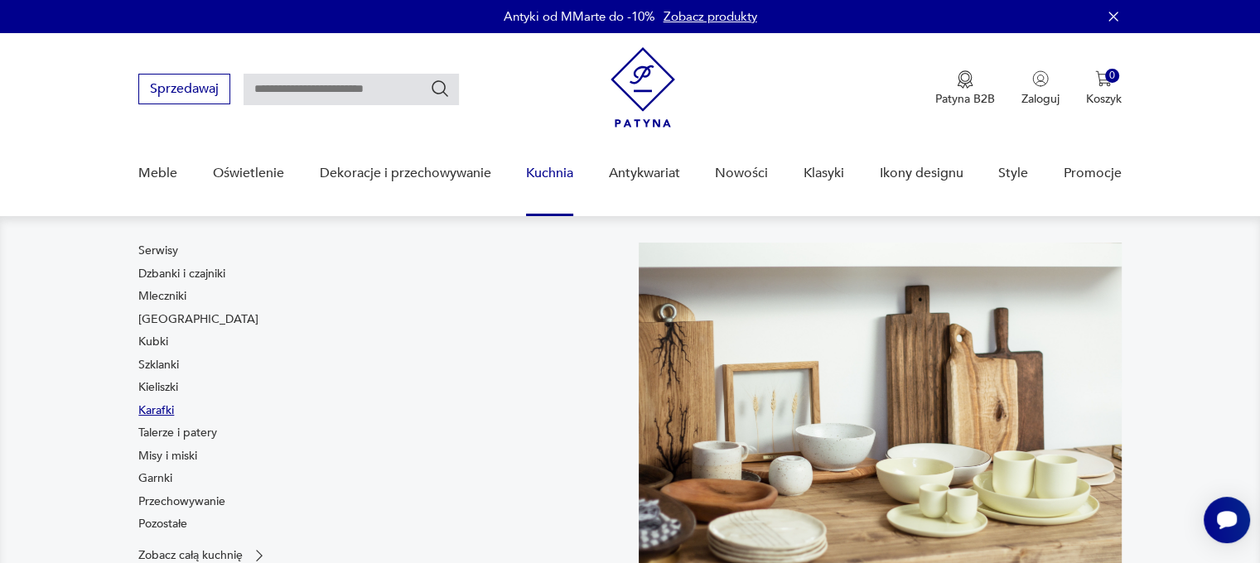
click at [157, 413] on link "Karafki" at bounding box center [156, 411] width 36 height 17
click at [163, 454] on link "Misy i miski" at bounding box center [167, 456] width 59 height 17
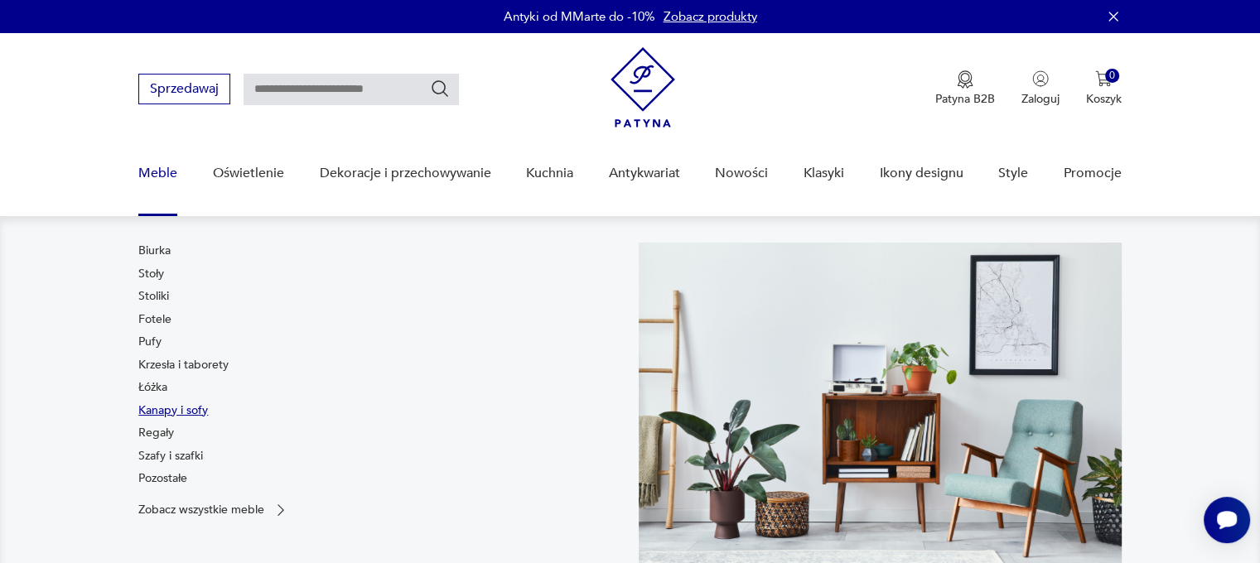
click at [171, 413] on link "Kanapy i sofy" at bounding box center [173, 411] width 70 height 17
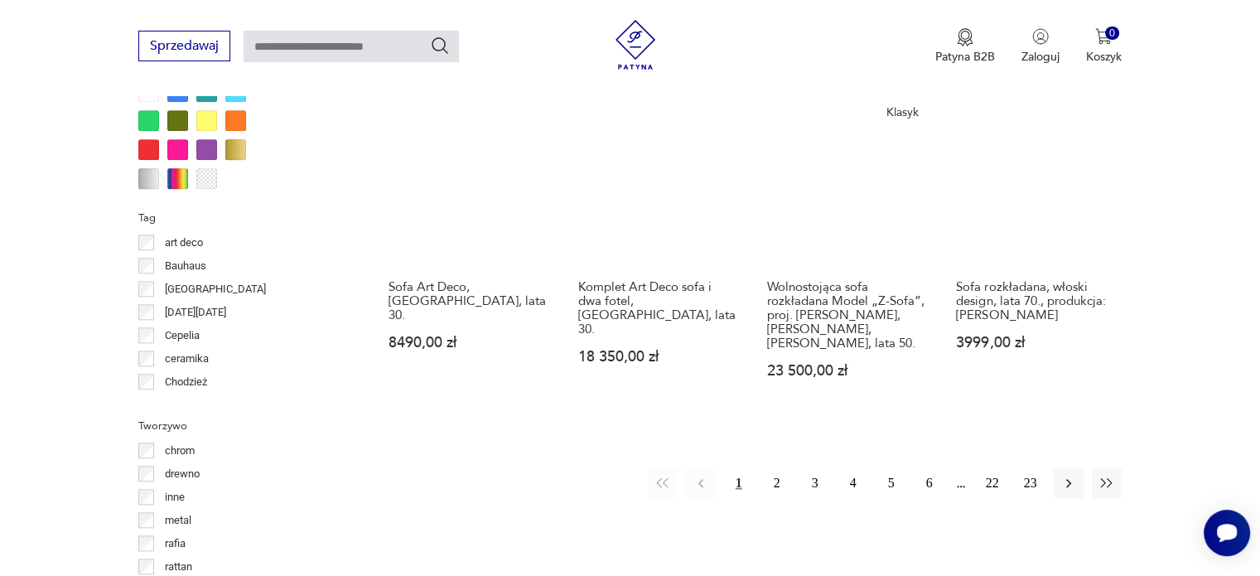
scroll to position [1624, 0]
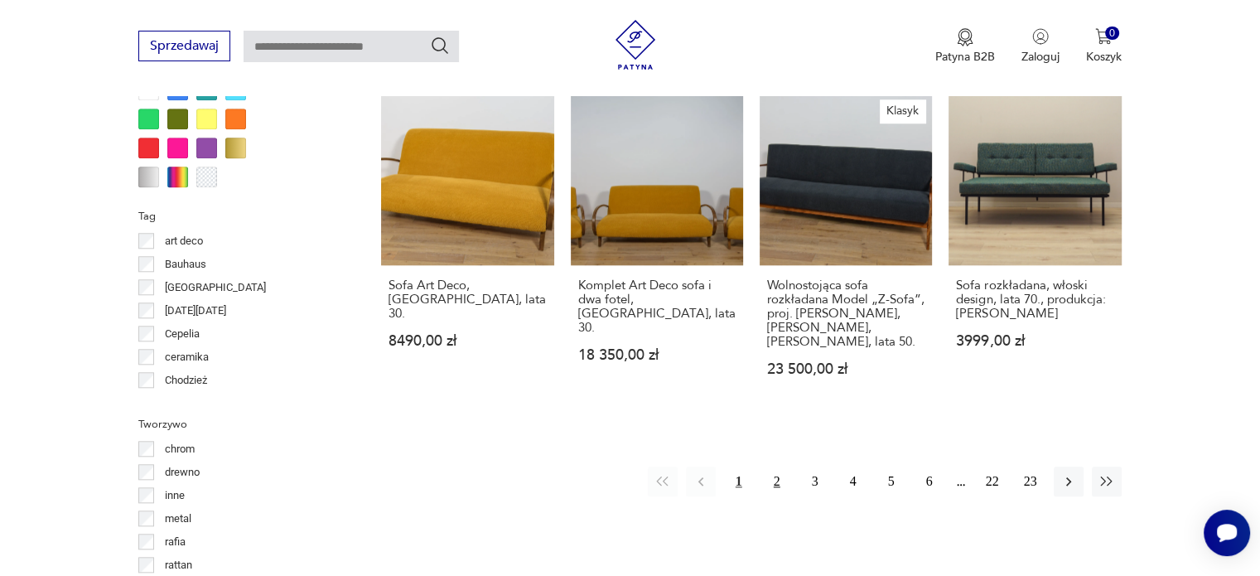
click at [775, 466] on button "2" at bounding box center [777, 481] width 30 height 30
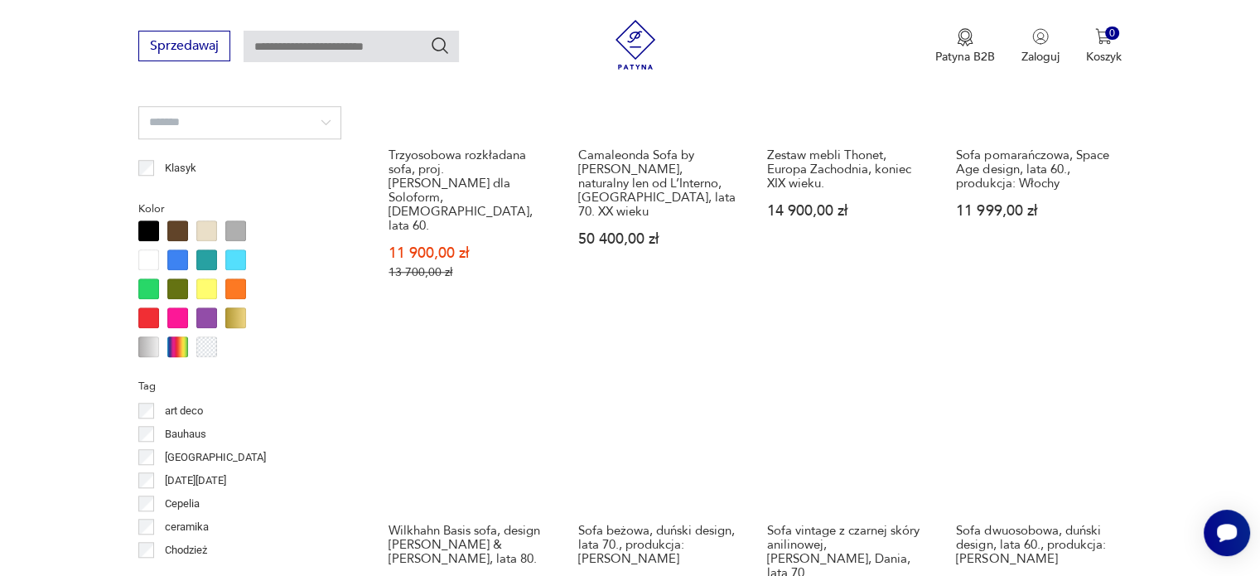
scroll to position [1599, 0]
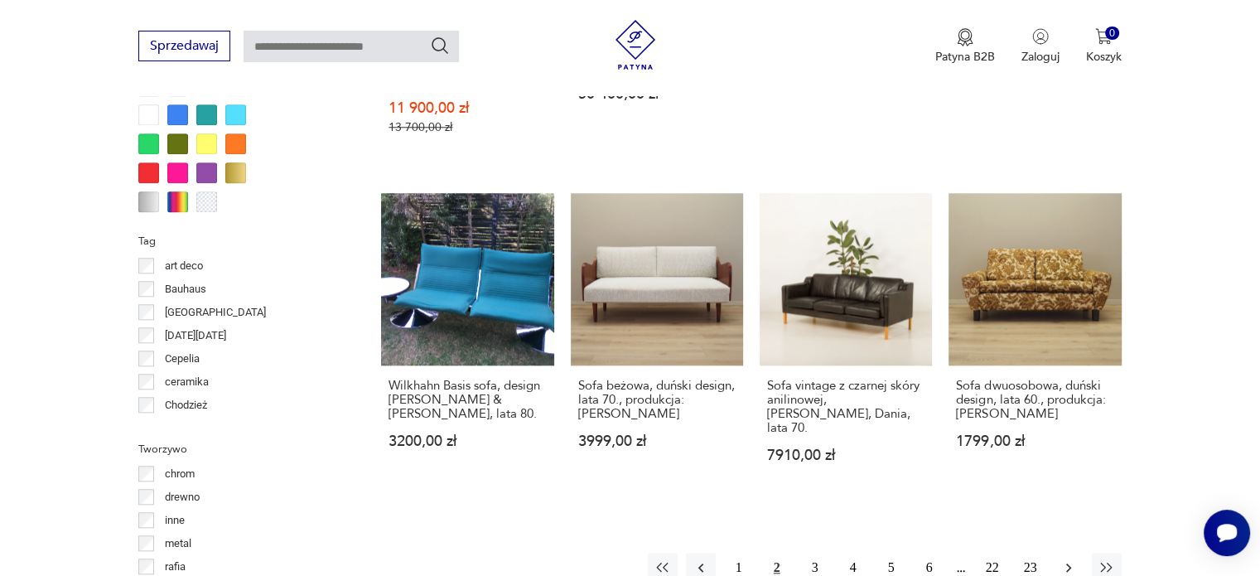
click at [1055, 552] on button "button" at bounding box center [1069, 567] width 30 height 30
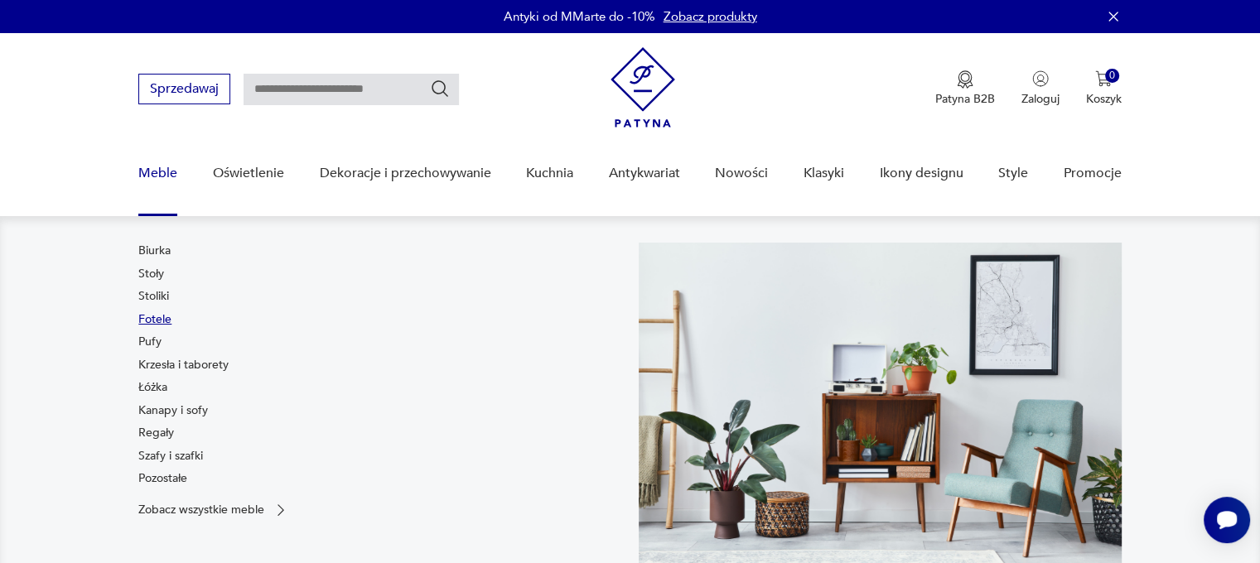
click at [152, 317] on link "Fotele" at bounding box center [154, 319] width 33 height 17
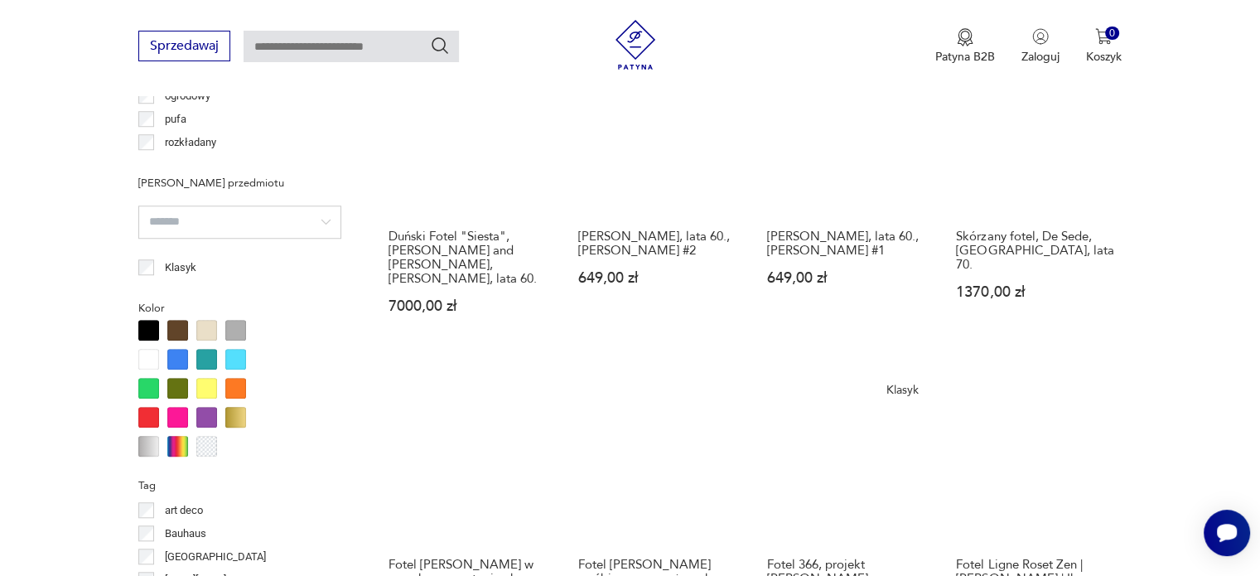
scroll to position [1400, 0]
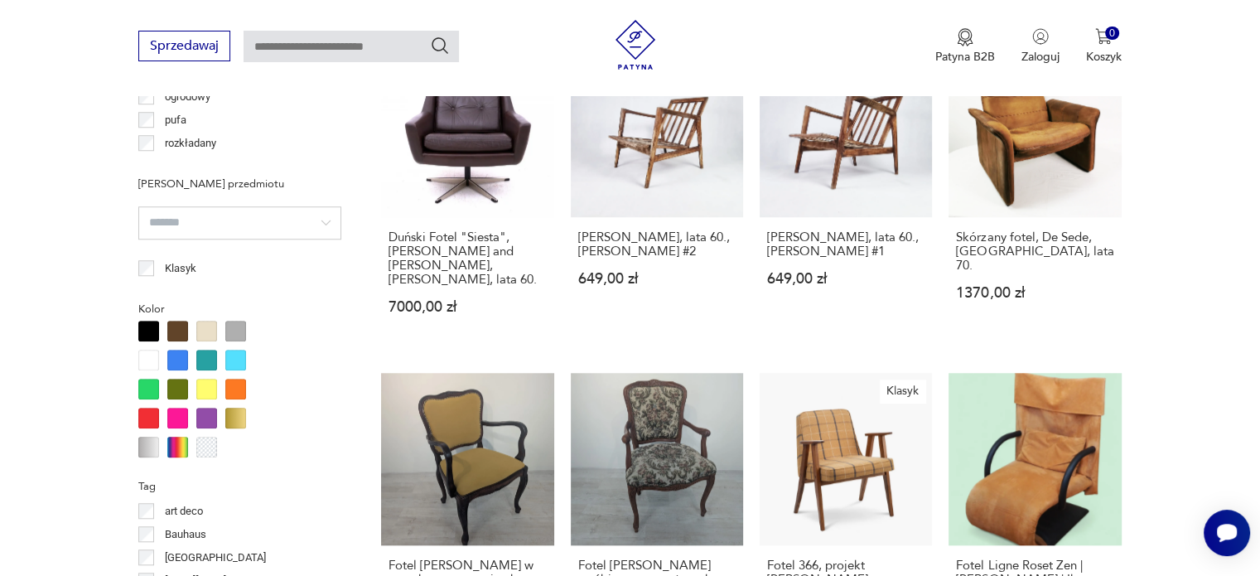
drag, startPoint x: 1196, startPoint y: 205, endPoint x: 1223, endPoint y: 207, distance: 27.4
click at [1223, 207] on section "Filtruj produkty Cena MIN MAX OK Promocja Datowanie OK Kraj pochodzenia Polska …" at bounding box center [630, 343] width 1260 height 2109
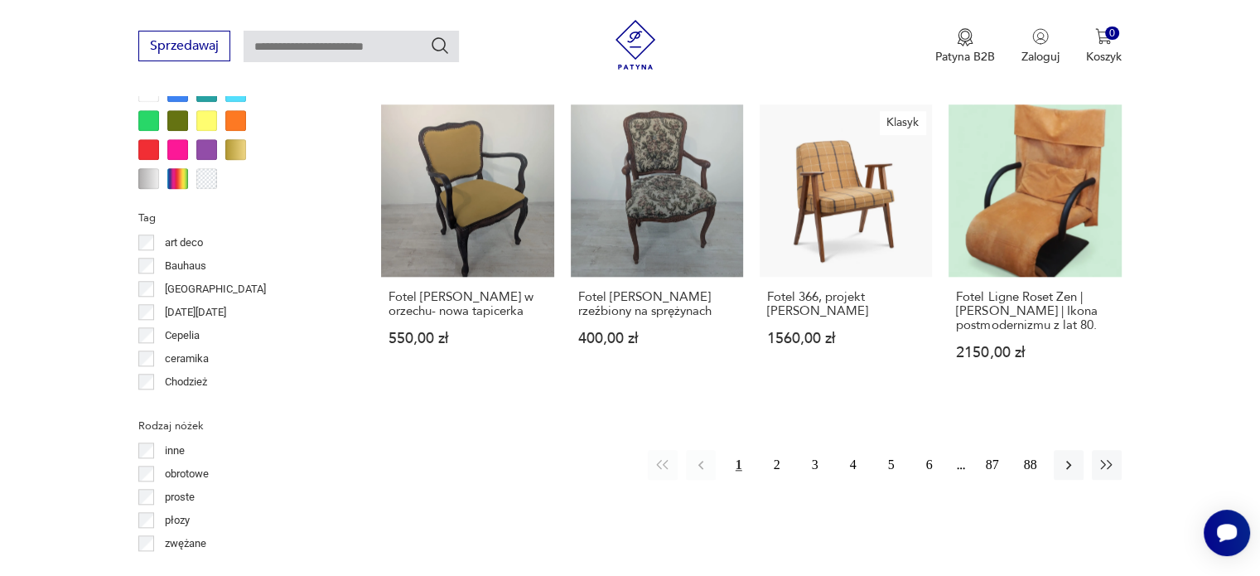
scroll to position [1680, 0]
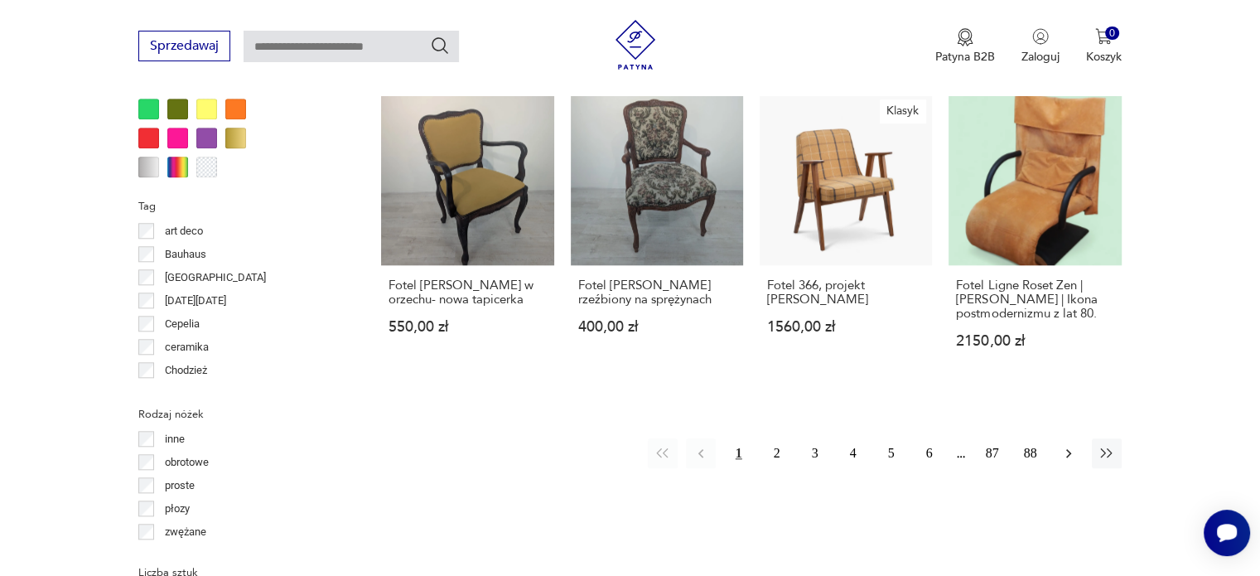
click at [1069, 445] on icon "button" at bounding box center [1068, 453] width 17 height 17
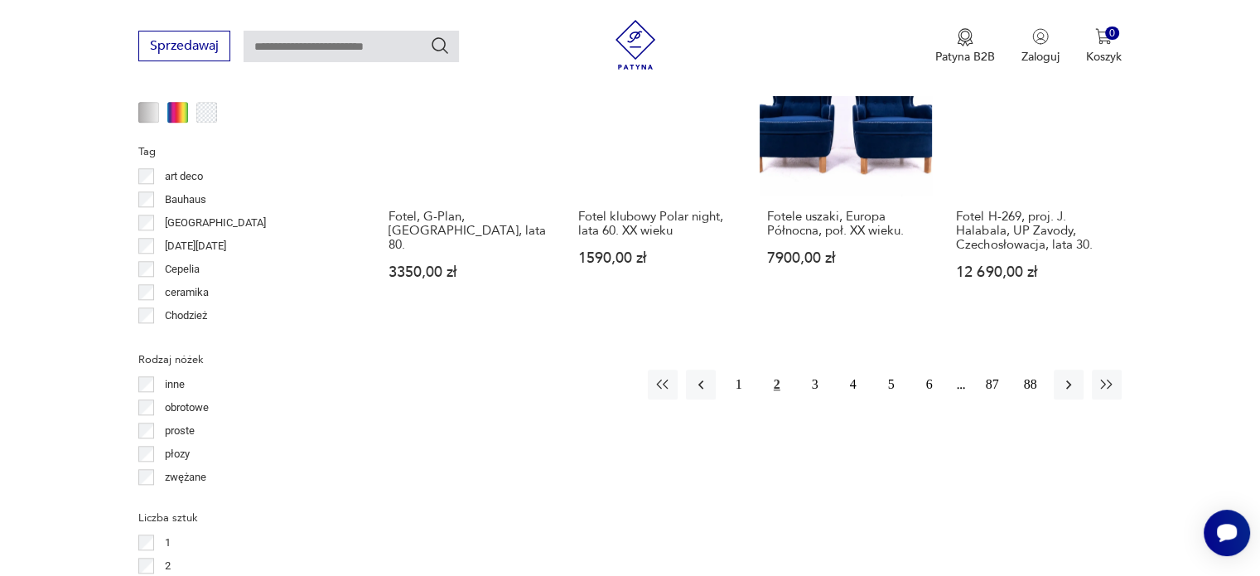
scroll to position [1734, 0]
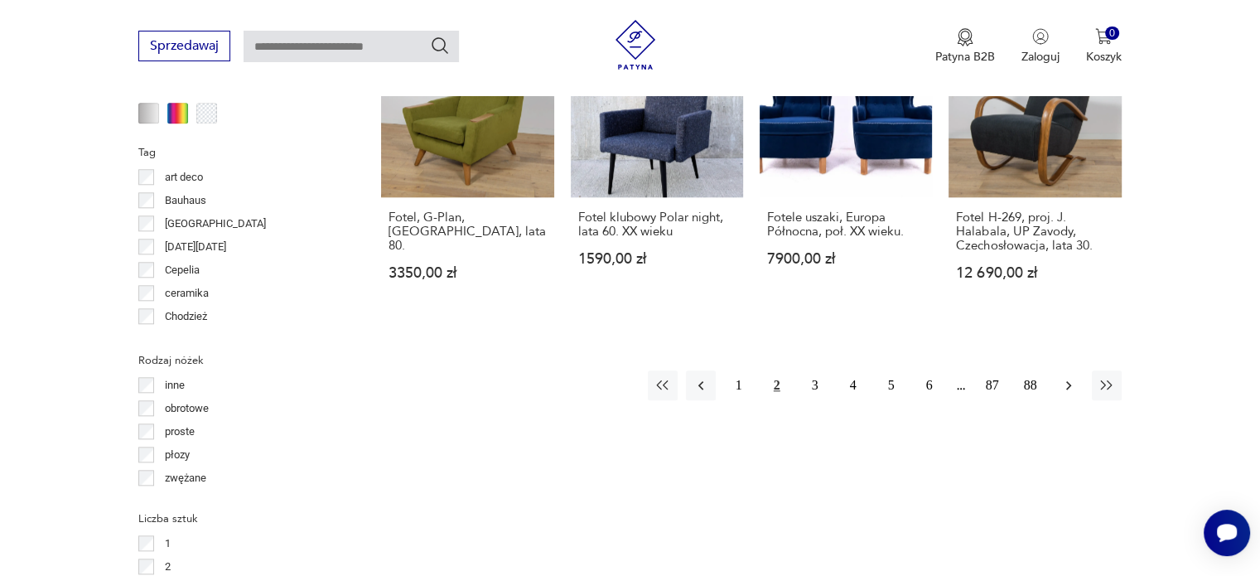
click at [1066, 377] on icon "button" at bounding box center [1068, 385] width 17 height 17
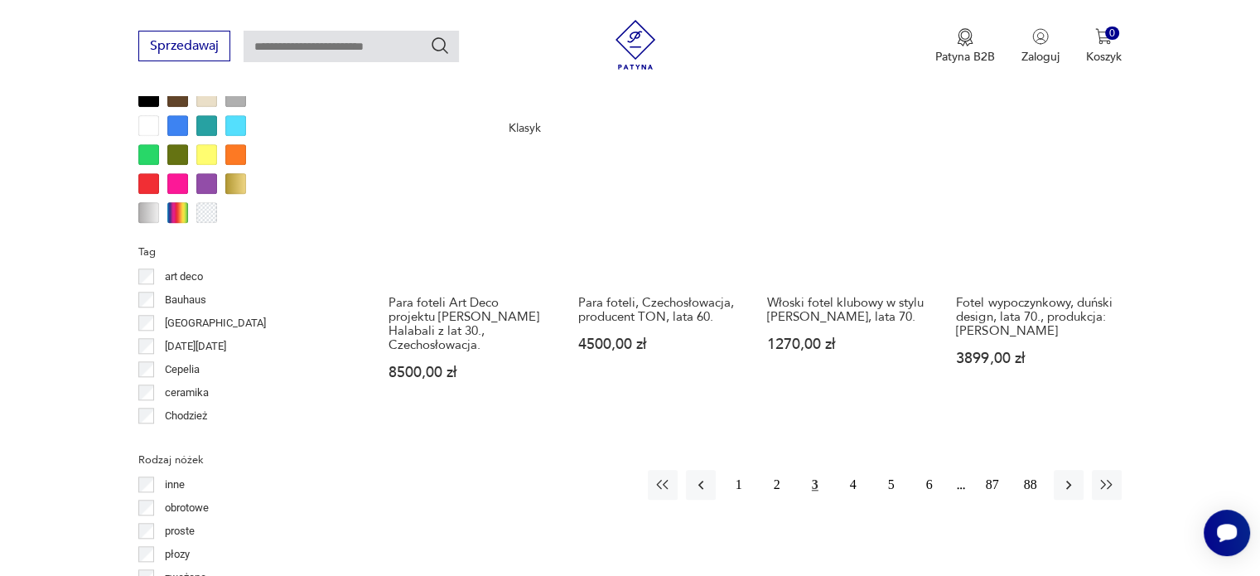
scroll to position [1653, 0]
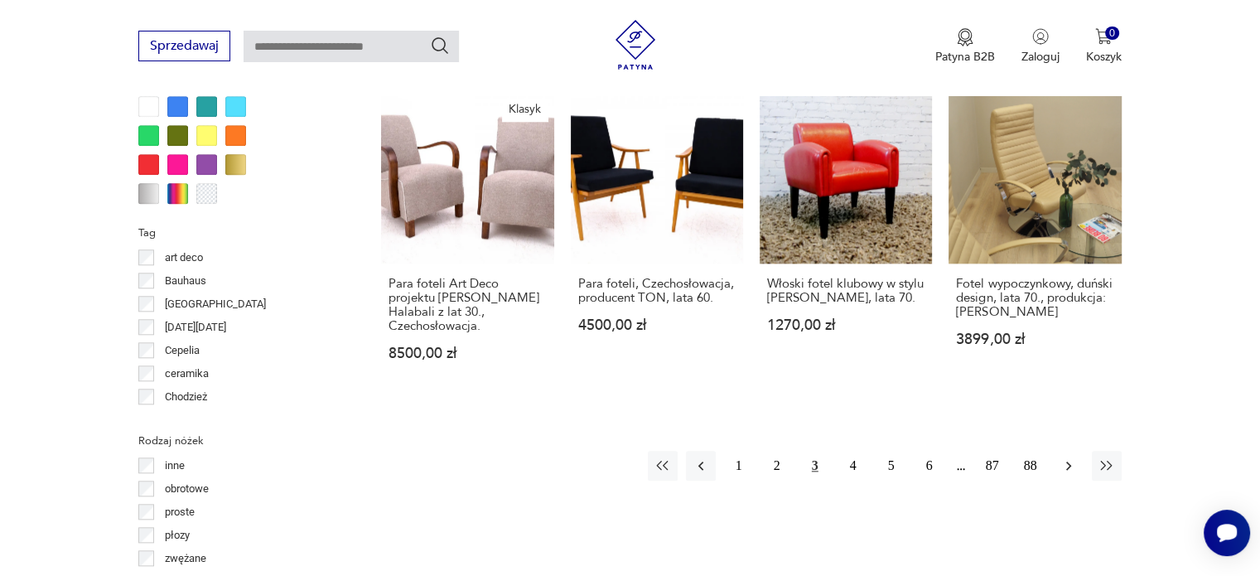
click at [1064, 457] on icon "button" at bounding box center [1068, 465] width 17 height 17
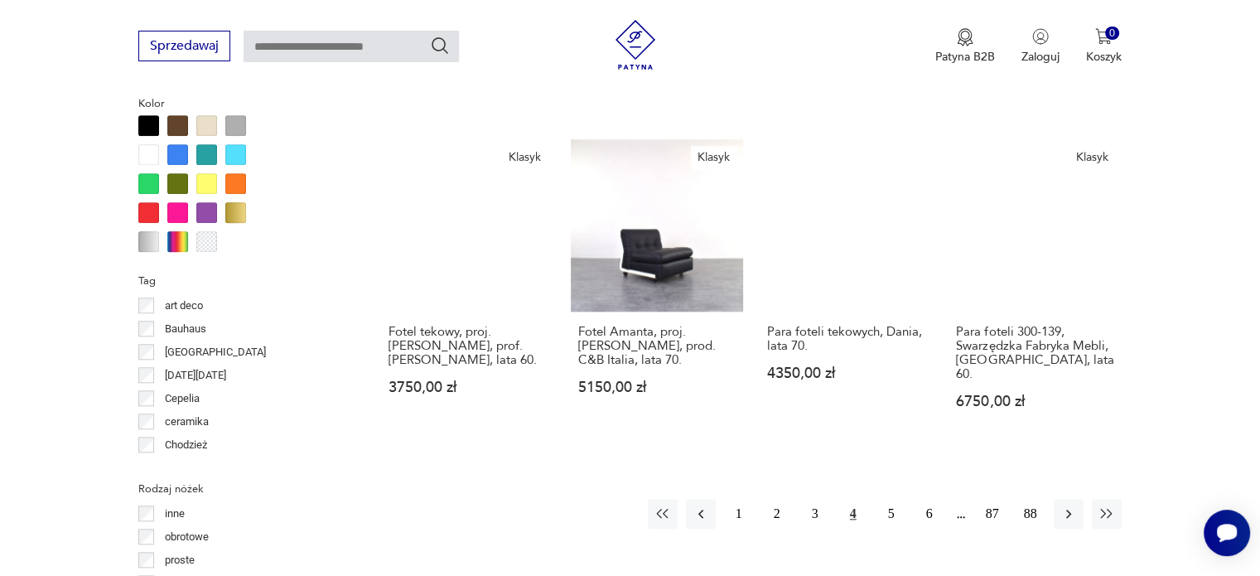
scroll to position [1657, 0]
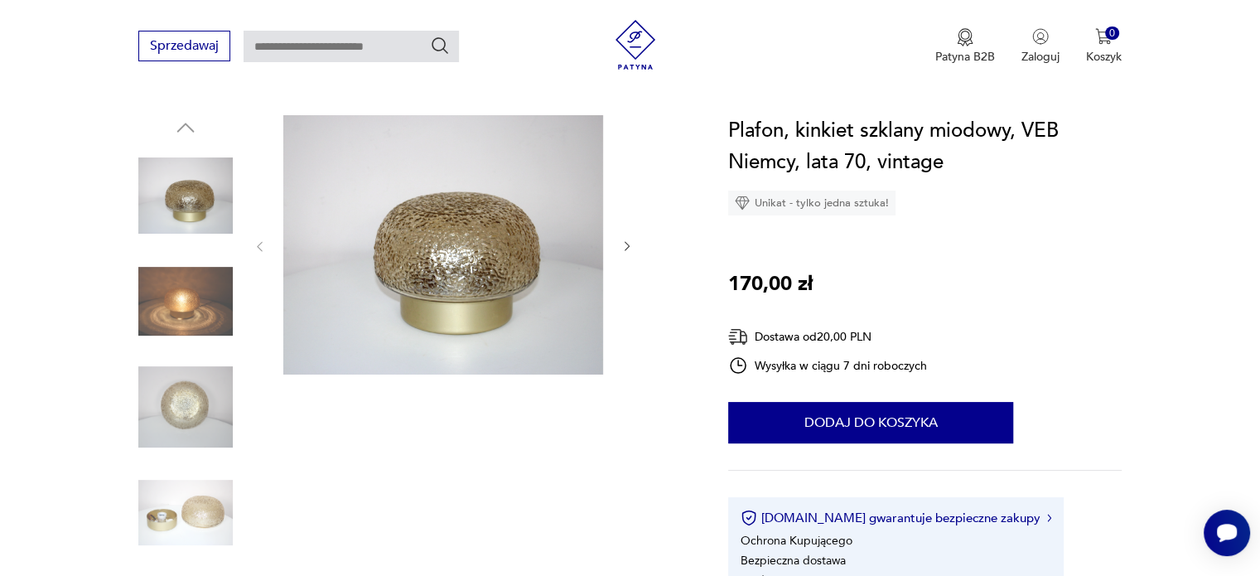
scroll to position [159, 0]
click at [623, 245] on icon "button" at bounding box center [627, 246] width 14 height 14
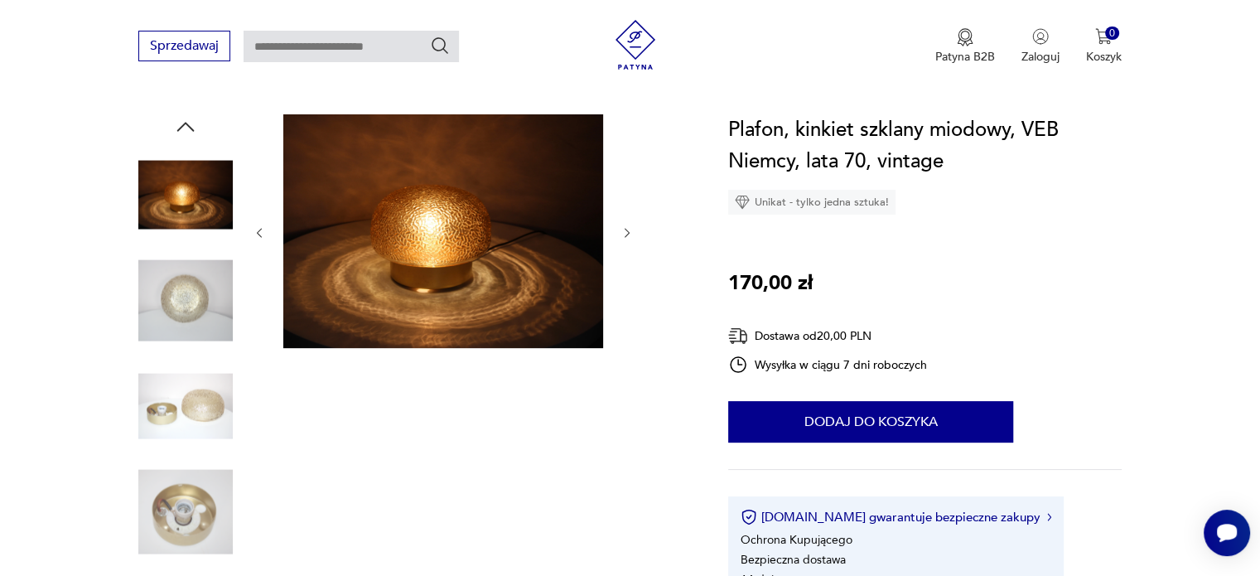
click at [623, 245] on div at bounding box center [443, 232] width 381 height 237
click at [633, 234] on icon "button" at bounding box center [627, 233] width 14 height 14
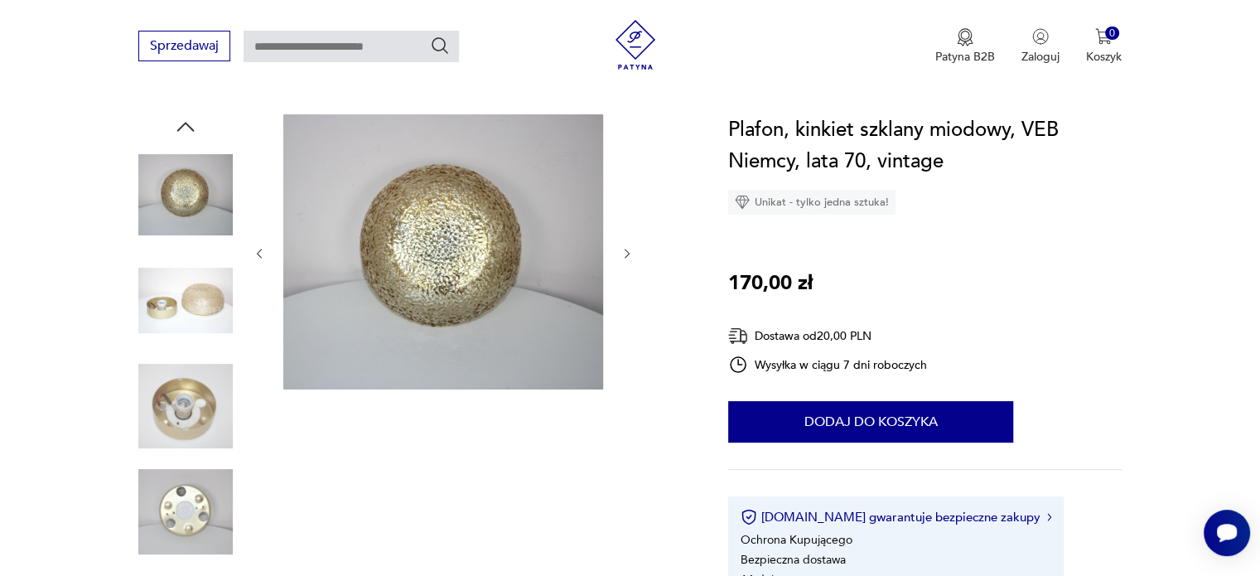
click at [630, 225] on div at bounding box center [443, 253] width 381 height 278
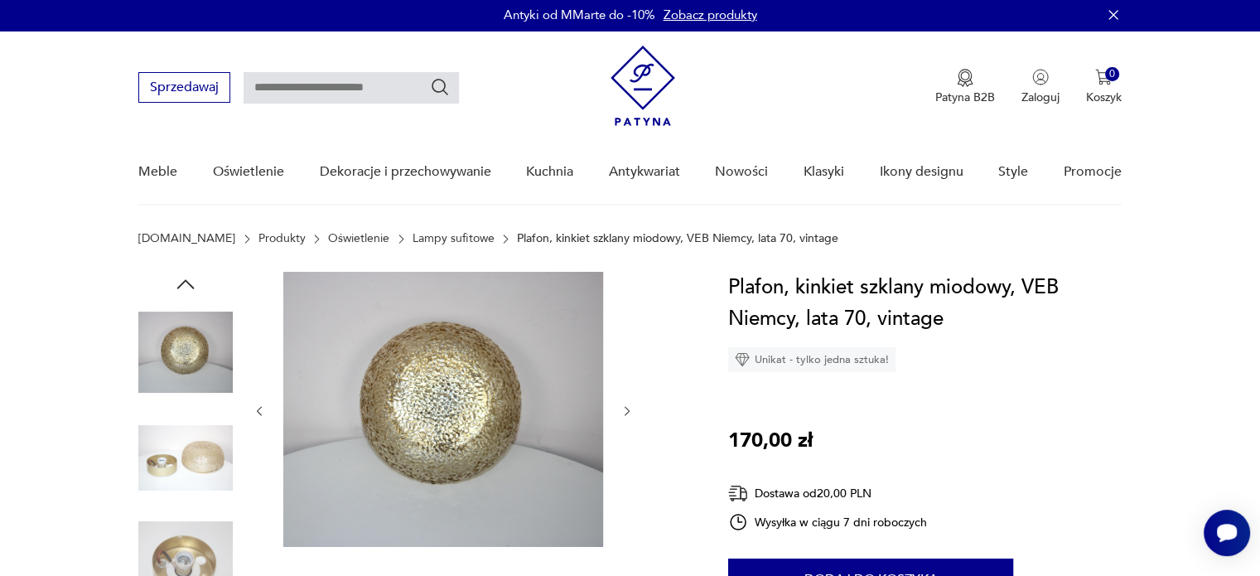
scroll to position [0, 0]
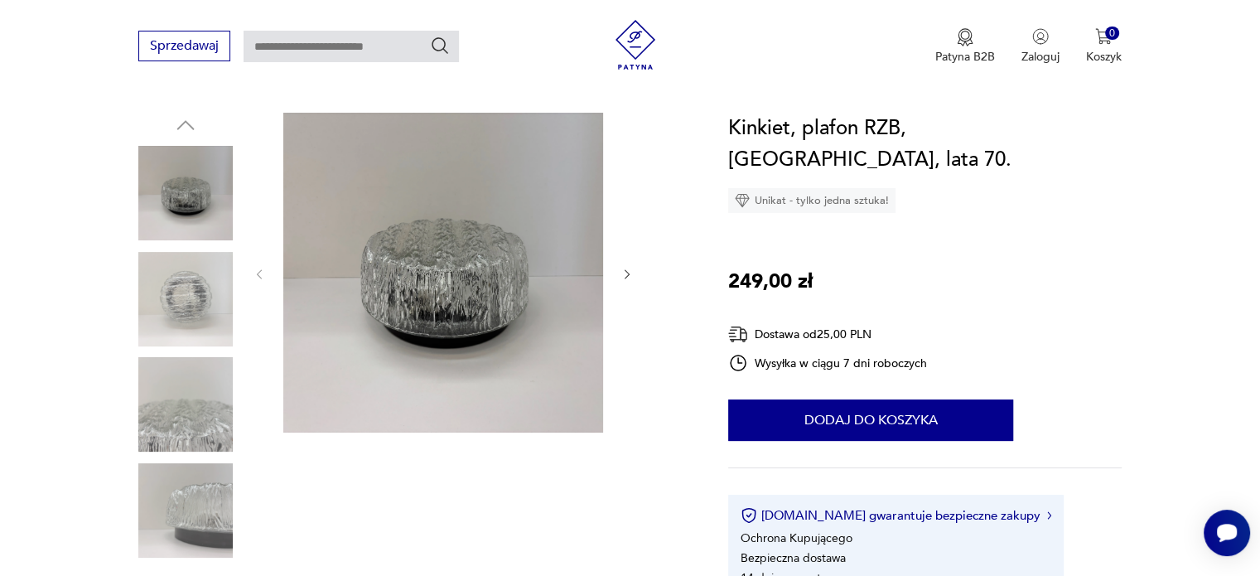
scroll to position [138, 0]
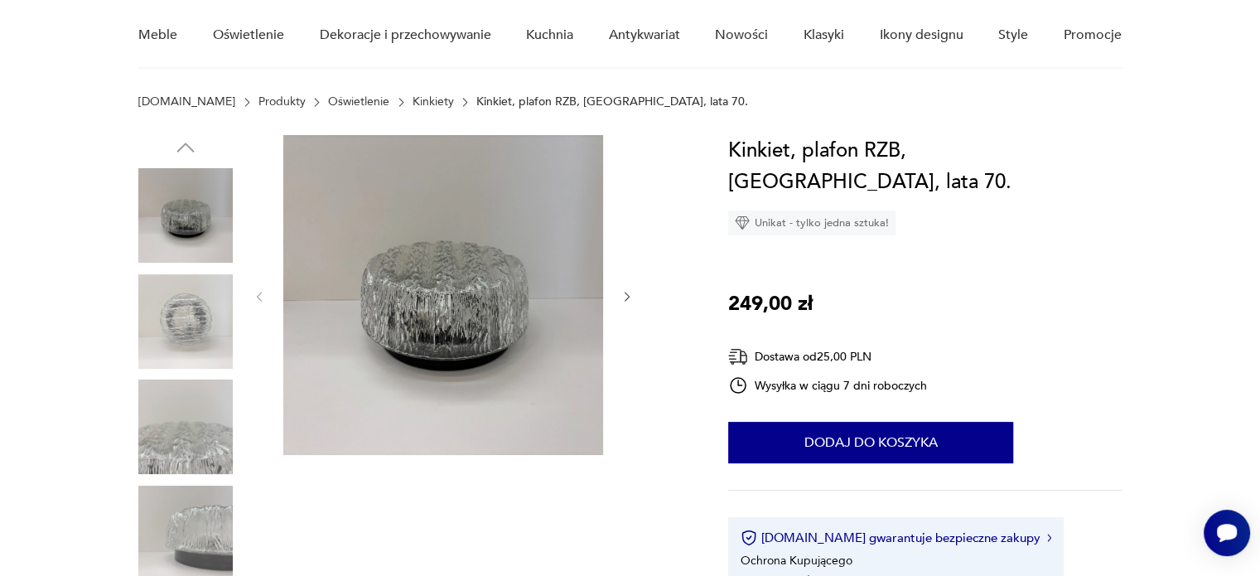
click at [630, 294] on icon "button" at bounding box center [627, 297] width 14 height 14
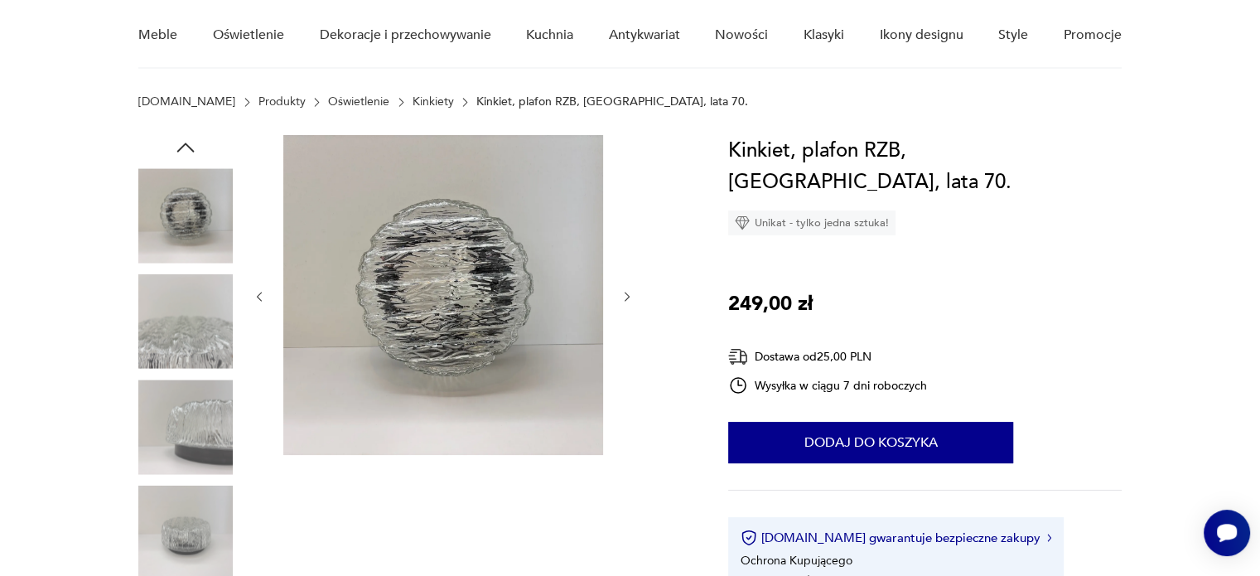
click at [630, 294] on icon "button" at bounding box center [627, 297] width 14 height 14
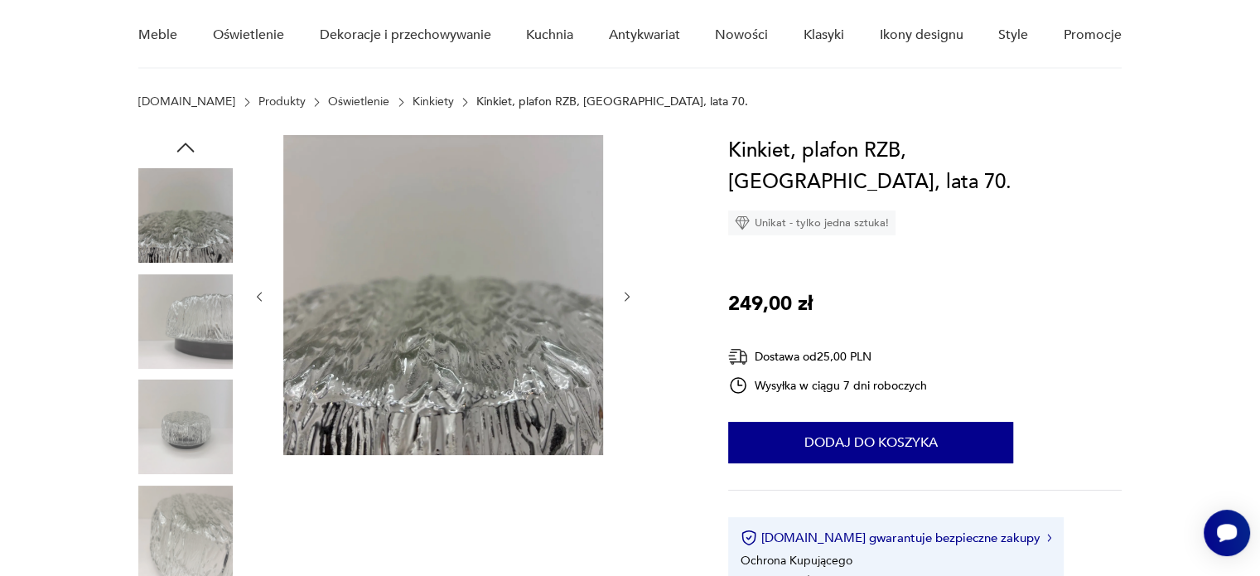
click at [630, 294] on icon "button" at bounding box center [627, 297] width 14 height 14
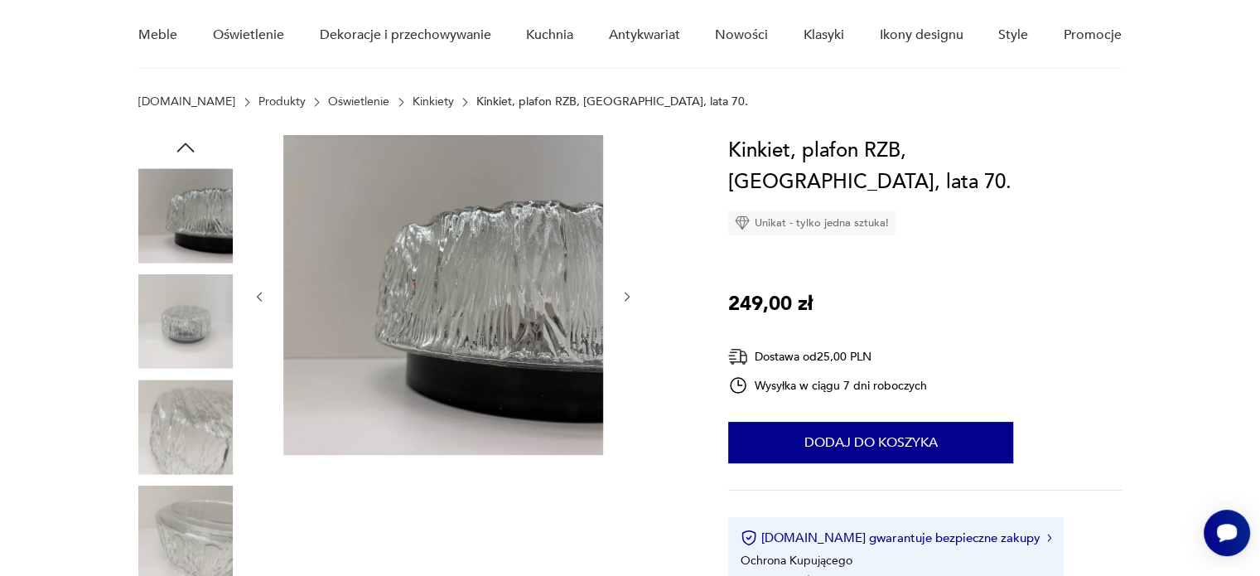
click at [630, 294] on icon "button" at bounding box center [627, 297] width 14 height 14
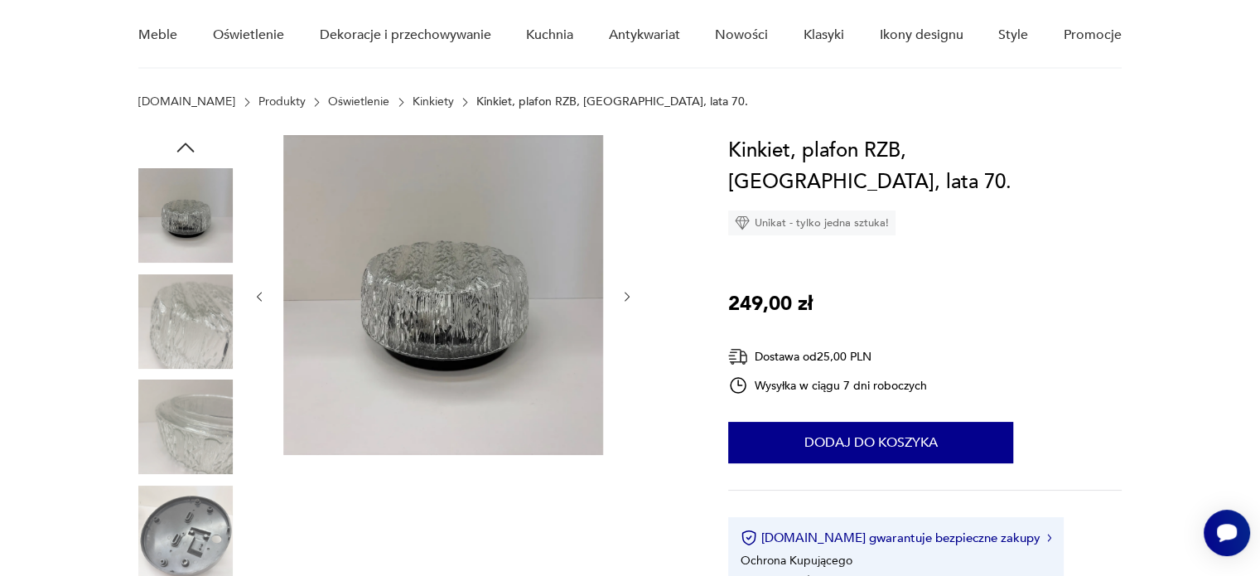
click at [630, 294] on icon "button" at bounding box center [627, 297] width 14 height 14
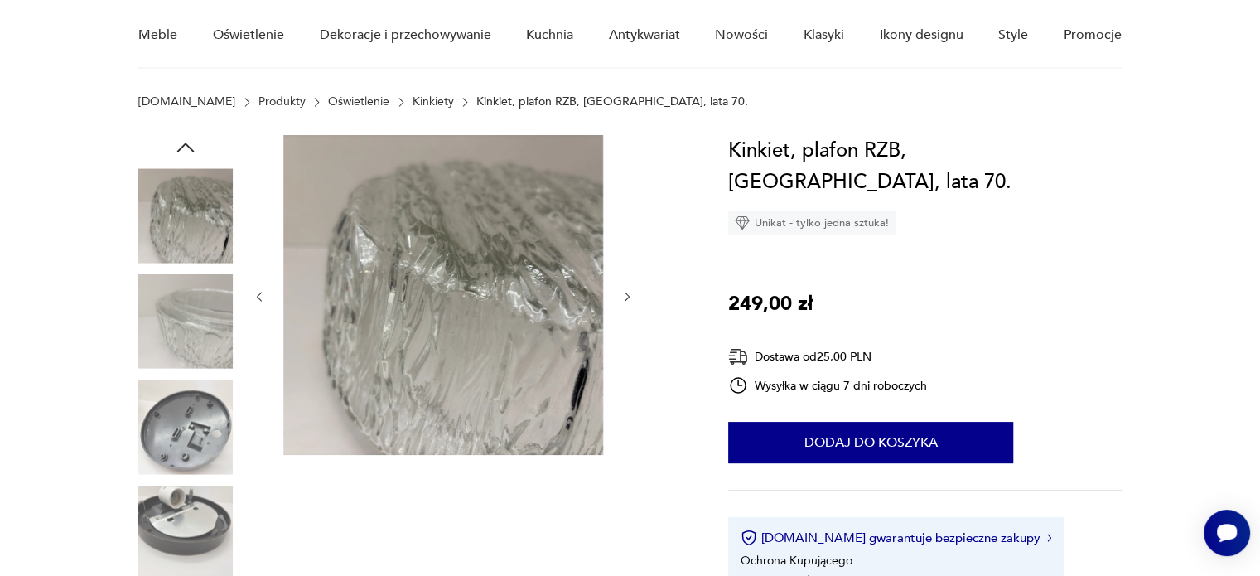
click at [630, 294] on icon "button" at bounding box center [627, 297] width 14 height 14
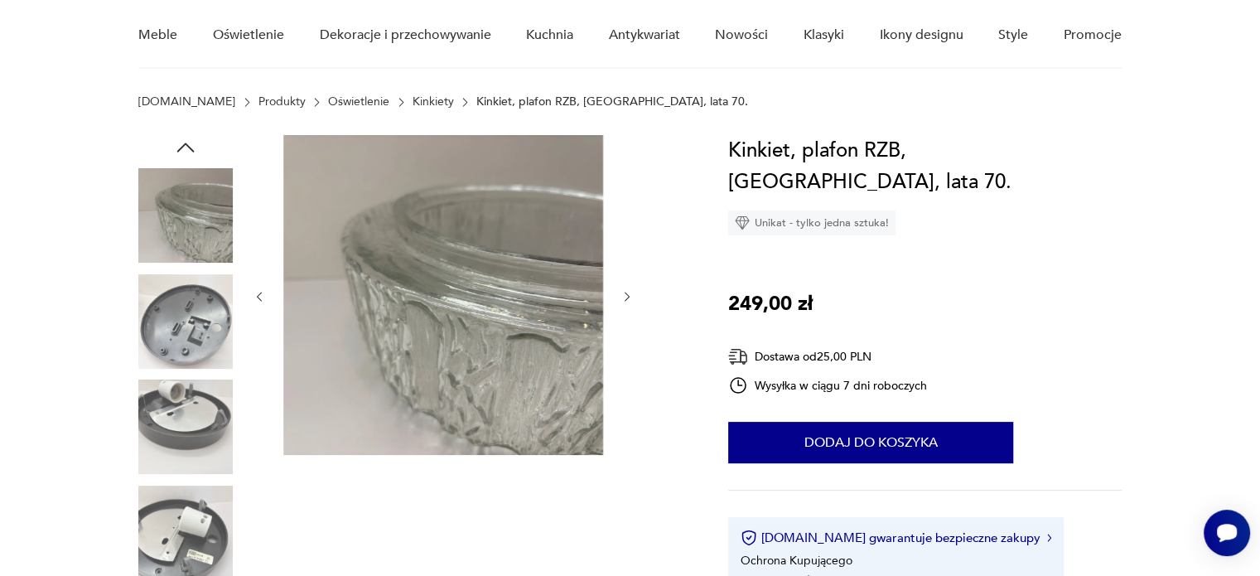
click at [630, 294] on icon "button" at bounding box center [627, 297] width 14 height 14
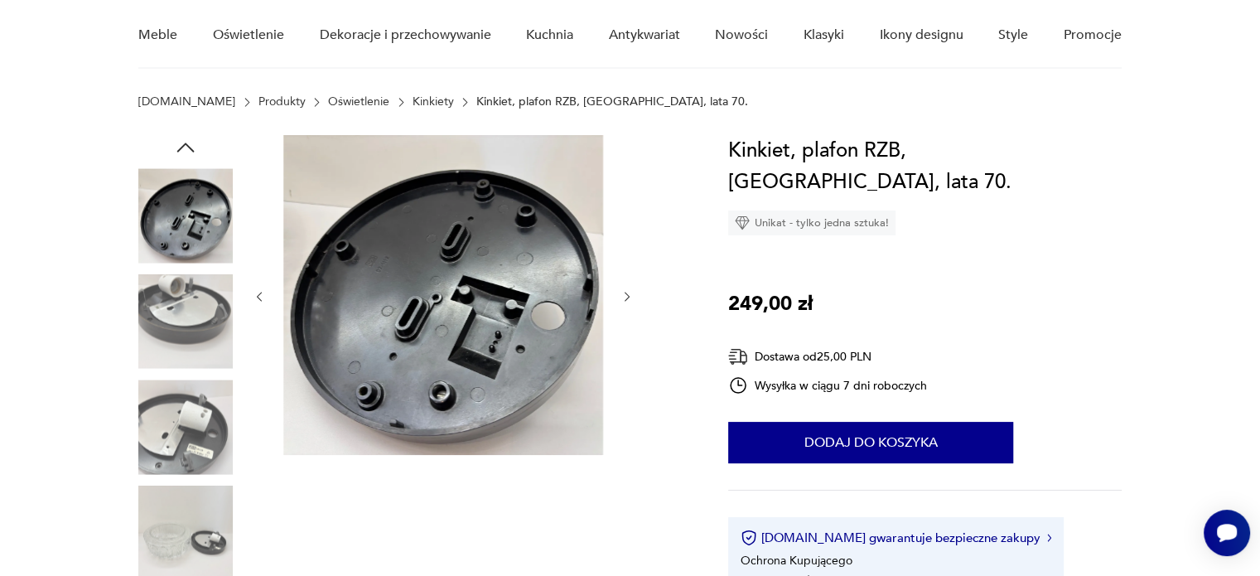
click at [630, 294] on icon "button" at bounding box center [627, 297] width 14 height 14
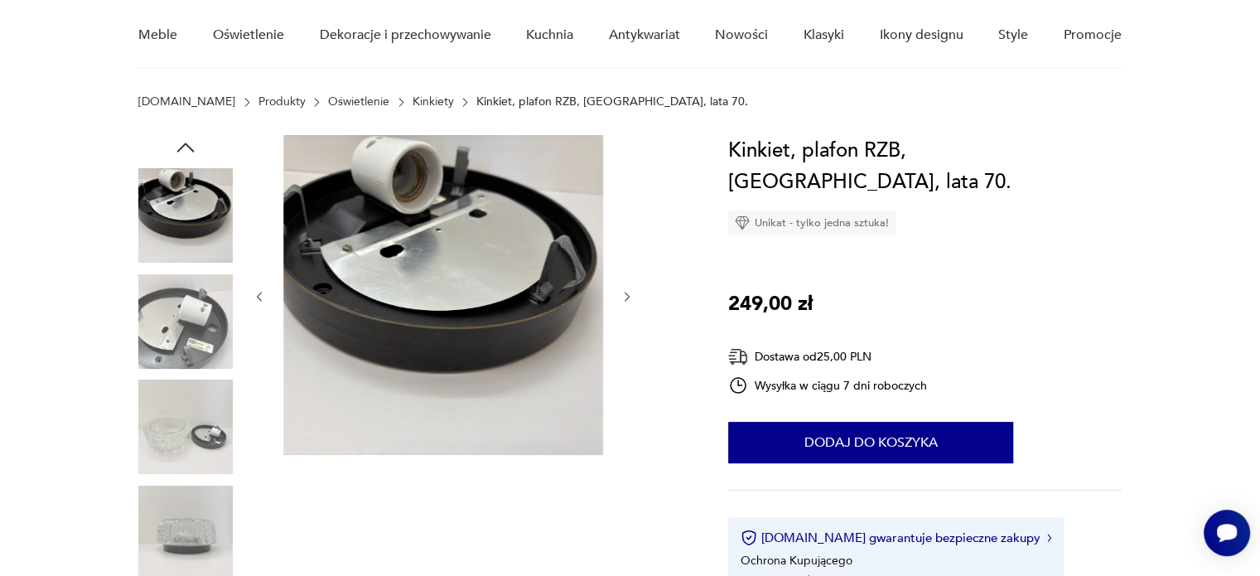
click at [630, 294] on icon "button" at bounding box center [627, 297] width 14 height 14
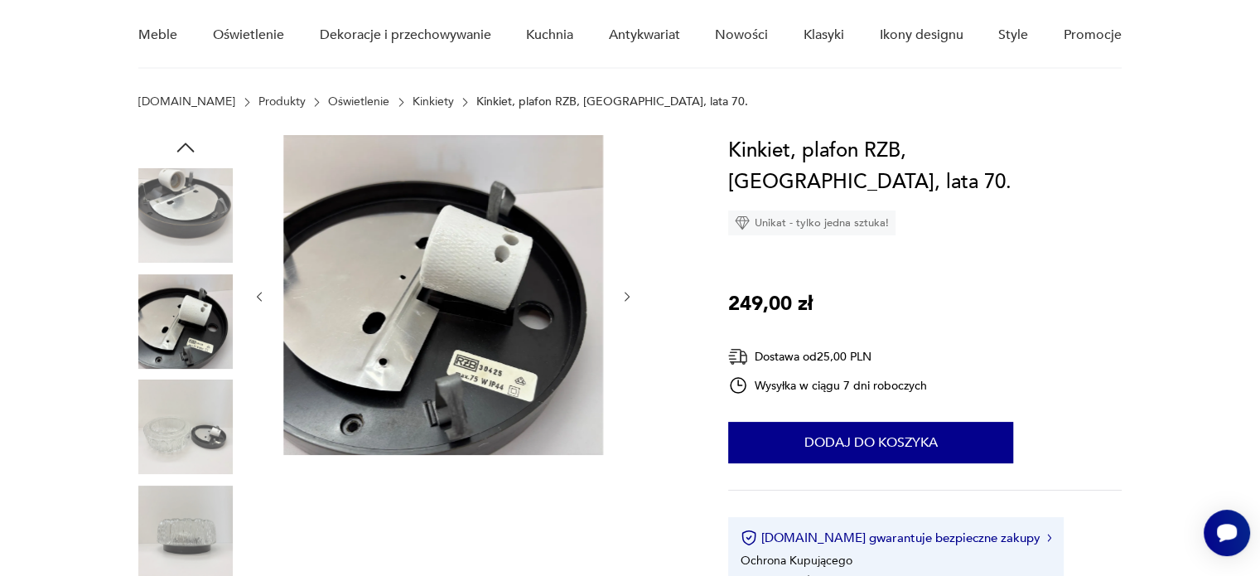
click at [630, 294] on icon "button" at bounding box center [627, 297] width 14 height 14
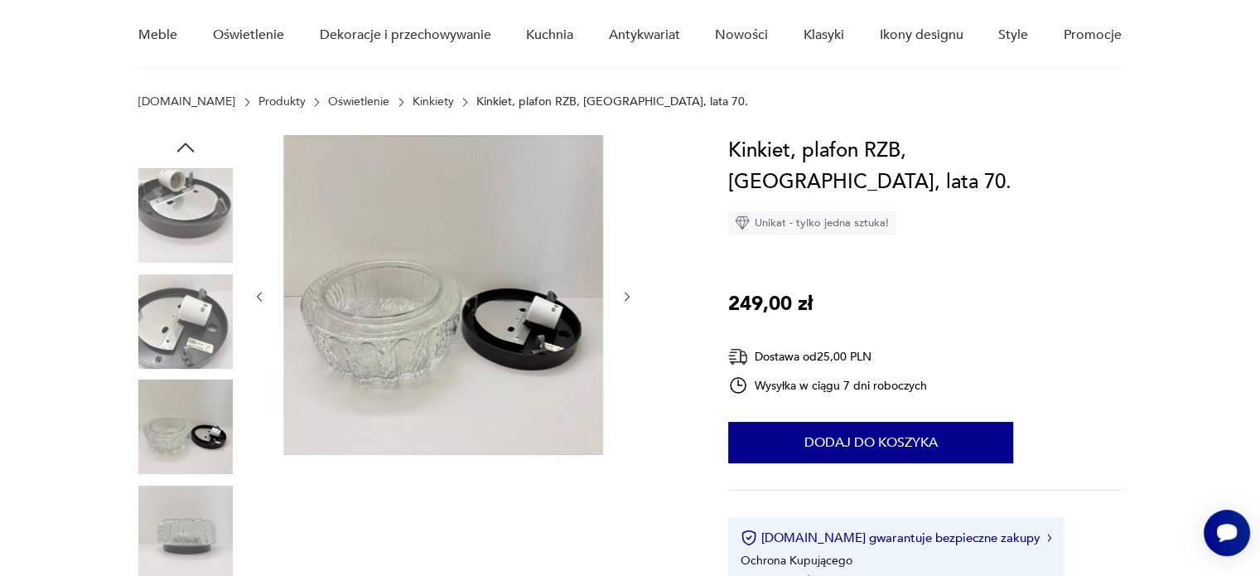
click at [630, 294] on icon "button" at bounding box center [627, 297] width 14 height 14
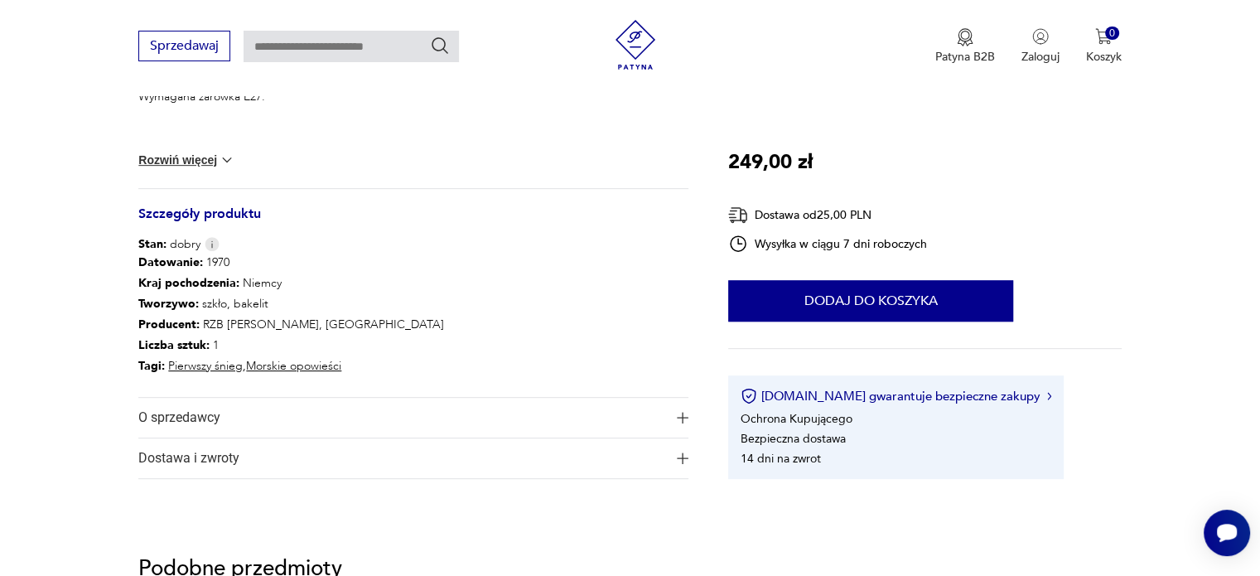
scroll to position [897, 0]
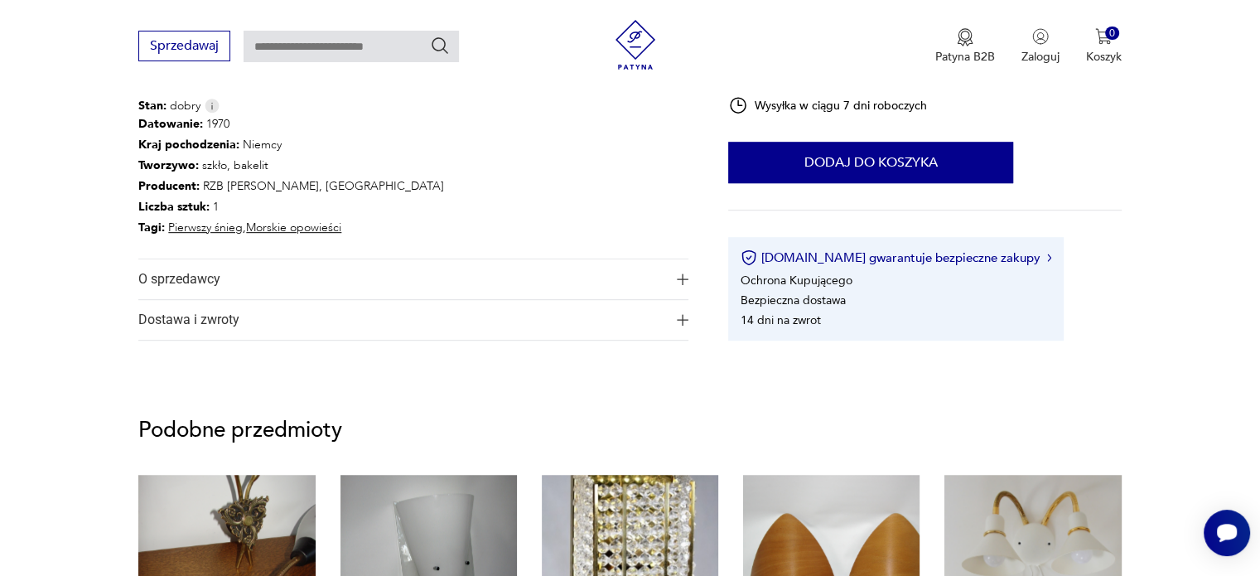
click at [503, 276] on span "O sprzedawcy" at bounding box center [401, 279] width 527 height 40
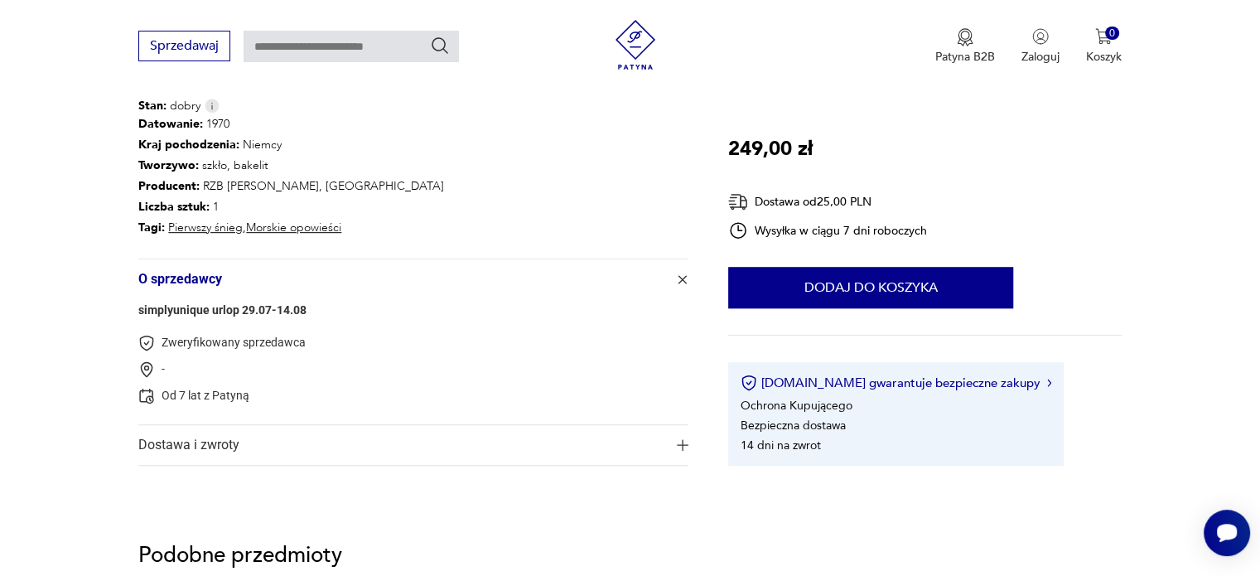
click at [503, 276] on span "O sprzedawcy" at bounding box center [401, 279] width 527 height 40
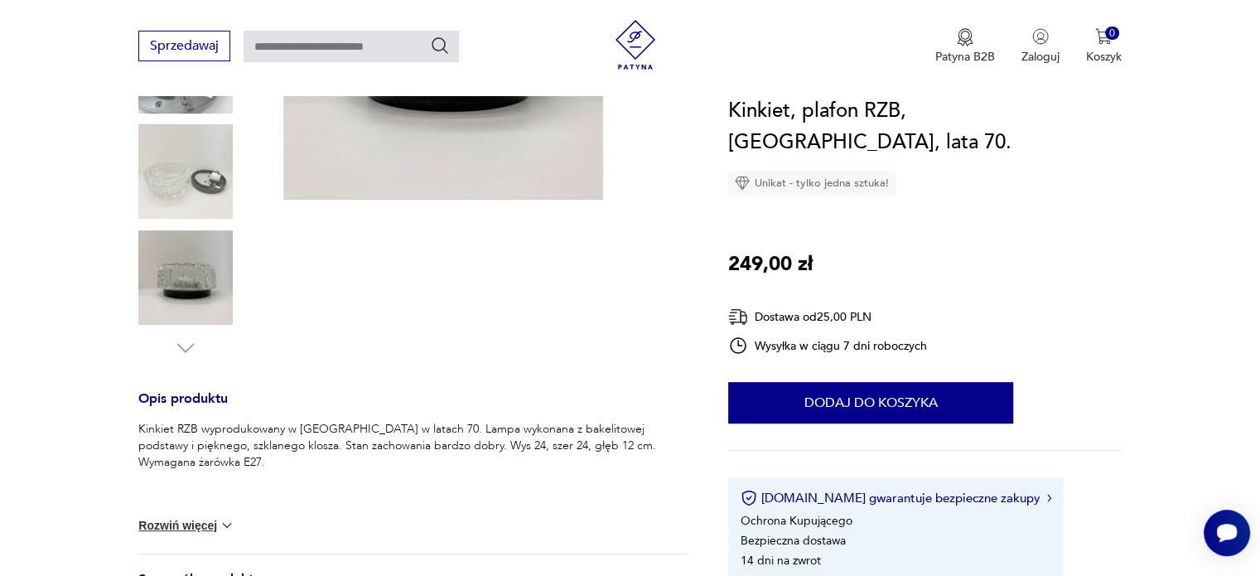
scroll to position [0, 0]
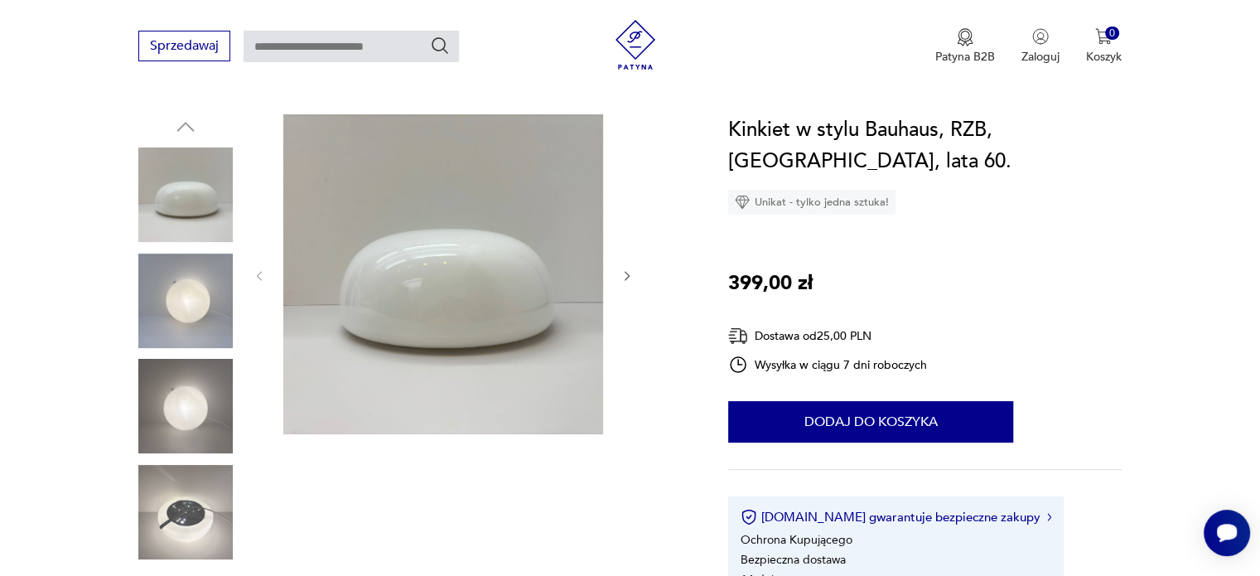
scroll to position [162, 0]
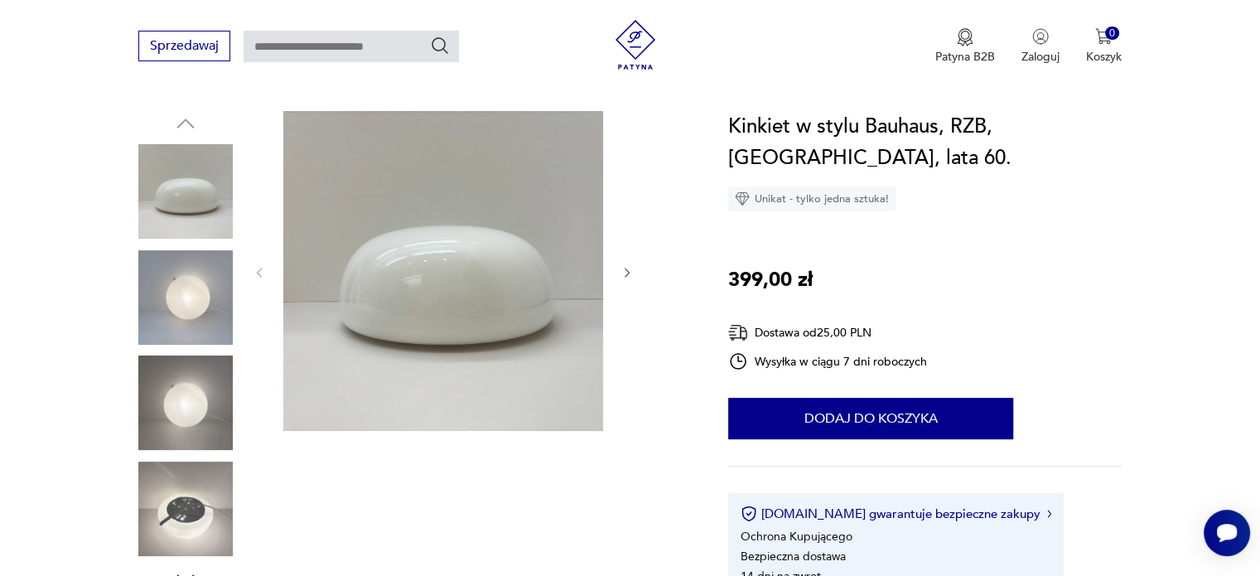
click at [626, 274] on icon "button" at bounding box center [627, 273] width 14 height 14
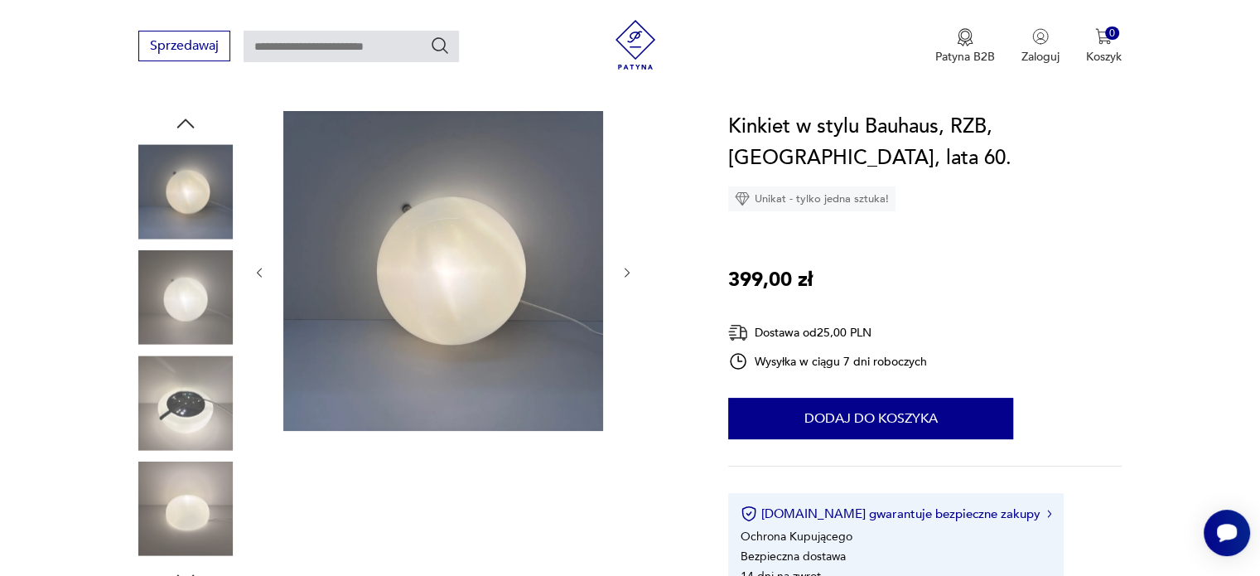
click at [626, 274] on icon "button" at bounding box center [627, 273] width 14 height 14
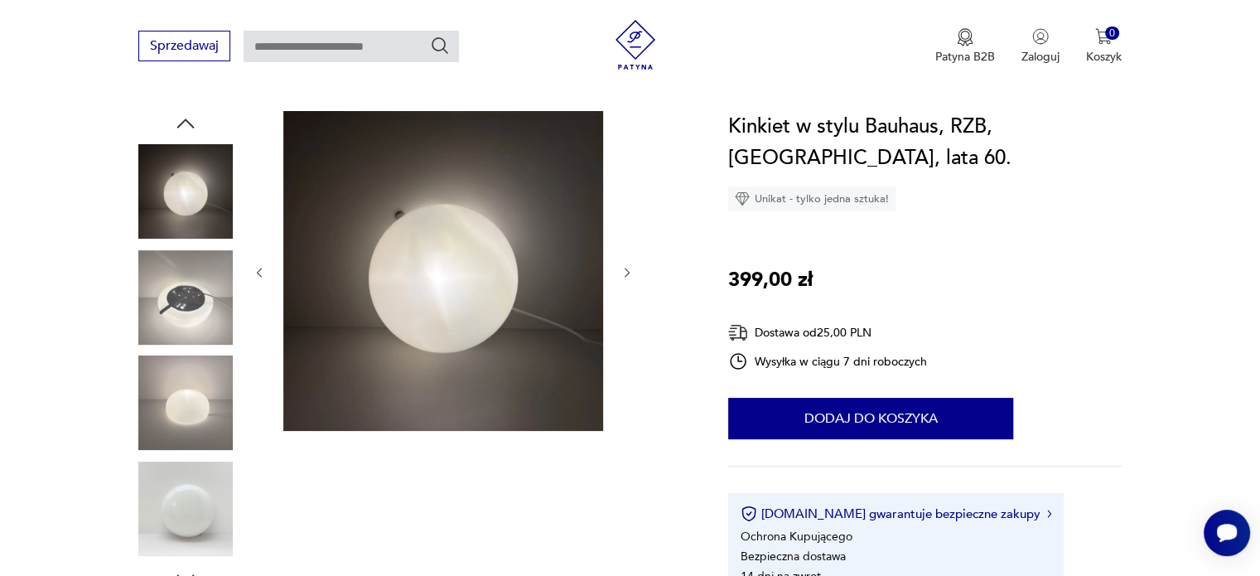
click at [626, 274] on icon "button" at bounding box center [627, 273] width 14 height 14
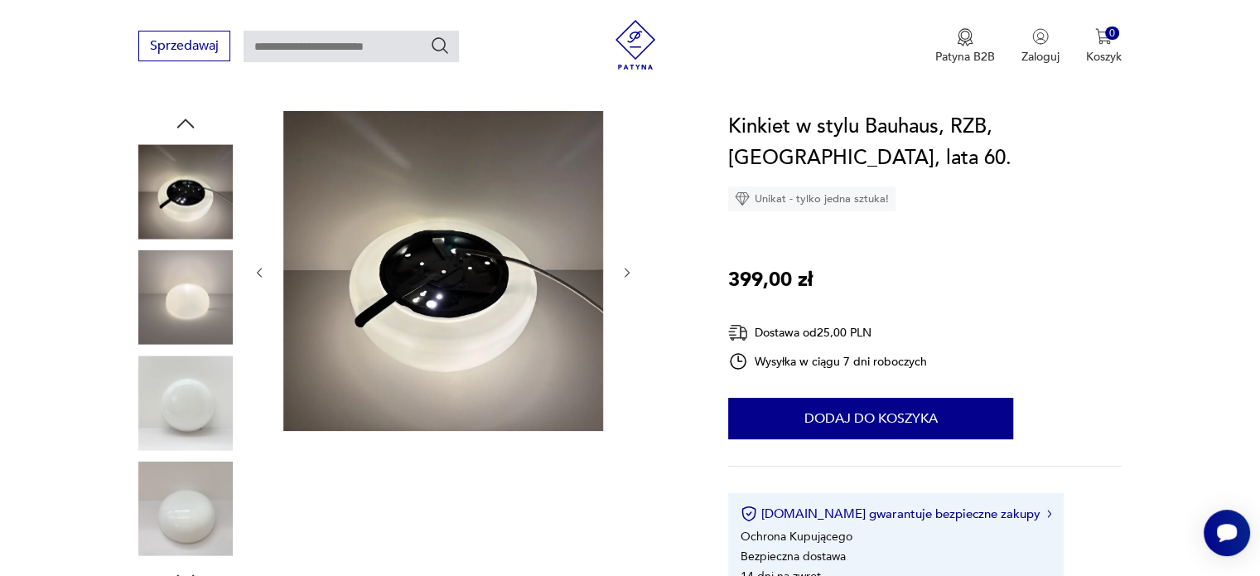
click at [626, 274] on icon "button" at bounding box center [627, 273] width 14 height 14
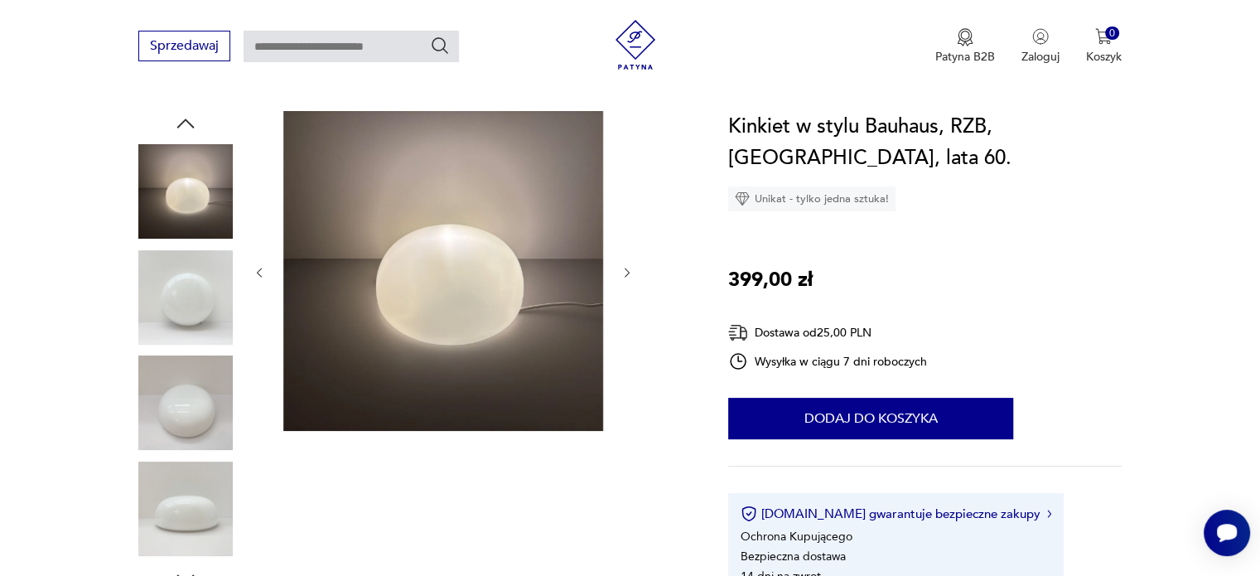
click at [626, 274] on icon "button" at bounding box center [627, 273] width 14 height 14
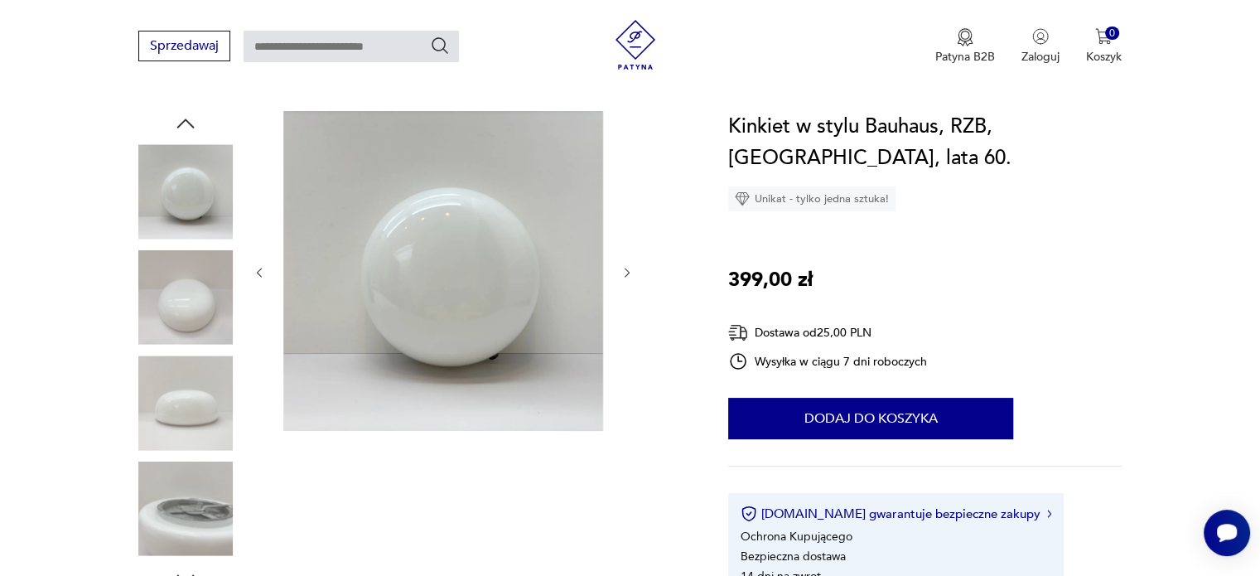
click at [626, 274] on icon "button" at bounding box center [627, 273] width 14 height 14
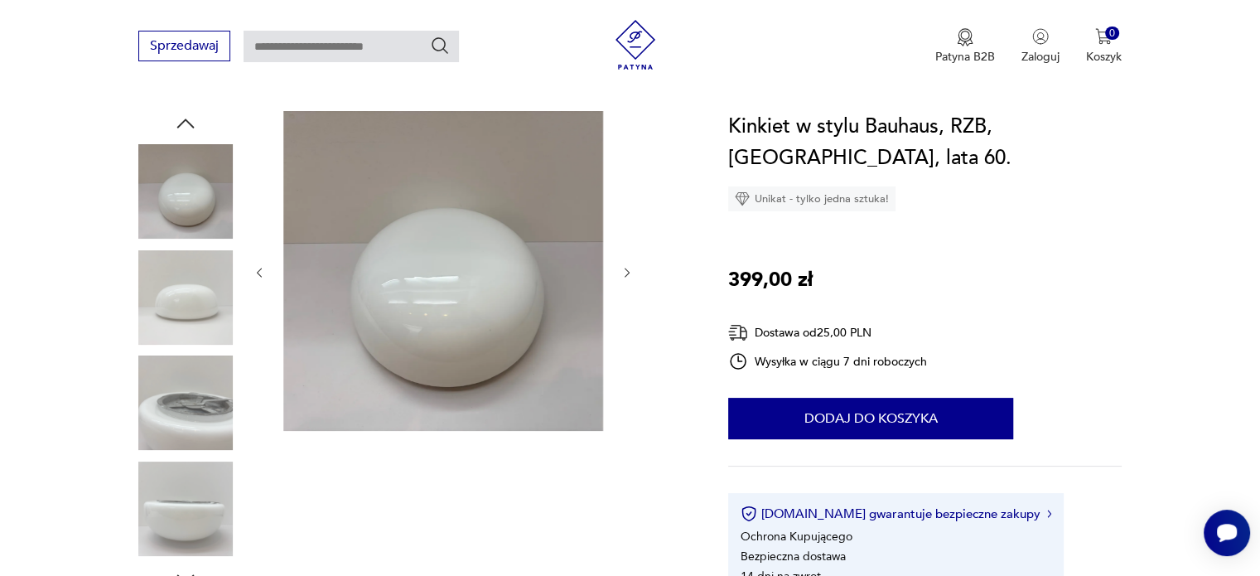
click at [626, 274] on icon "button" at bounding box center [627, 273] width 14 height 14
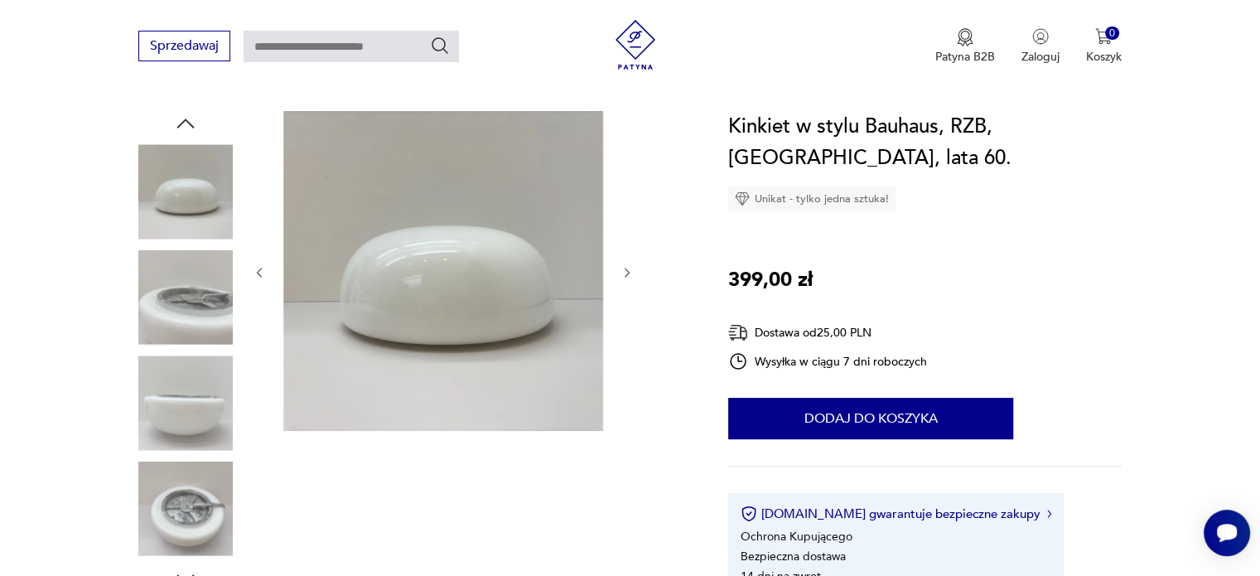
click at [626, 274] on icon "button" at bounding box center [627, 273] width 14 height 14
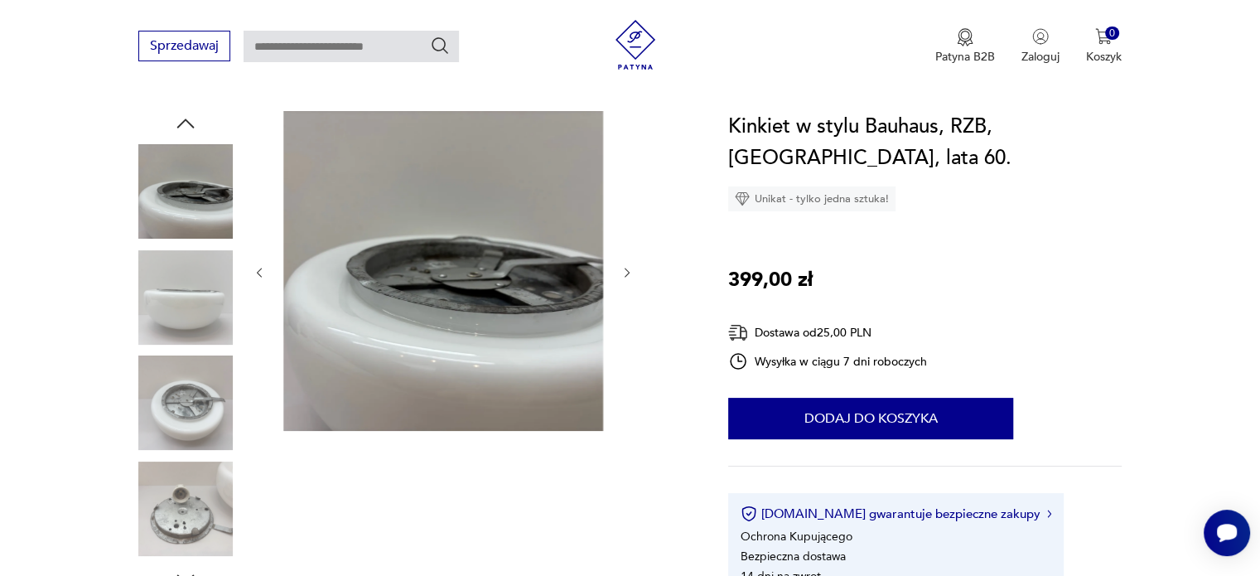
click at [626, 274] on icon "button" at bounding box center [627, 273] width 14 height 14
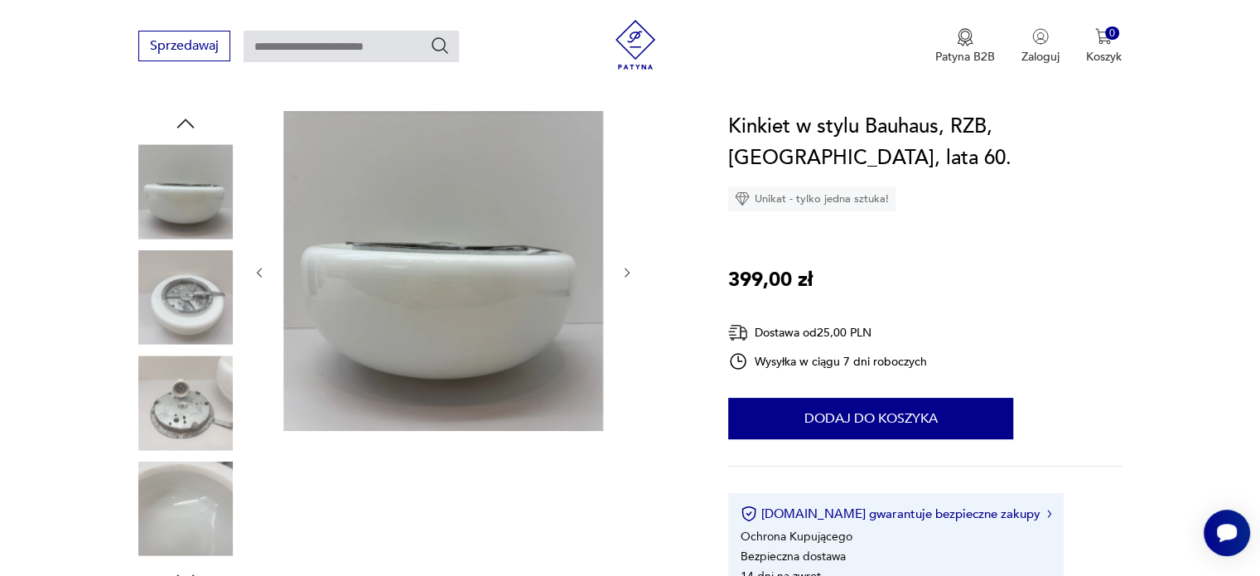
click at [626, 274] on icon "button" at bounding box center [627, 273] width 14 height 14
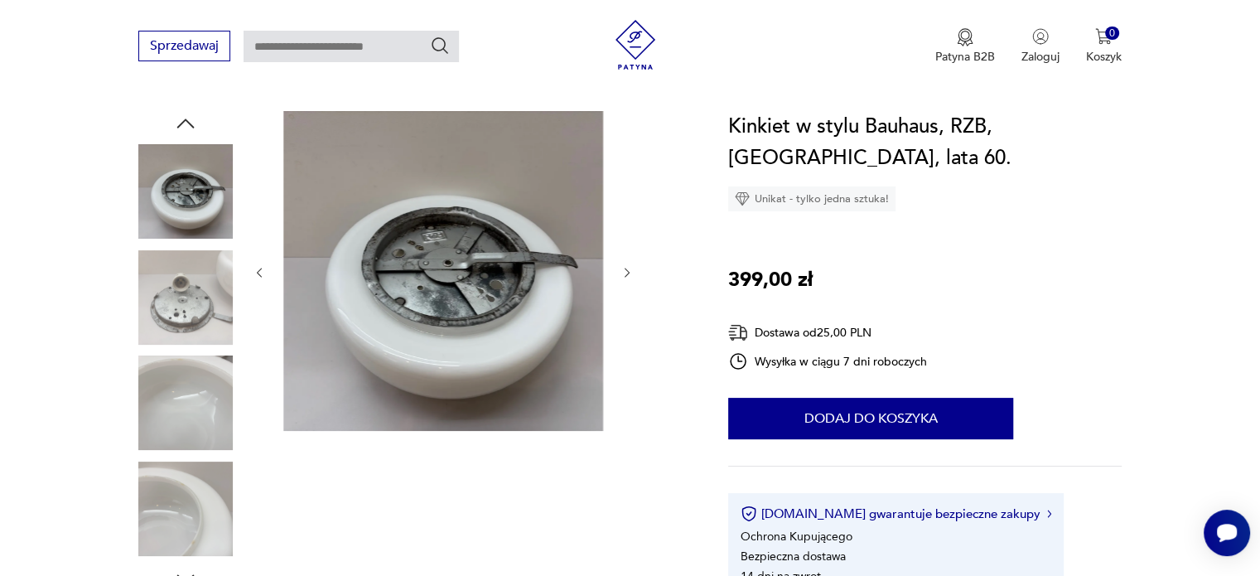
click at [626, 274] on icon "button" at bounding box center [627, 273] width 14 height 14
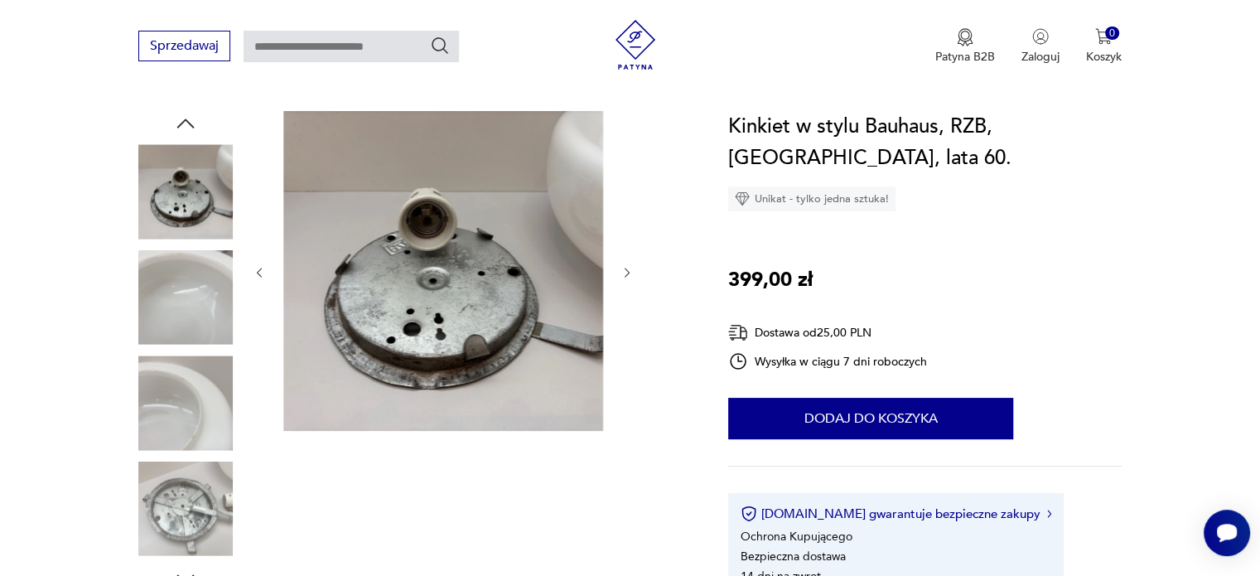
click at [626, 274] on icon "button" at bounding box center [627, 273] width 14 height 14
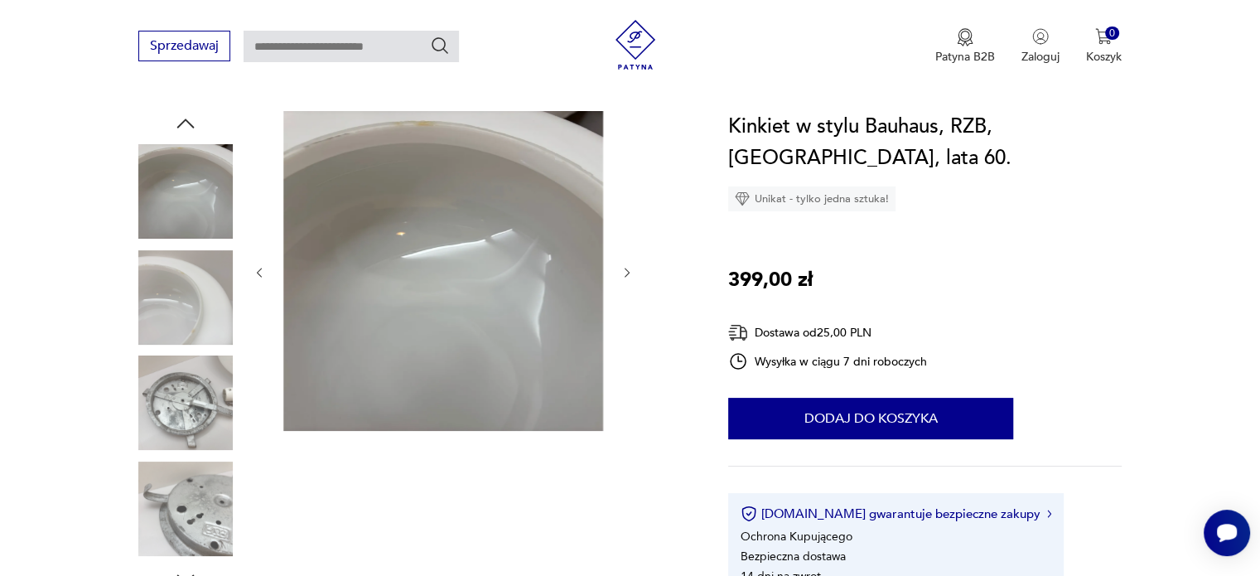
click at [626, 274] on icon "button" at bounding box center [627, 273] width 14 height 14
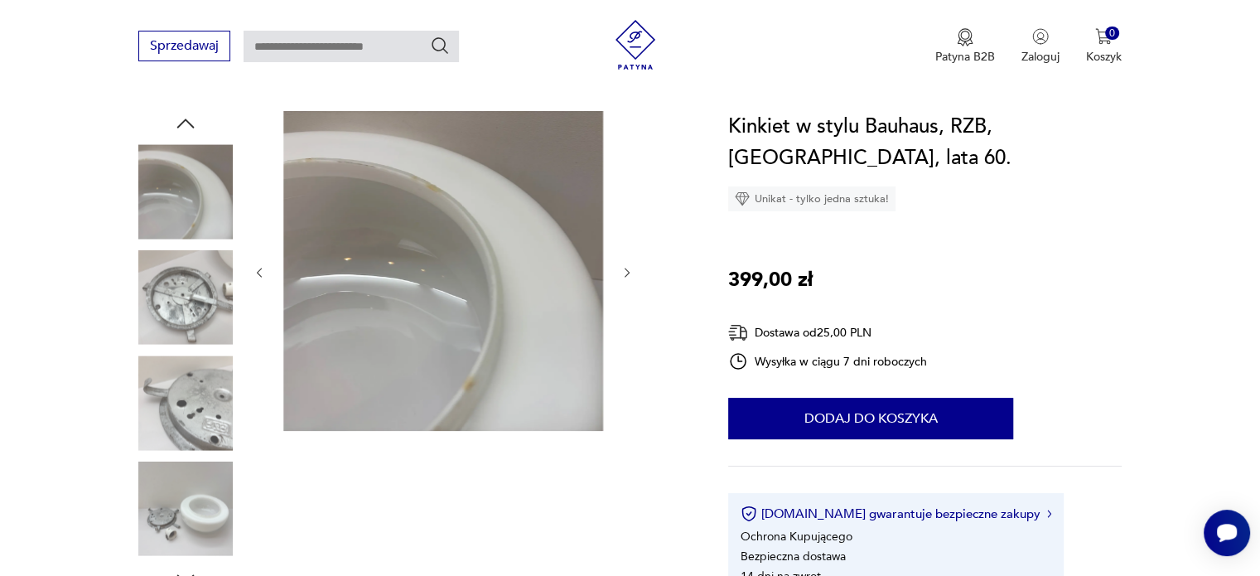
click at [626, 274] on icon "button" at bounding box center [627, 273] width 14 height 14
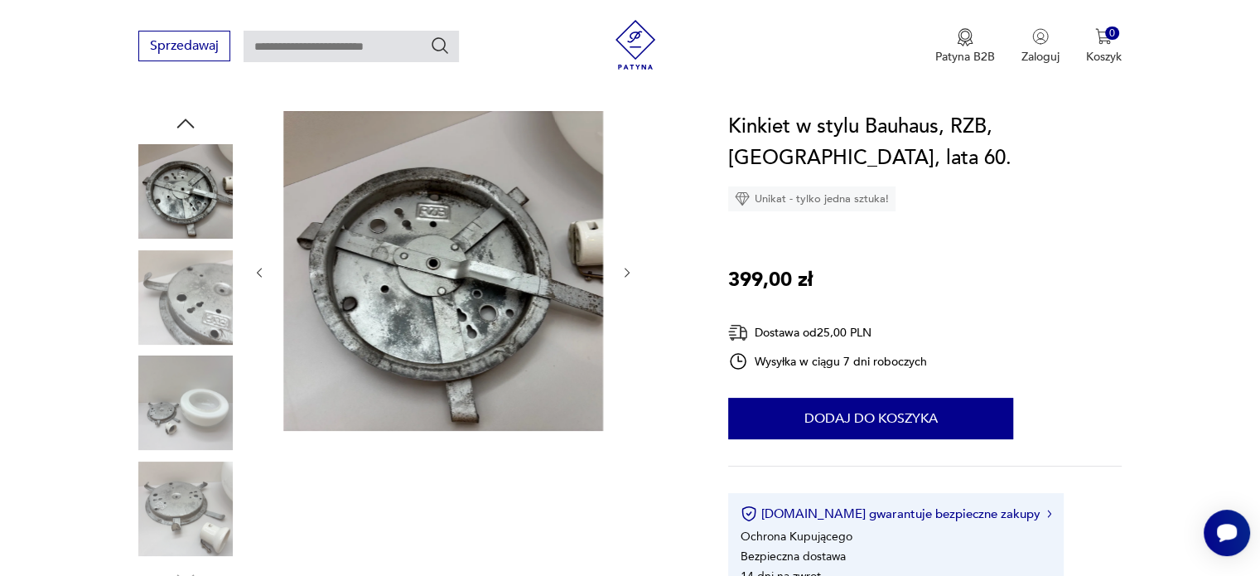
click at [626, 274] on icon "button" at bounding box center [627, 273] width 14 height 14
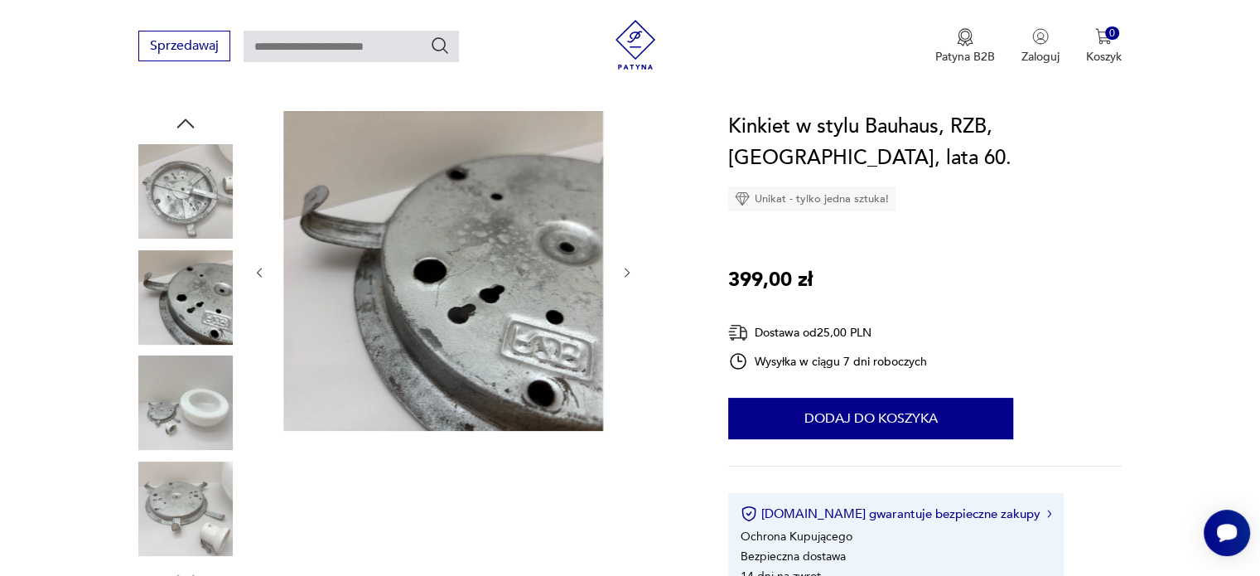
click at [626, 274] on icon "button" at bounding box center [627, 273] width 14 height 14
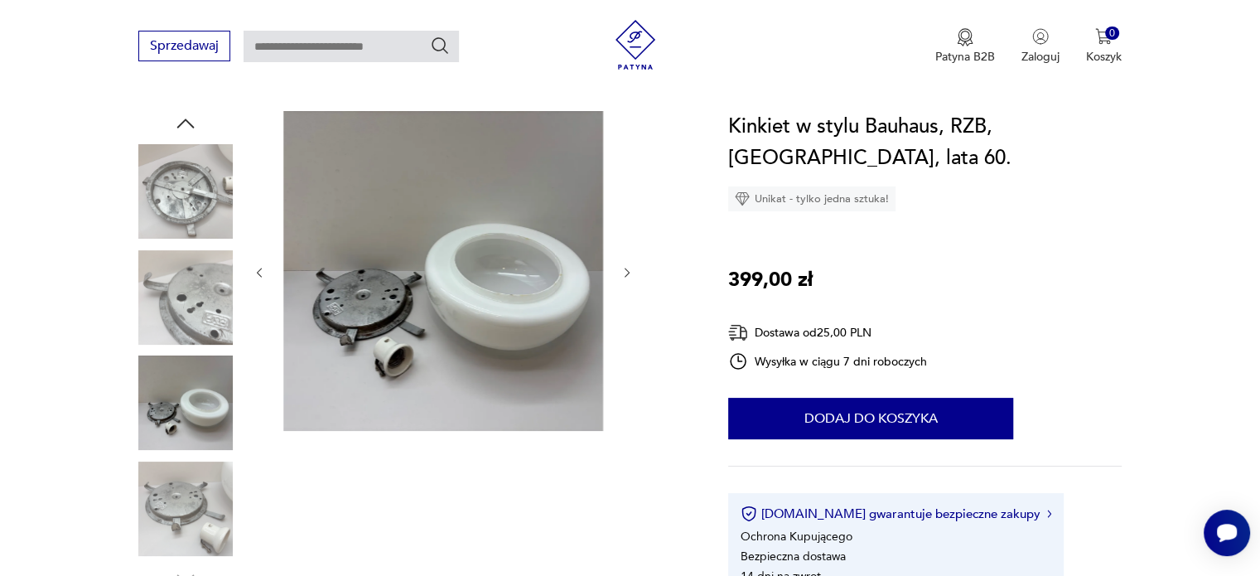
click at [626, 274] on icon "button" at bounding box center [627, 273] width 14 height 14
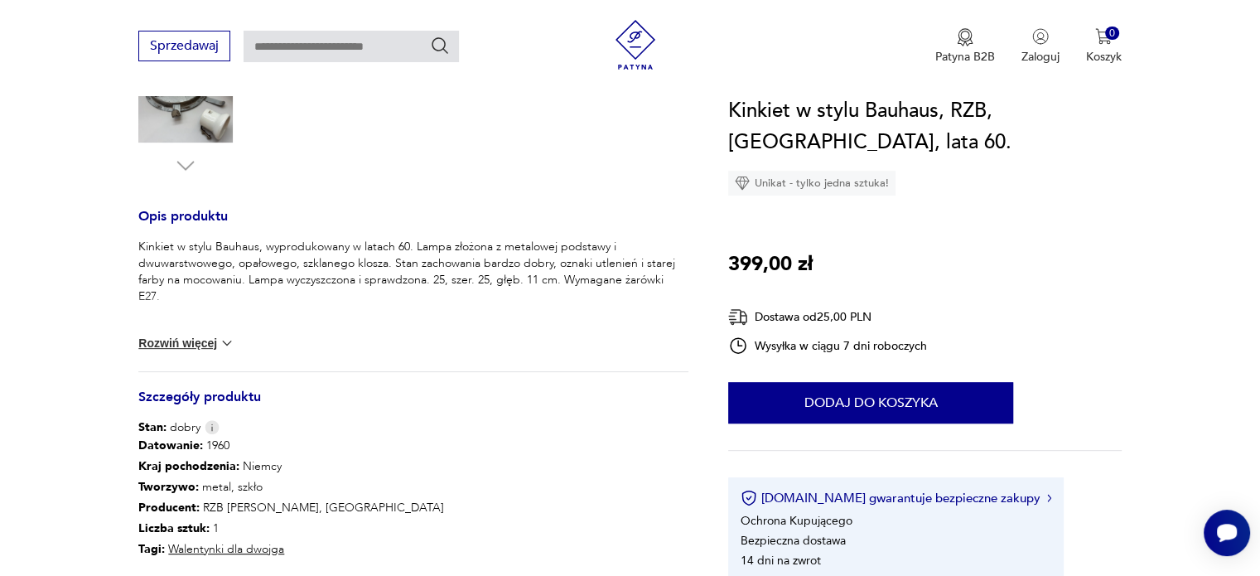
scroll to position [577, 0]
click at [205, 340] on button "Rozwiń więcej" at bounding box center [186, 342] width 96 height 17
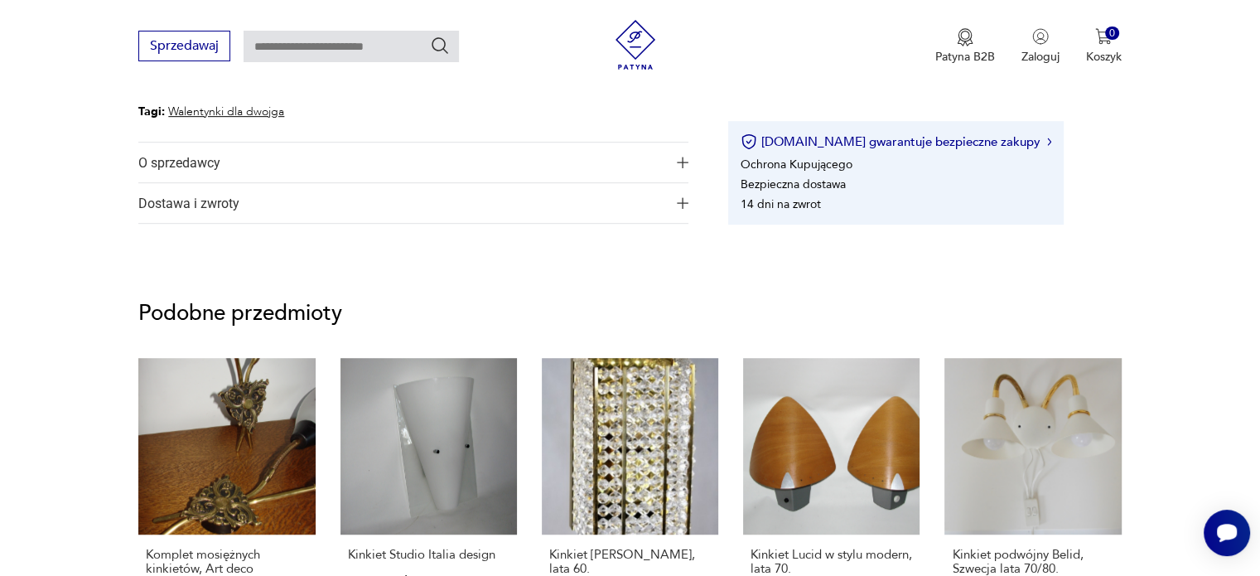
scroll to position [984, 0]
click at [212, 157] on span "O sprzedawcy" at bounding box center [401, 162] width 527 height 40
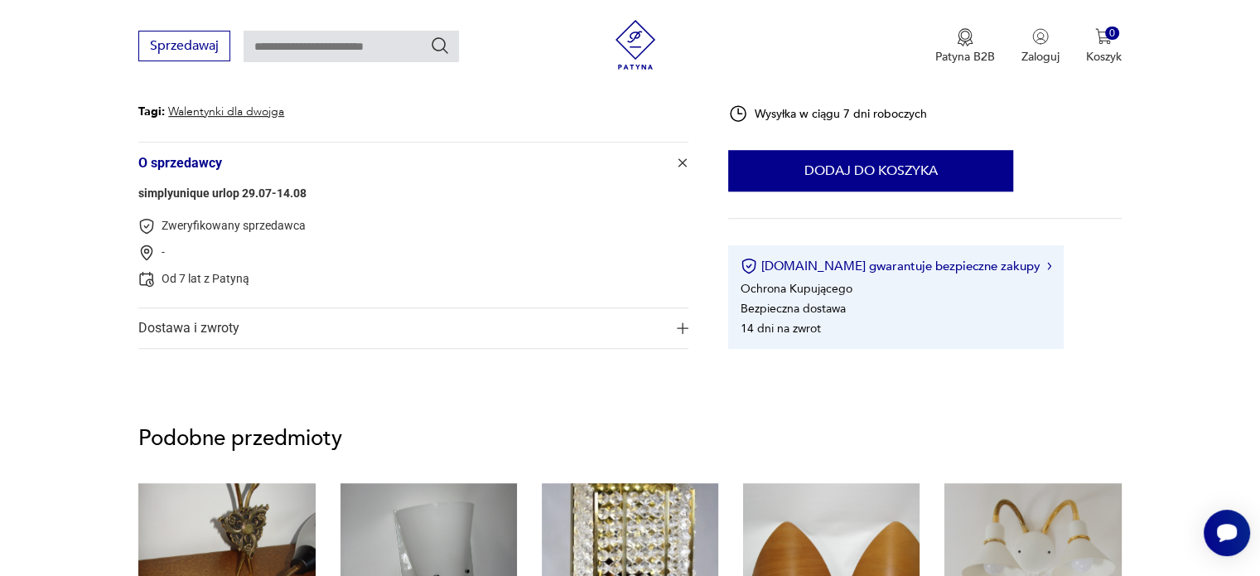
click at [212, 157] on span "O sprzedawcy" at bounding box center [401, 162] width 527 height 40
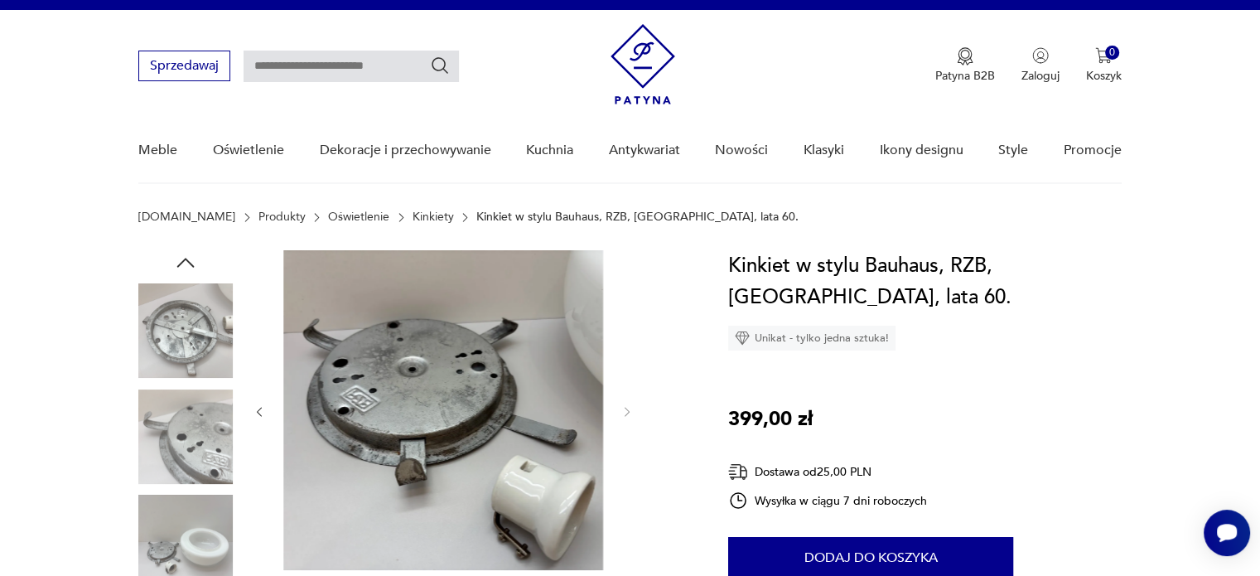
scroll to position [0, 0]
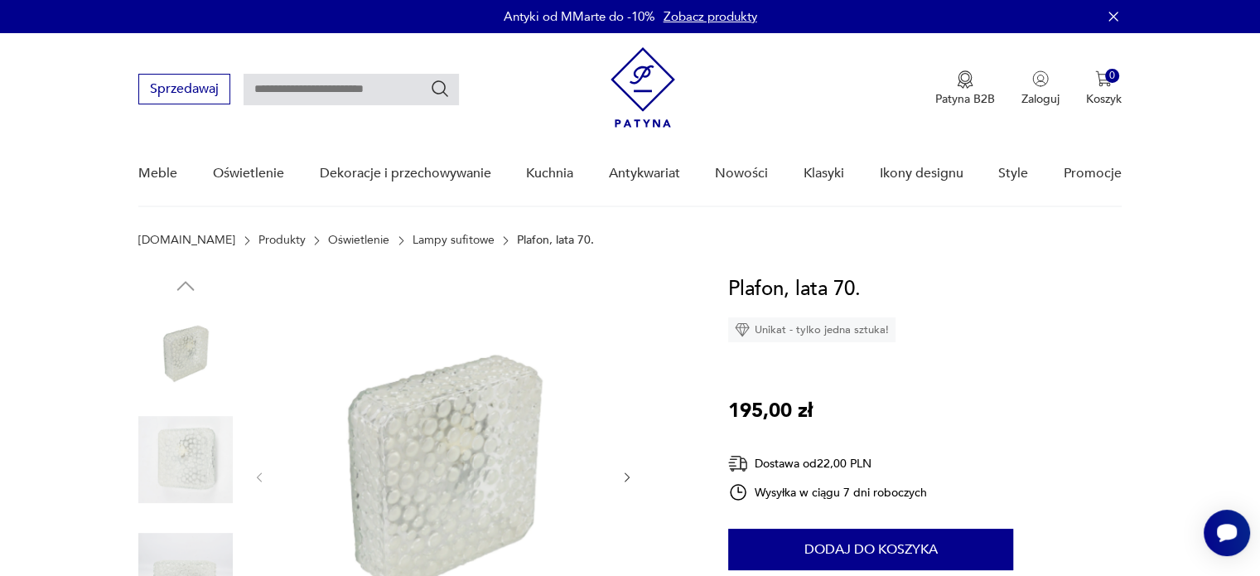
scroll to position [169, 0]
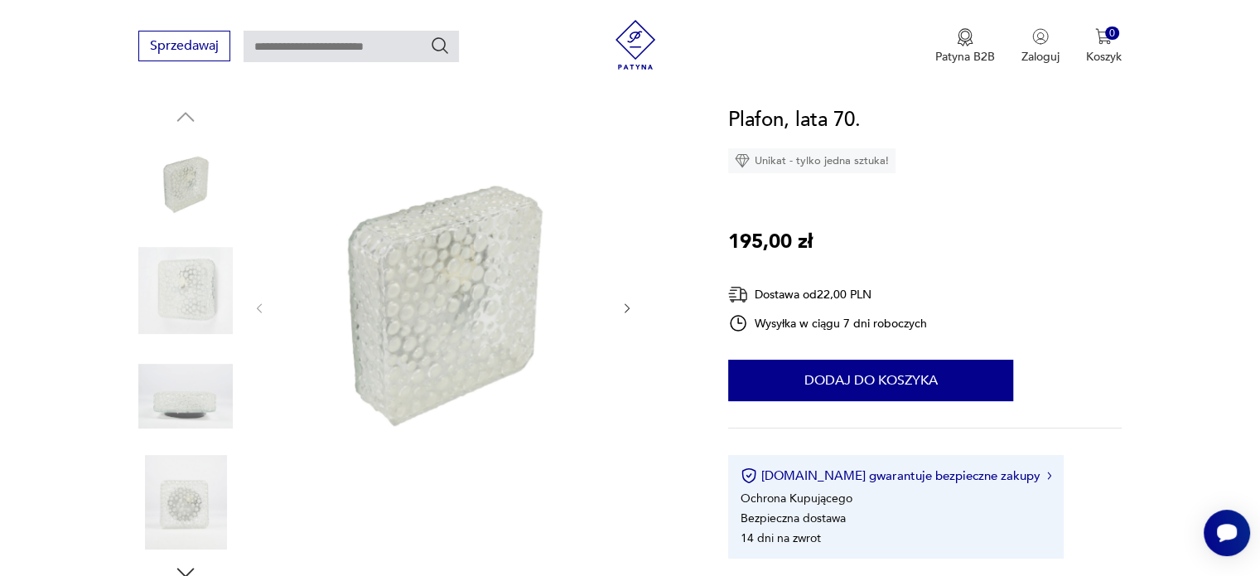
click at [627, 307] on icon "button" at bounding box center [627, 309] width 14 height 14
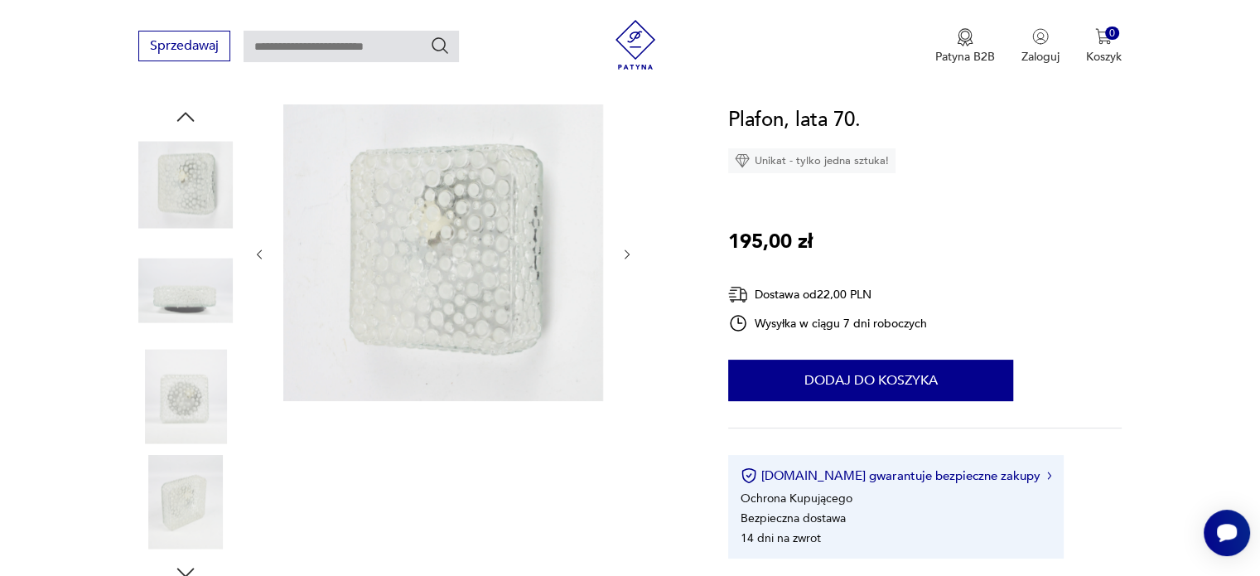
click at [628, 251] on icon "button" at bounding box center [627, 255] width 14 height 14
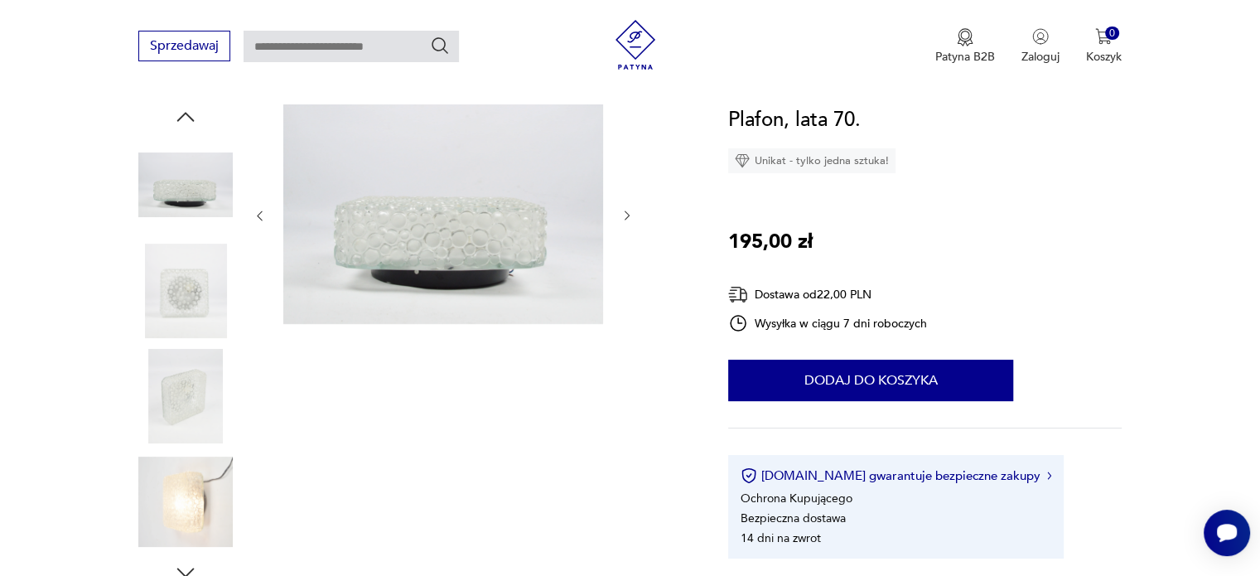
click at [625, 218] on icon "button" at bounding box center [627, 216] width 14 height 14
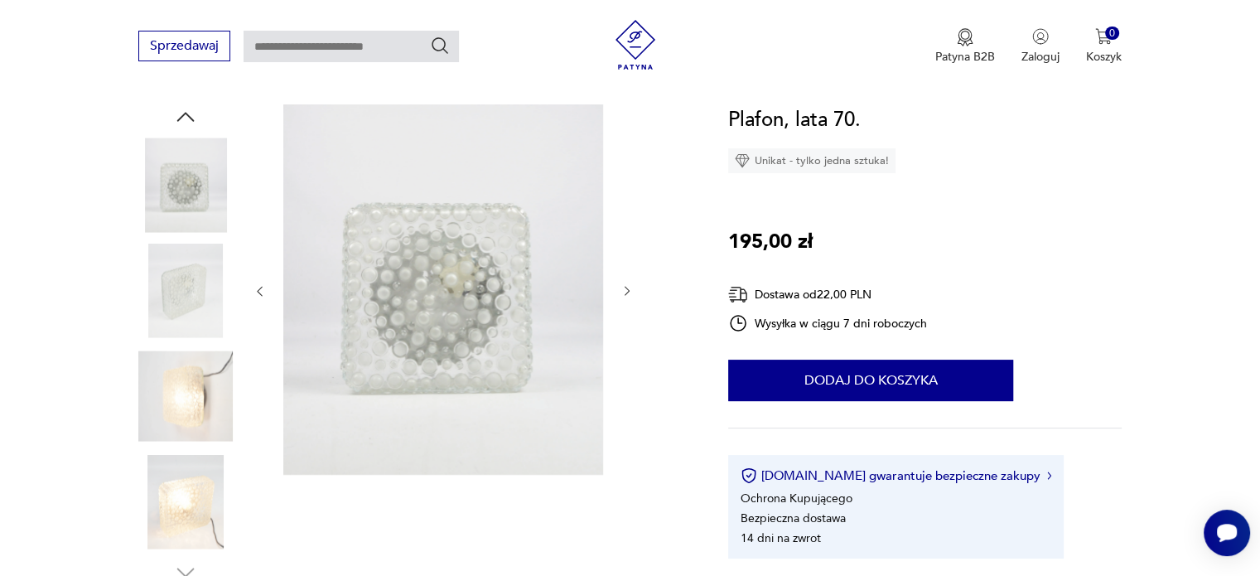
click at [626, 289] on icon "button" at bounding box center [627, 291] width 14 height 14
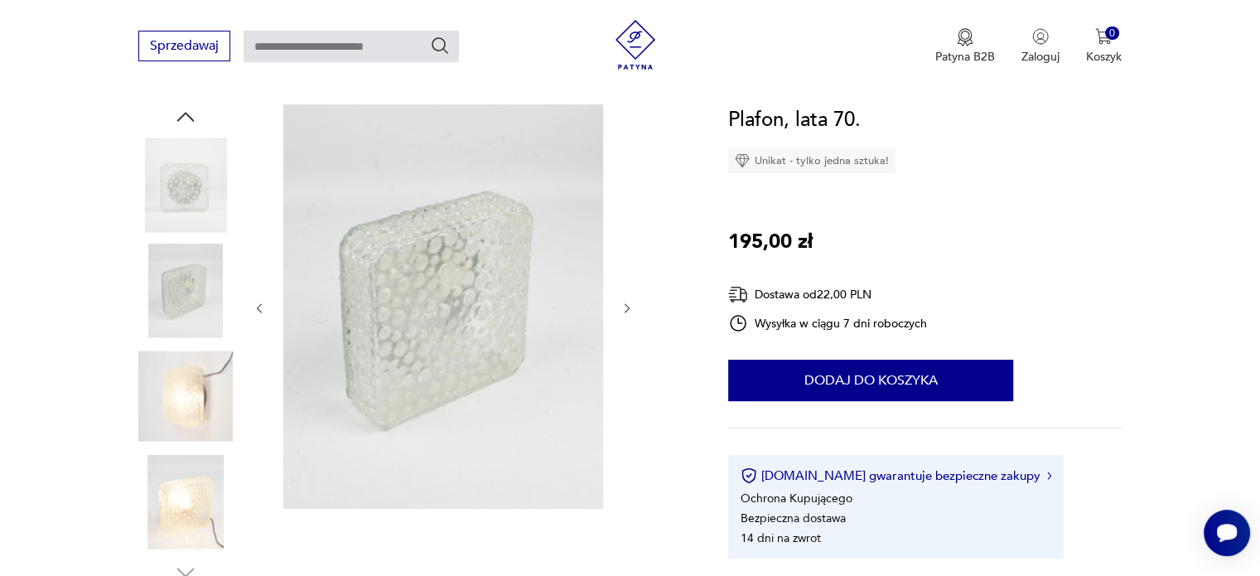
click at [626, 289] on div at bounding box center [443, 308] width 381 height 408
click at [625, 304] on icon "button" at bounding box center [627, 309] width 14 height 14
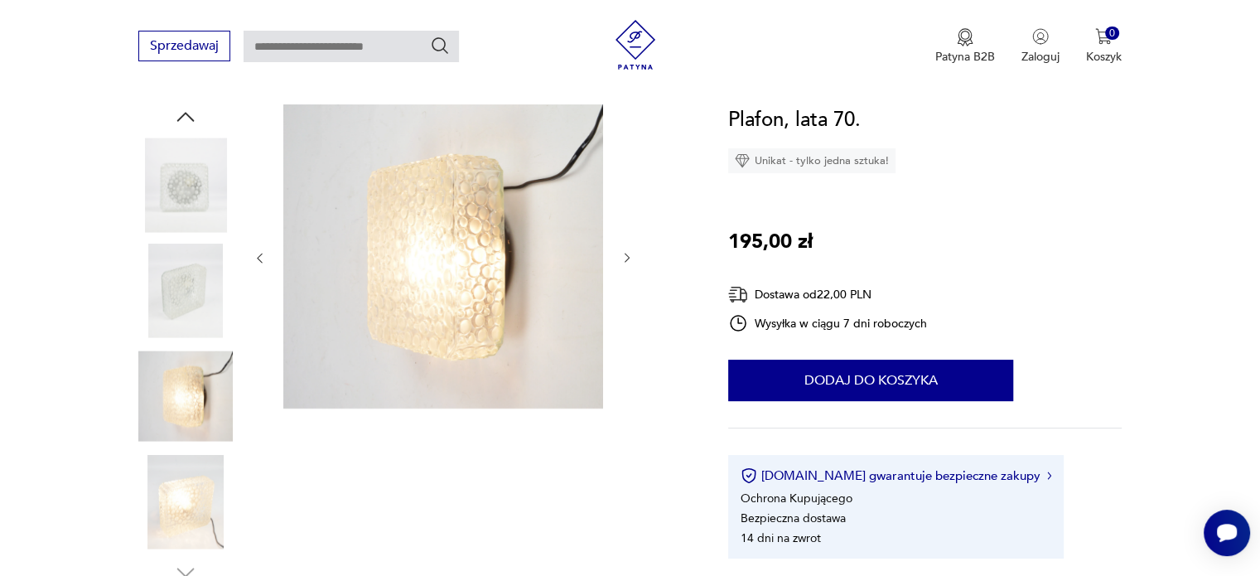
click at [622, 255] on icon "button" at bounding box center [627, 258] width 14 height 14
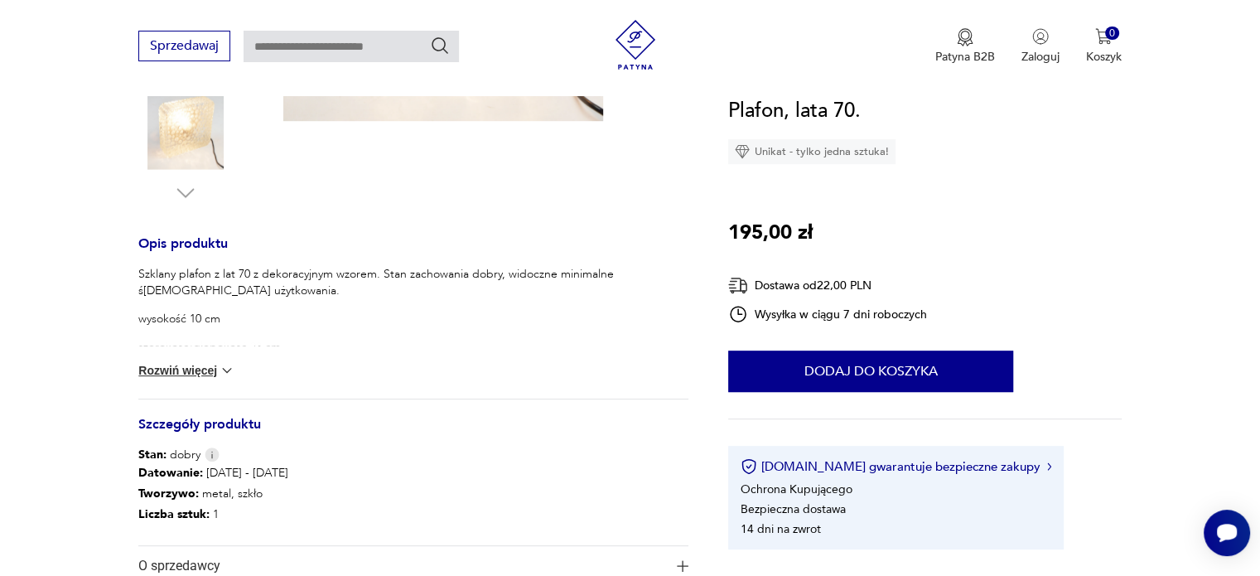
scroll to position [550, 0]
click at [217, 368] on button "Rozwiń więcej" at bounding box center [186, 368] width 96 height 17
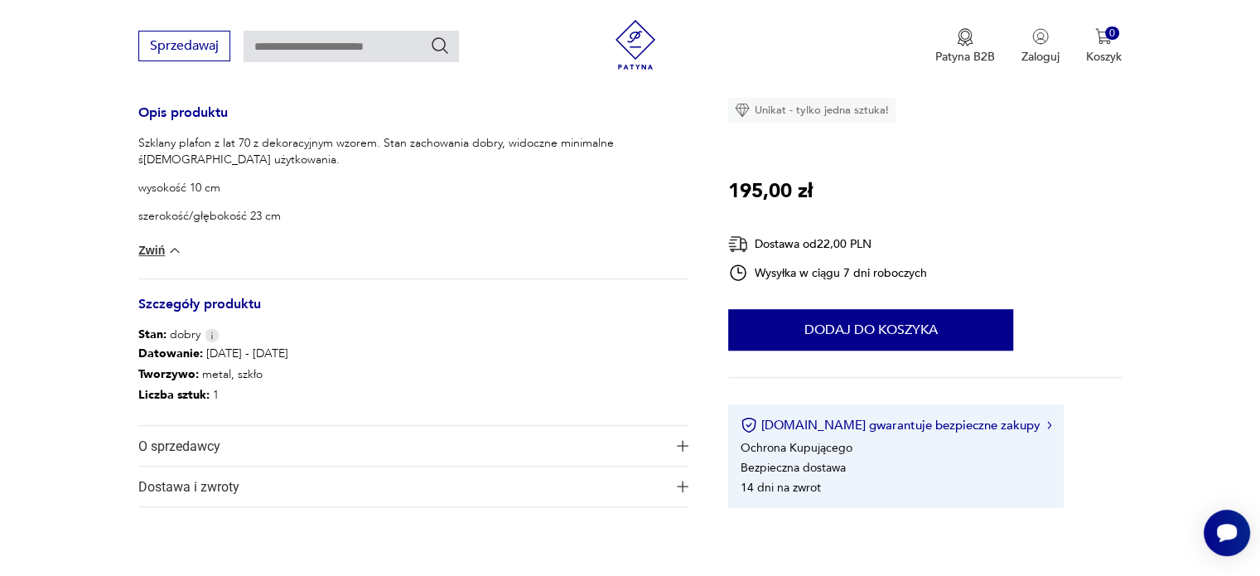
scroll to position [682, 0]
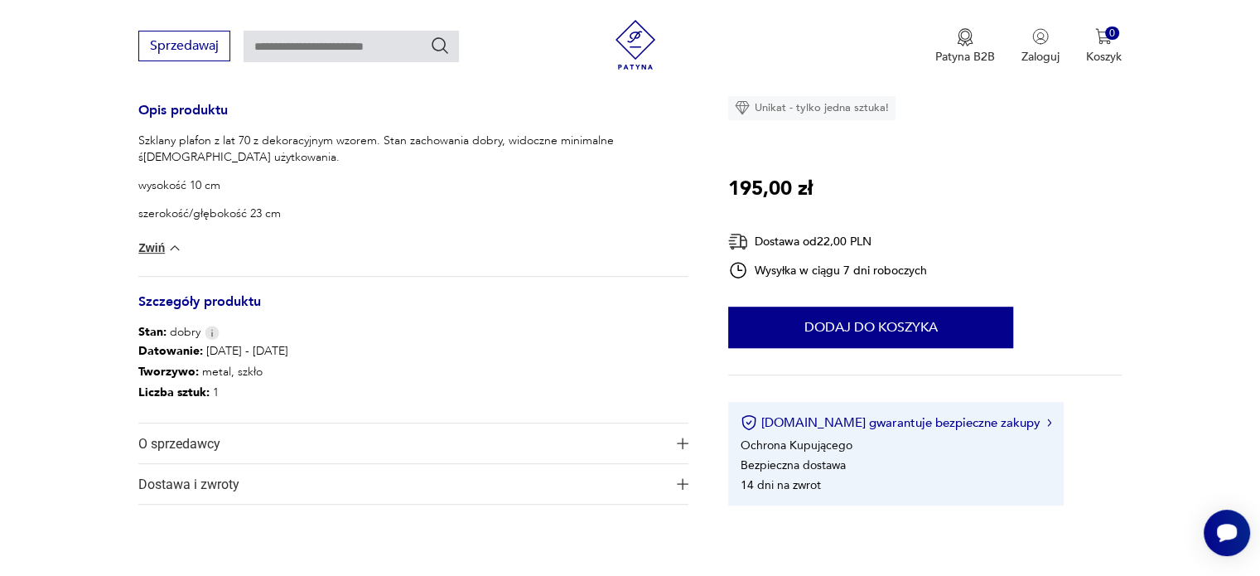
drag, startPoint x: 116, startPoint y: 321, endPoint x: 49, endPoint y: 281, distance: 78.0
click at [49, 281] on section "Opis produktu Szklany plafon z lat 70 z dekoracyjnym wzorem. Stan zachowania do…" at bounding box center [630, 68] width 1260 height 953
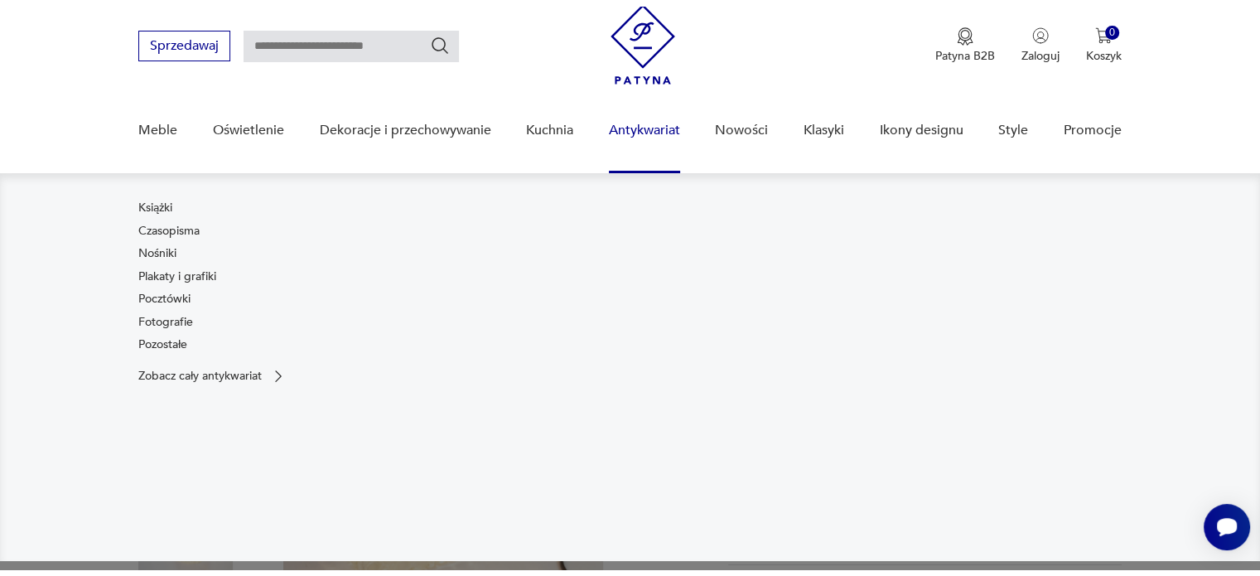
scroll to position [50, 0]
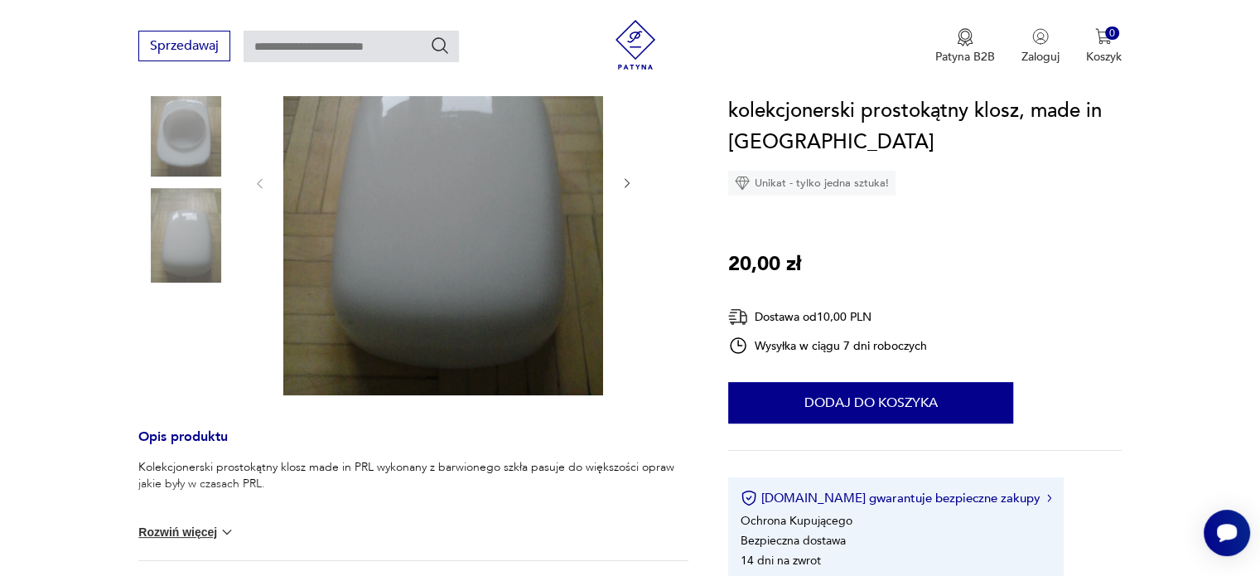
scroll to position [306, 0]
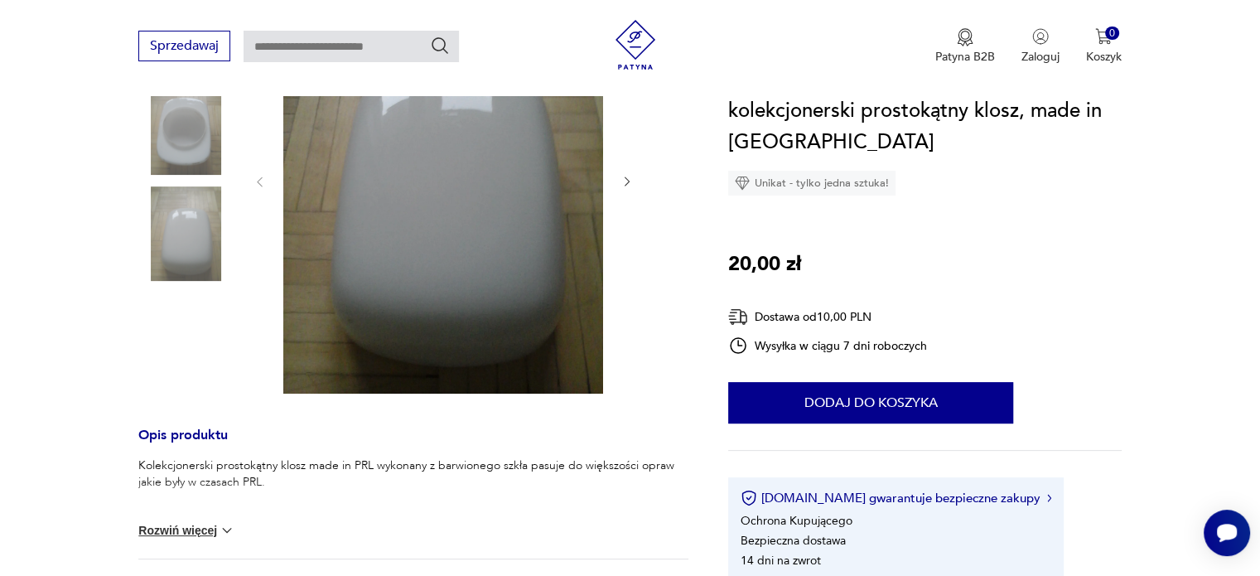
click at [695, 248] on section "Opis produktu Kolekcjonerski prostokątny klosz made in PRL wykonany z barwioneg…" at bounding box center [630, 378] width 1260 height 823
click at [187, 530] on button "Rozwiń więcej" at bounding box center [186, 530] width 96 height 17
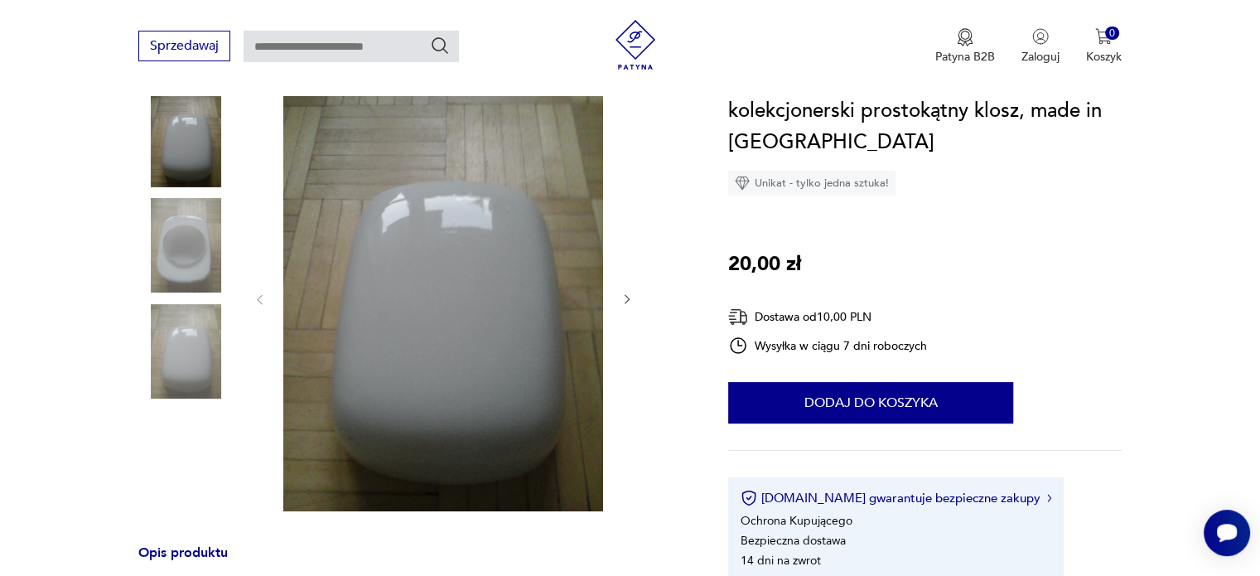
scroll to position [191, 0]
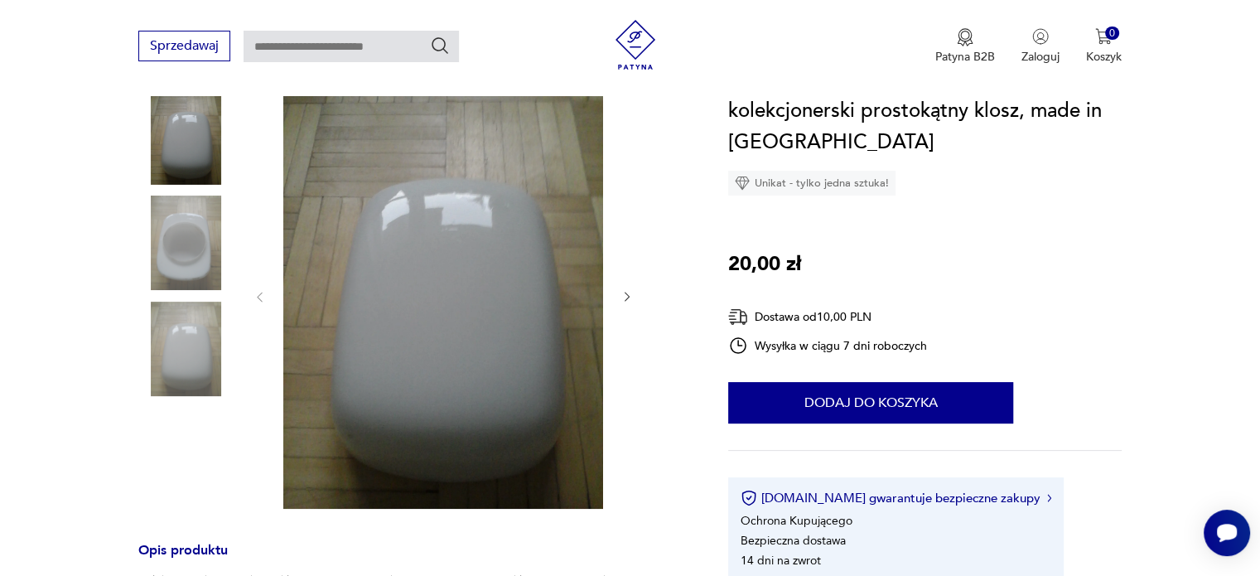
click at [626, 297] on icon "button" at bounding box center [627, 297] width 14 height 14
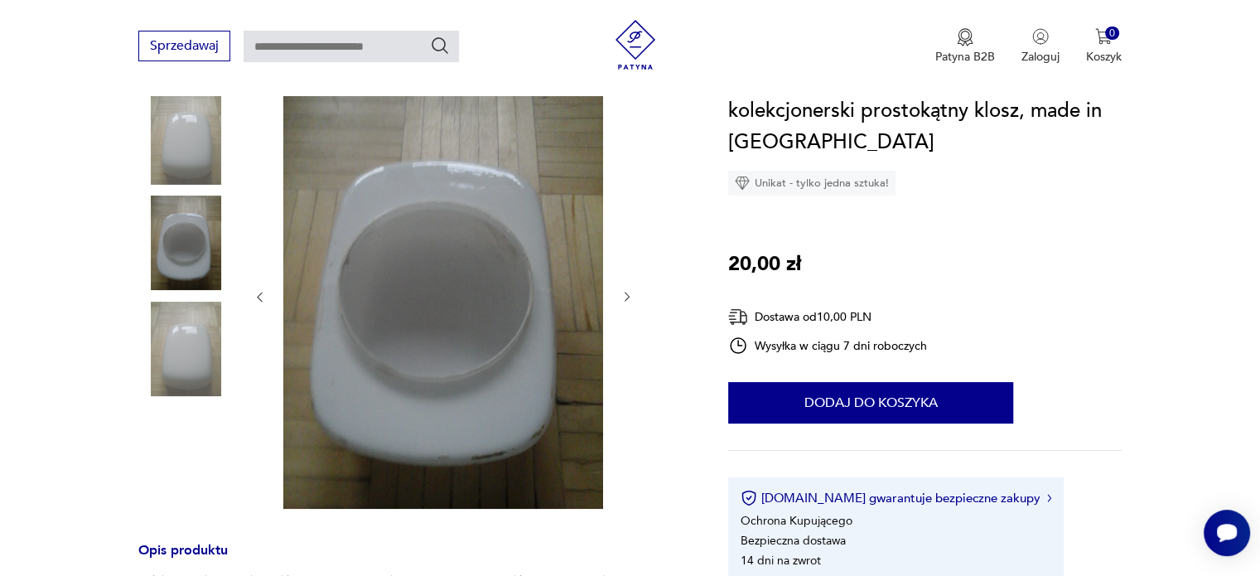
click at [626, 297] on icon "button" at bounding box center [627, 297] width 14 height 14
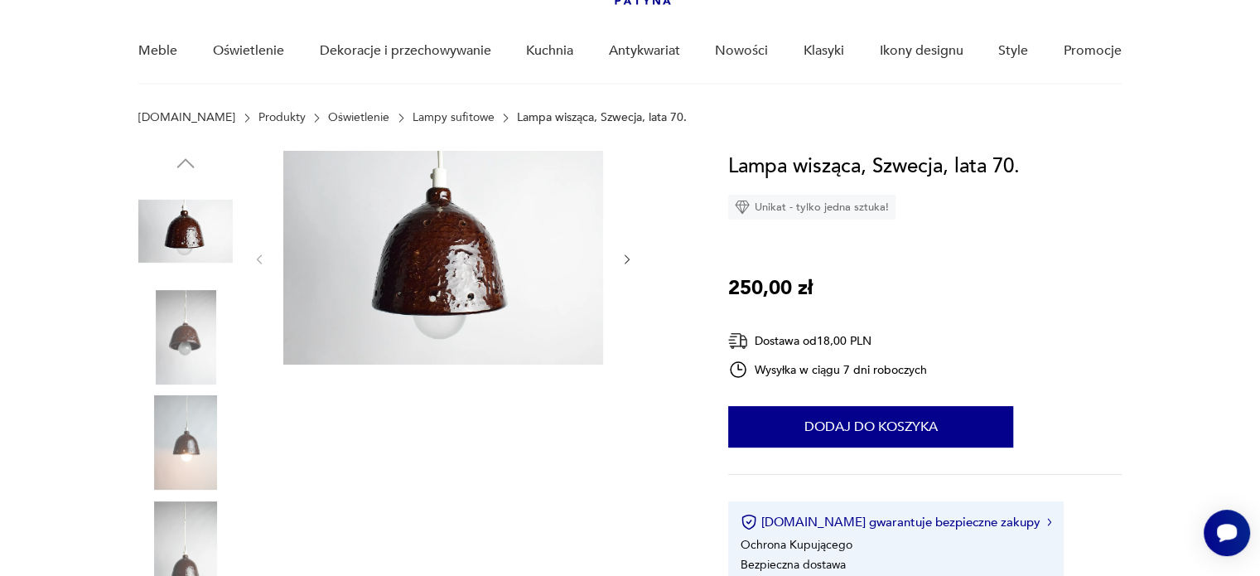
scroll to position [124, 0]
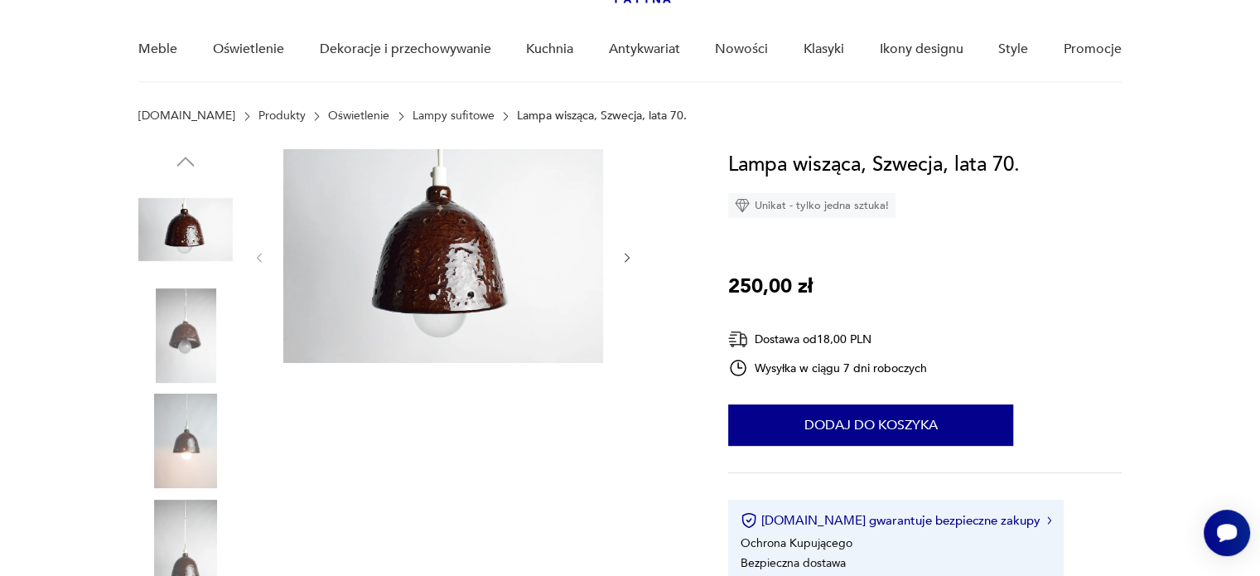
click at [626, 256] on icon "button" at bounding box center [627, 258] width 14 height 14
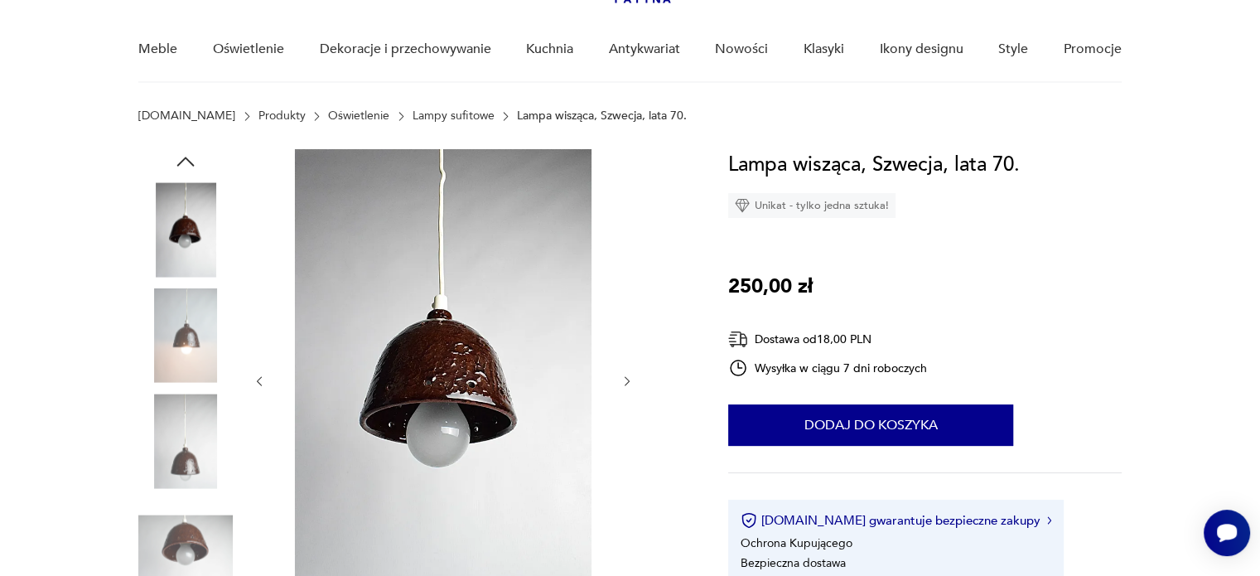
click at [629, 381] on icon "button" at bounding box center [627, 381] width 14 height 14
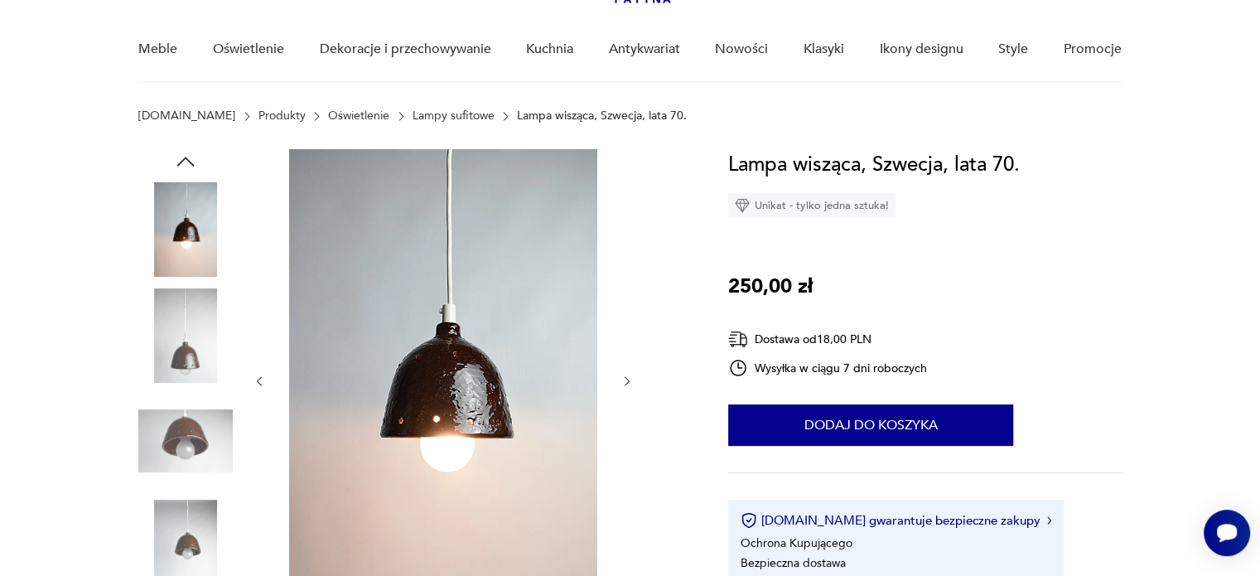
click at [629, 381] on icon "button" at bounding box center [627, 381] width 14 height 14
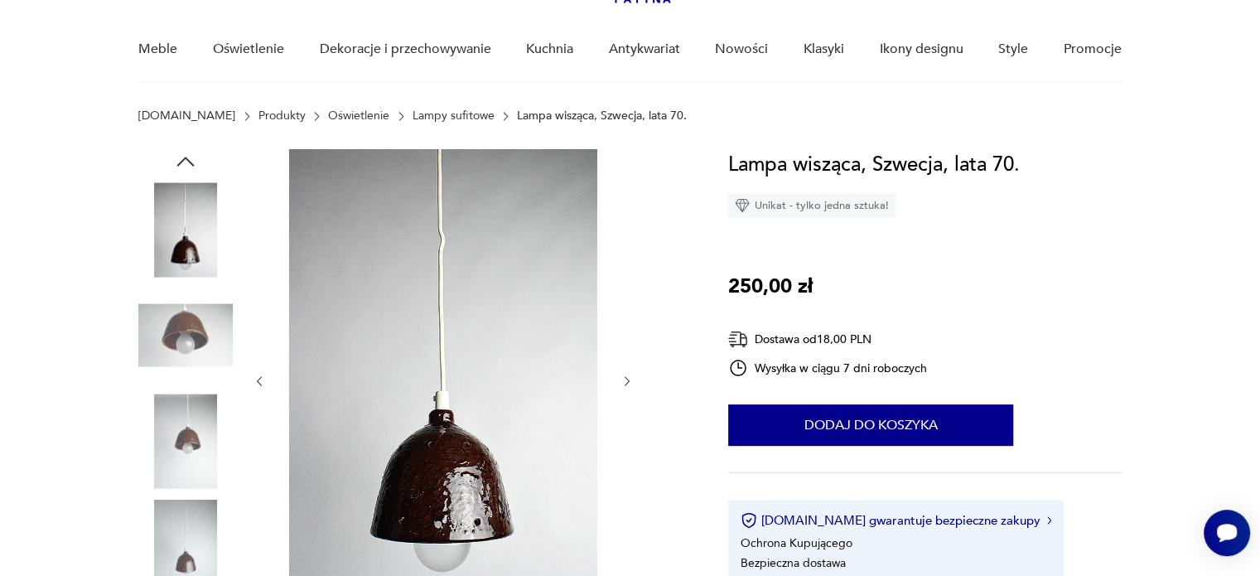
click at [629, 381] on icon "button" at bounding box center [627, 381] width 14 height 14
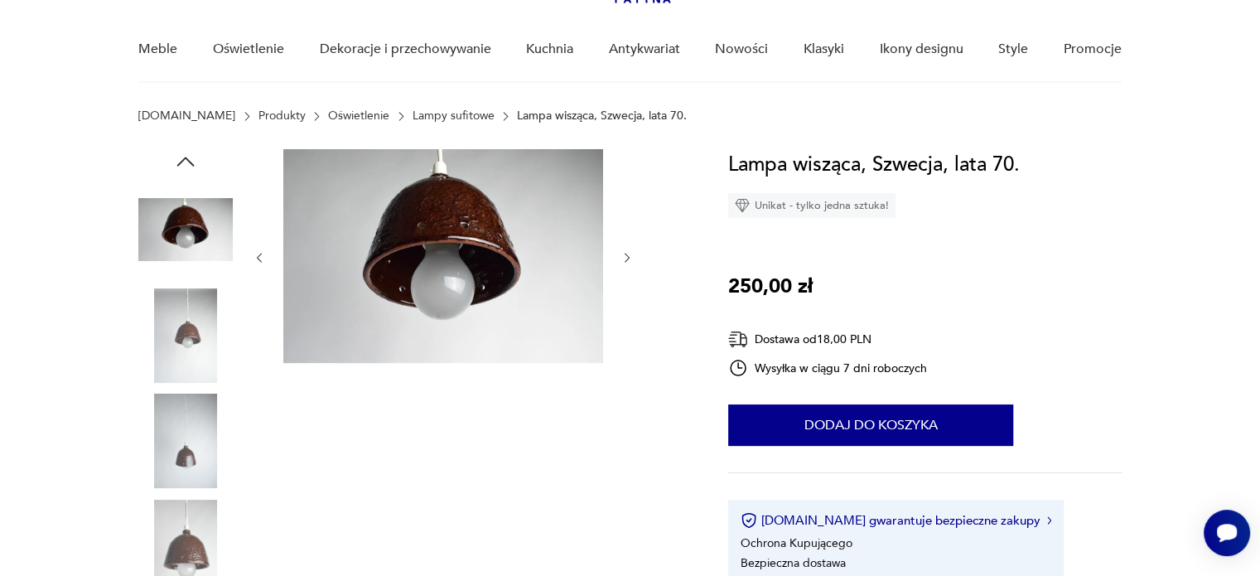
click at [625, 253] on icon "button" at bounding box center [627, 258] width 5 height 10
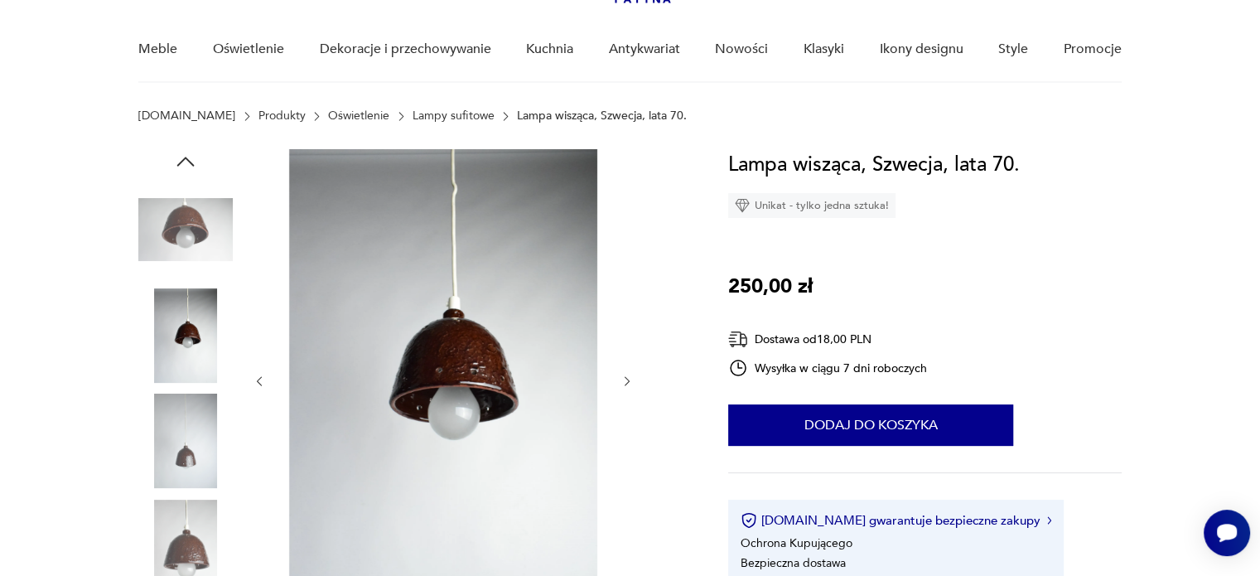
click at [628, 379] on icon "button" at bounding box center [627, 381] width 5 height 10
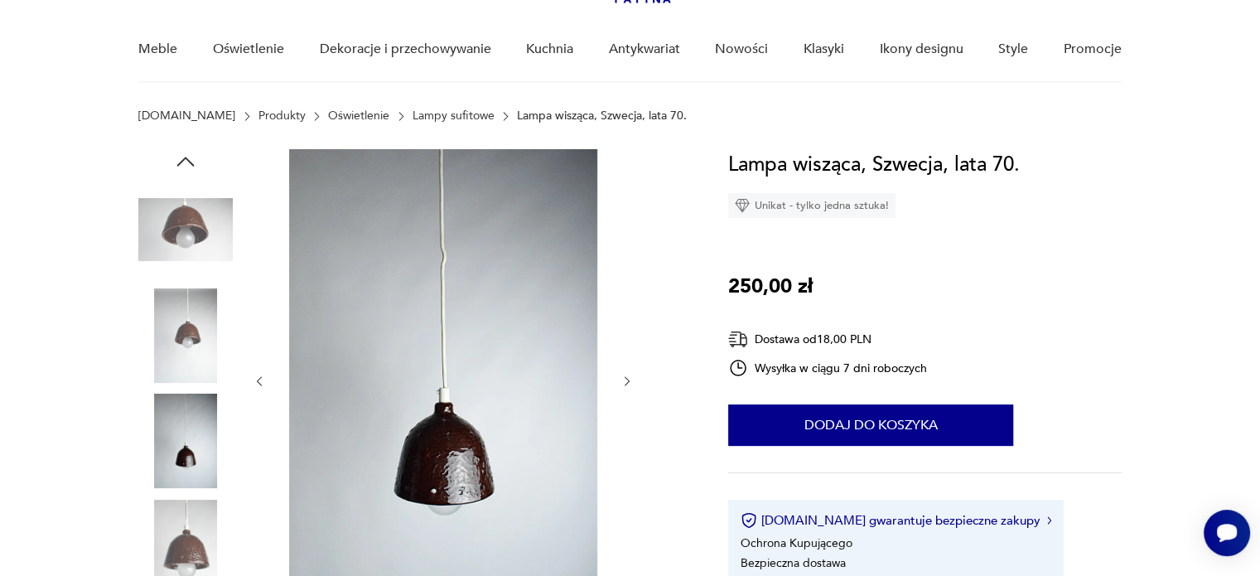
click at [628, 380] on icon "button" at bounding box center [627, 381] width 5 height 10
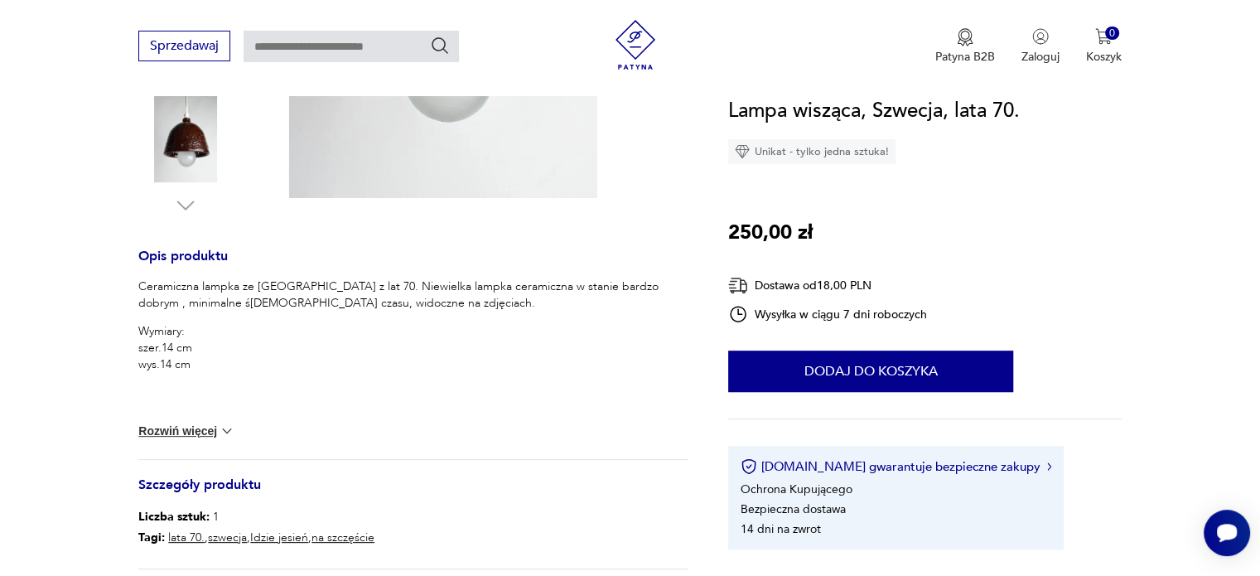
scroll to position [537, 0]
